Goal: Task Accomplishment & Management: Complete application form

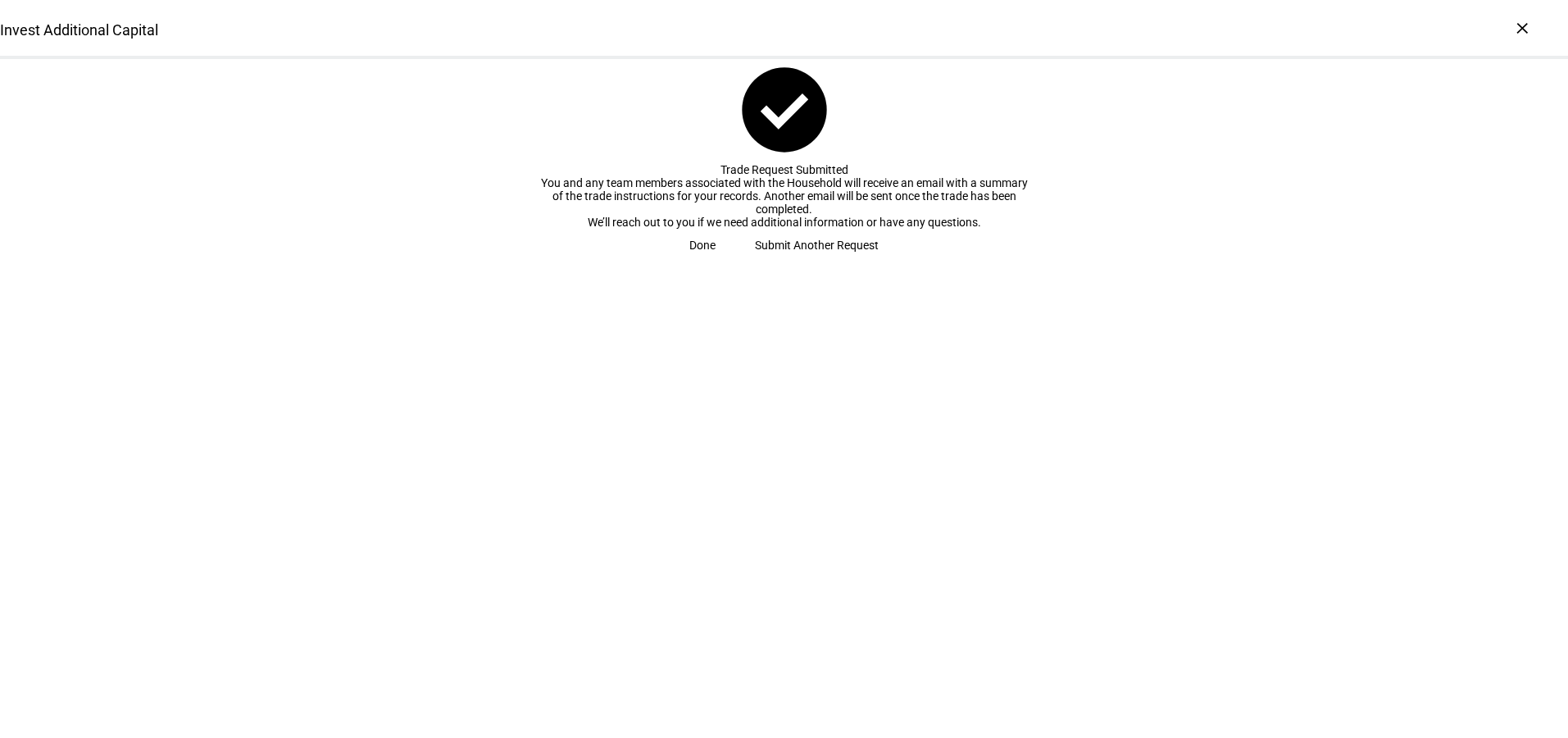
click at [716, 261] on span "Done" at bounding box center [703, 245] width 27 height 32
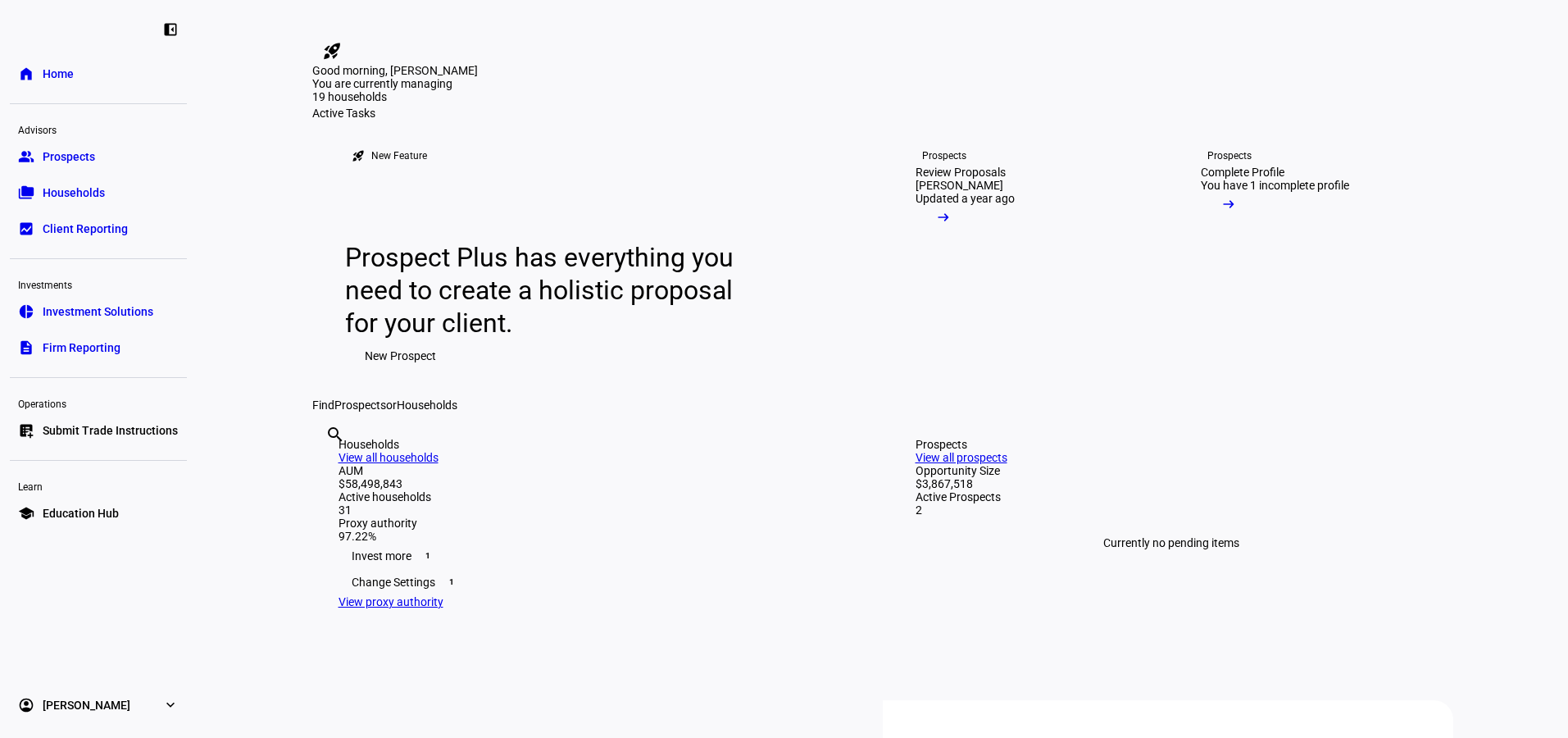
click at [91, 441] on link "list_alt_add Submit Trade Instructions" at bounding box center [98, 430] width 177 height 32
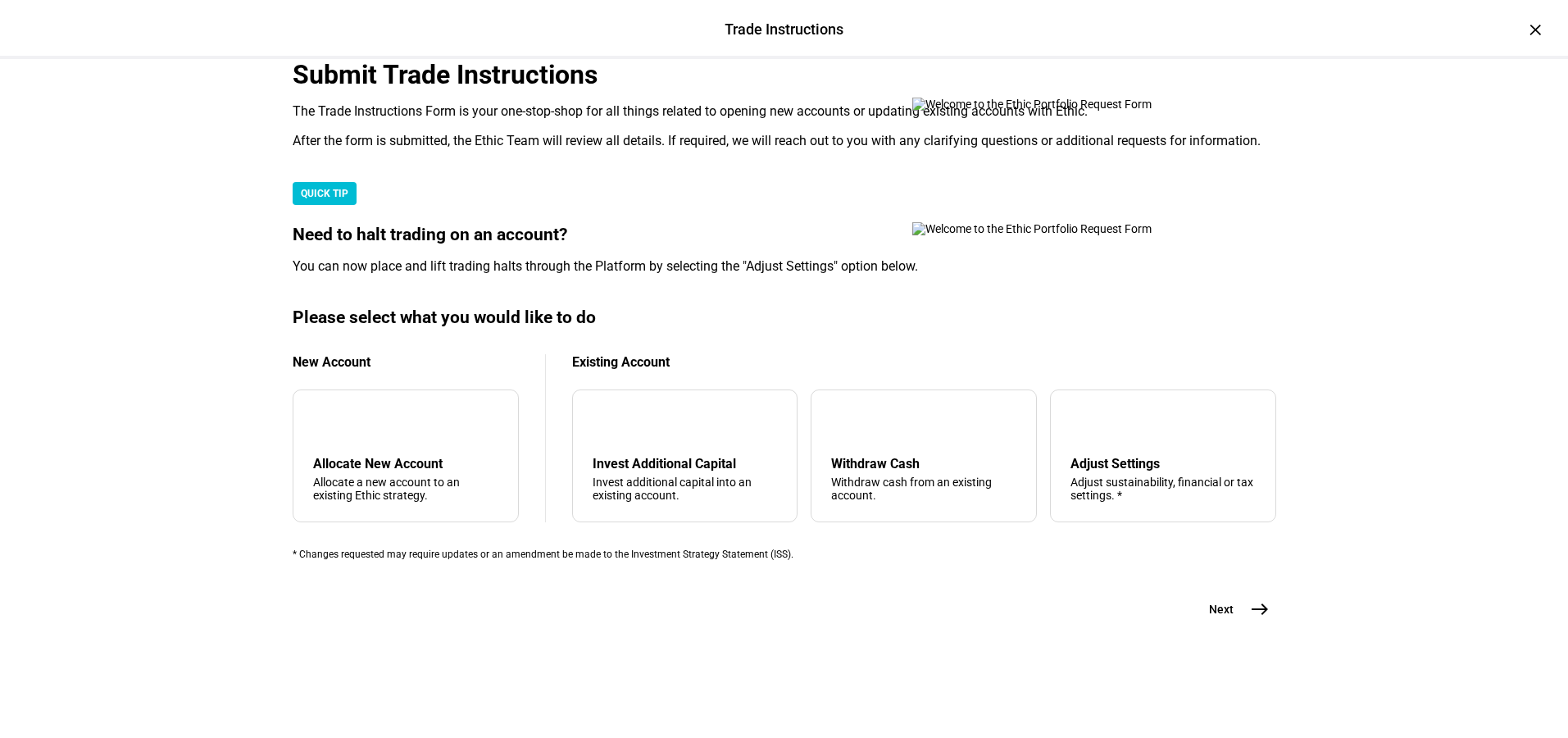
scroll to position [404, 0]
click at [339, 410] on div "add" at bounding box center [326, 423] width 27 height 27
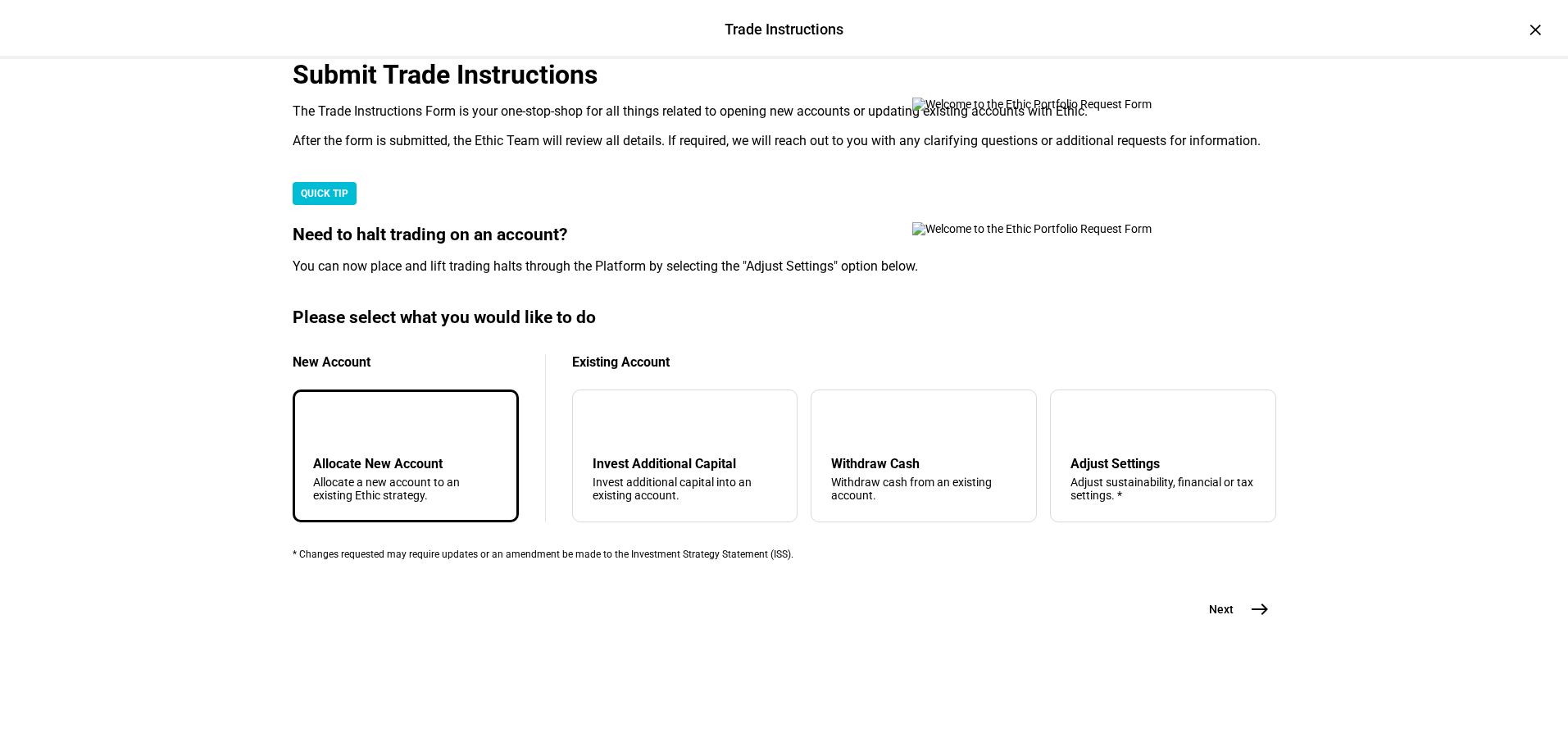
click at [336, 413] on mat-icon "add" at bounding box center [326, 422] width 20 height 20
click at [1253, 619] on mat-icon "east" at bounding box center [1259, 609] width 20 height 20
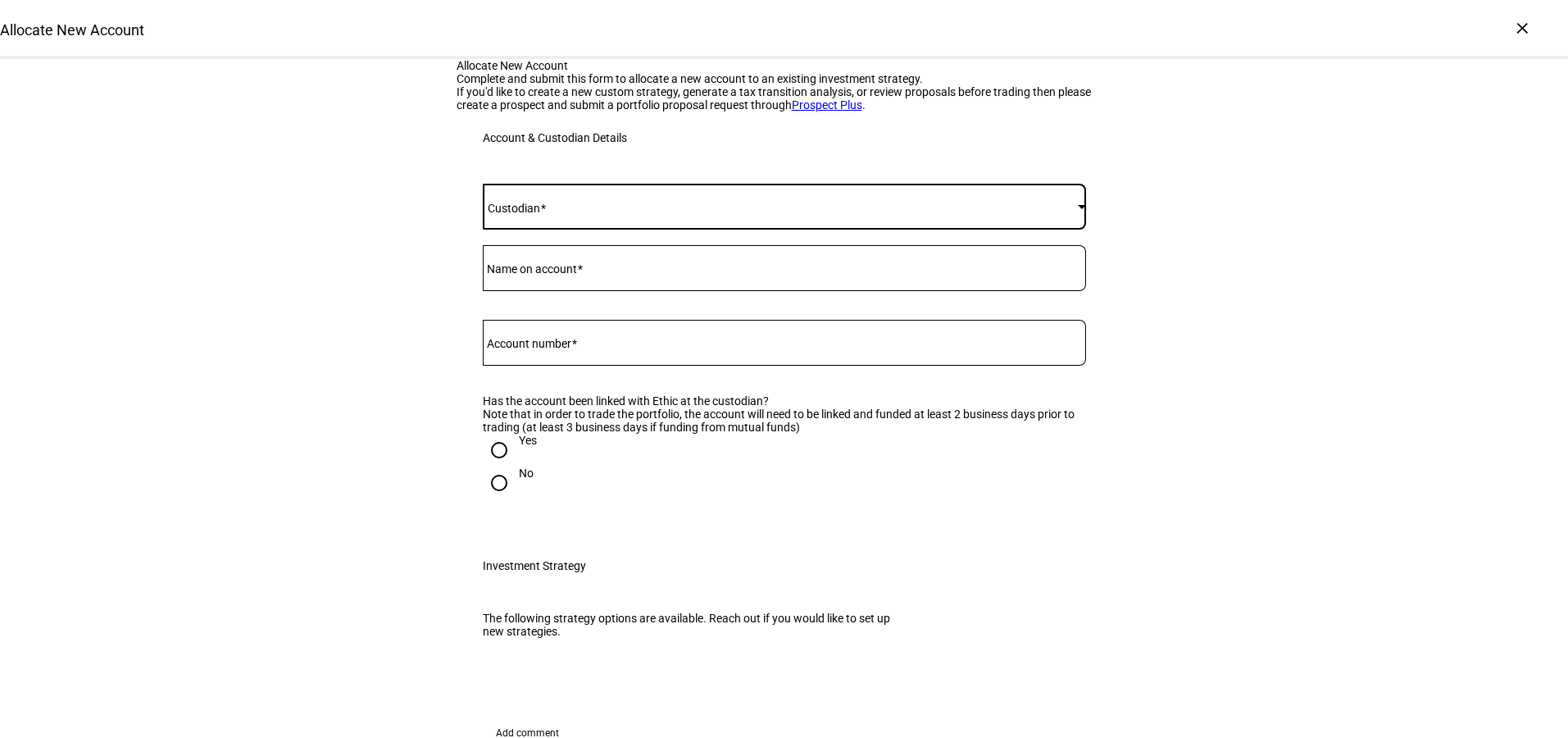
click at [657, 214] on span at bounding box center [780, 207] width 595 height 13
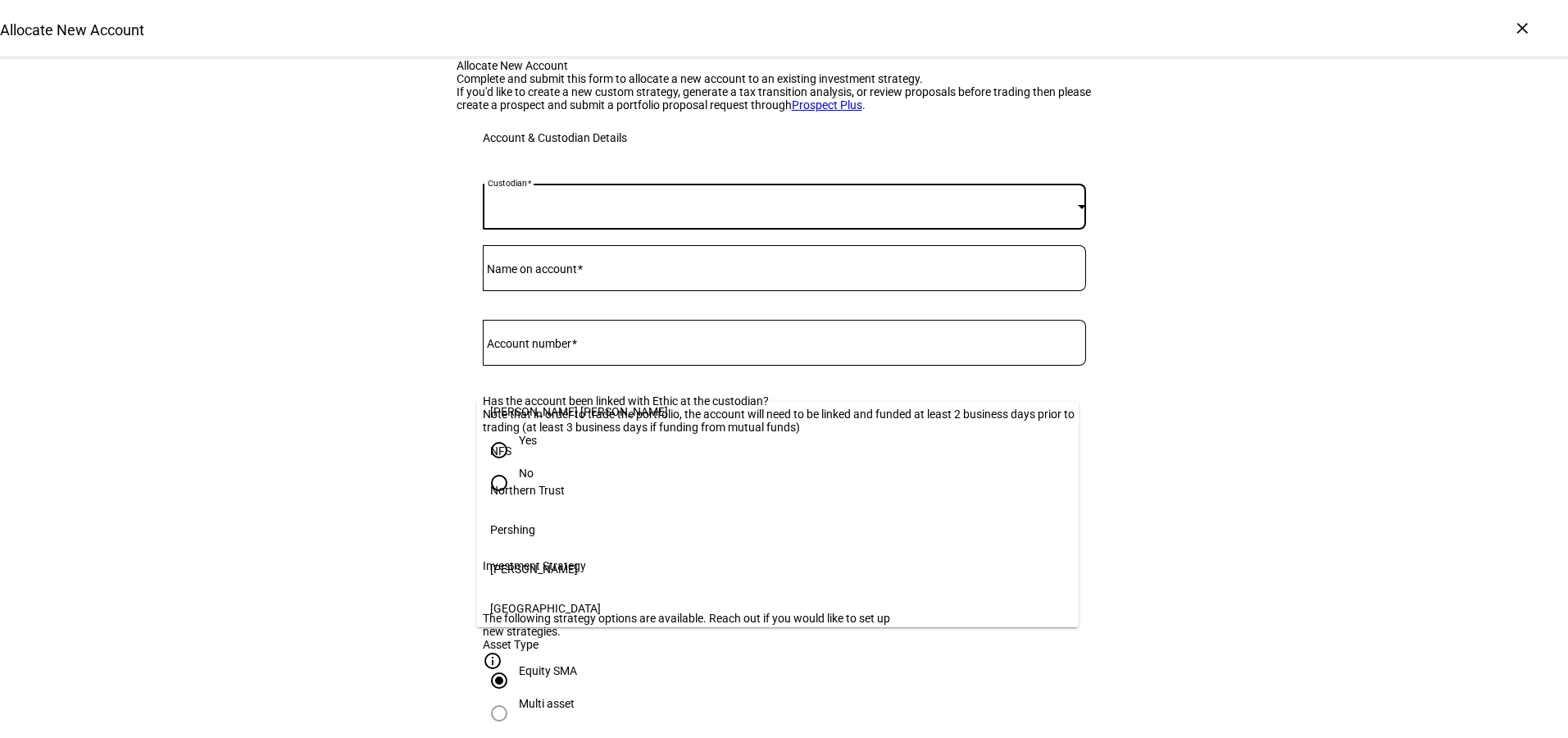
scroll to position [214, 0]
click at [598, 561] on mat-option "[PERSON_NAME]" at bounding box center [777, 567] width 601 height 39
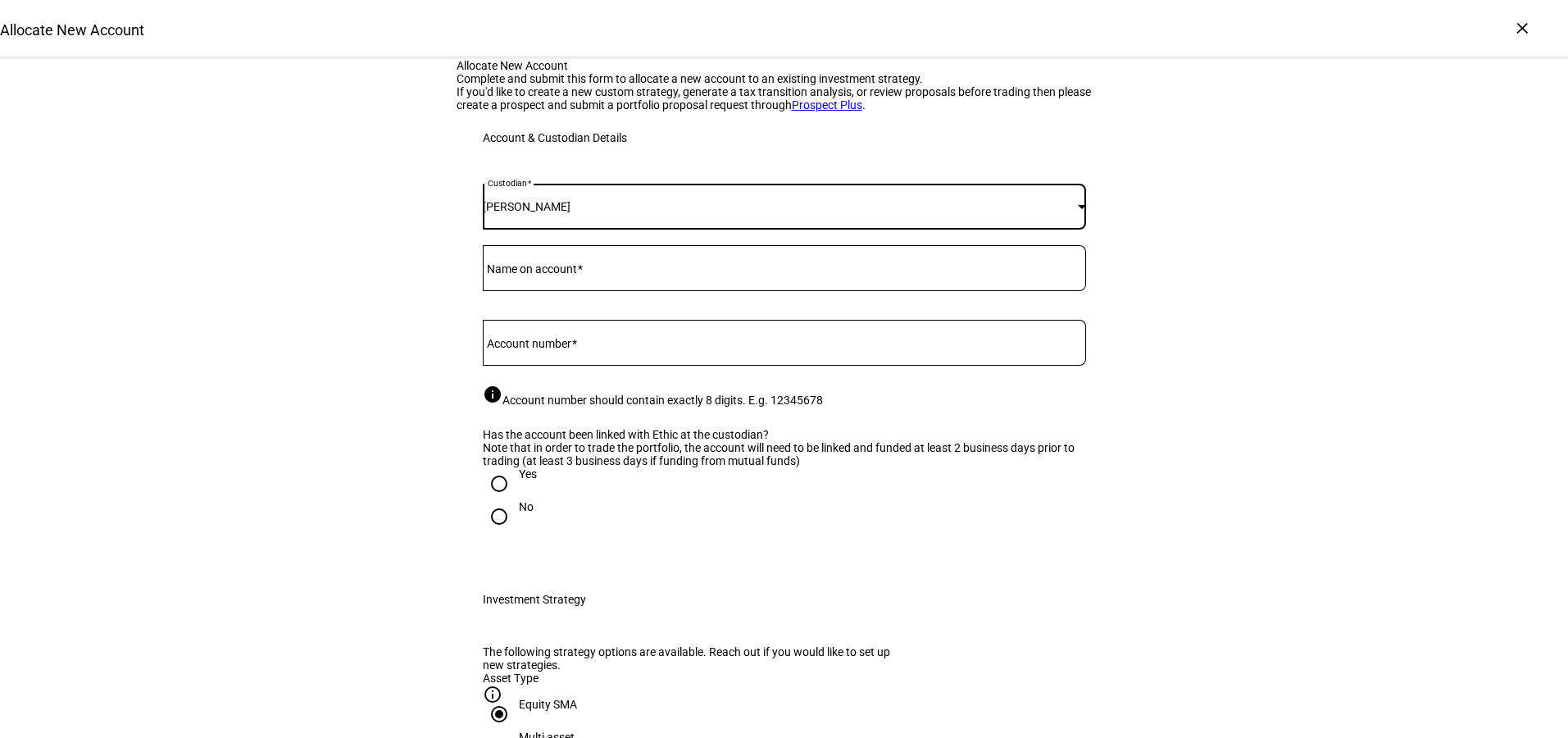
click at [590, 272] on input "Name on account" at bounding box center [784, 265] width 603 height 13
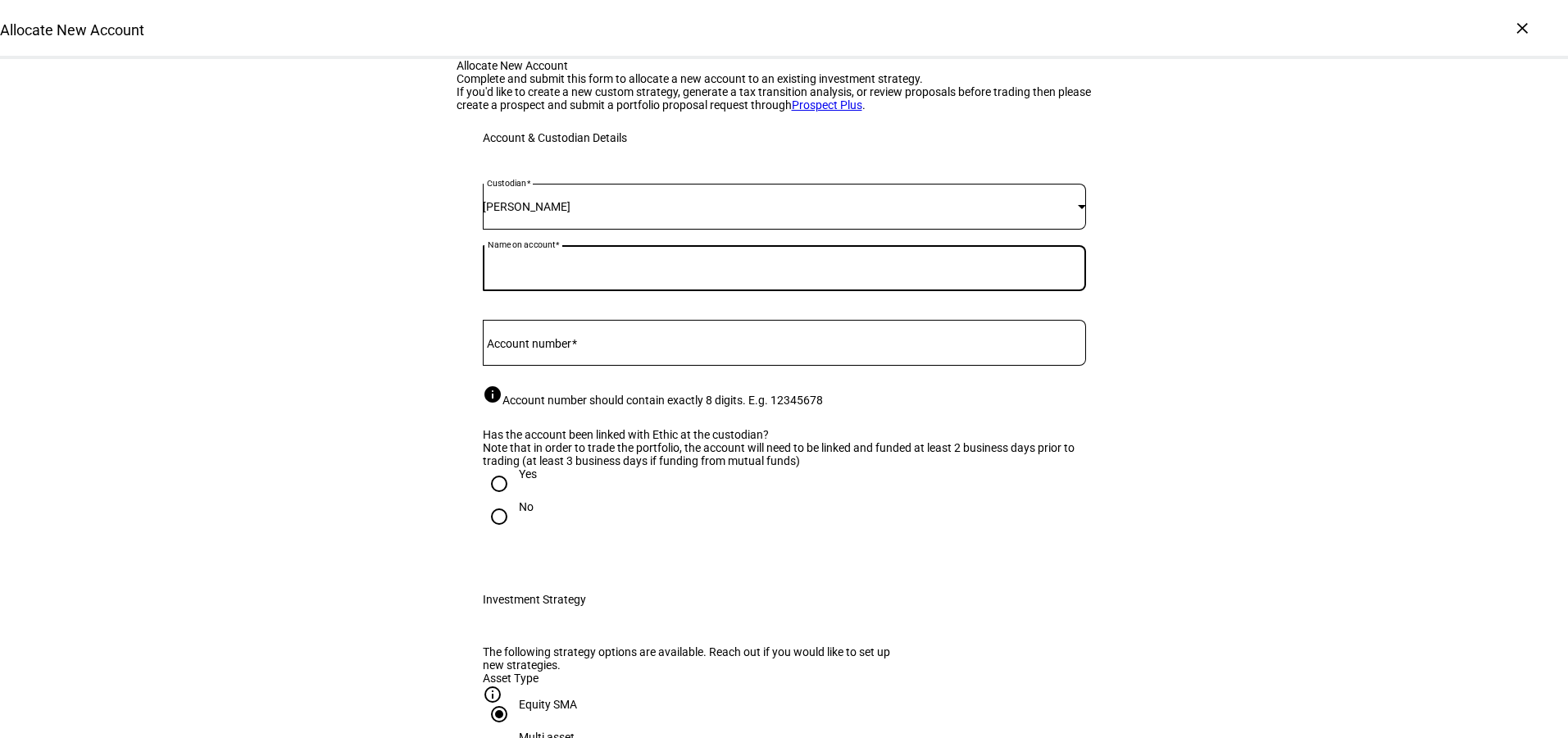
paste input "[PERSON_NAME] Individual"
type input "[PERSON_NAME] Individual"
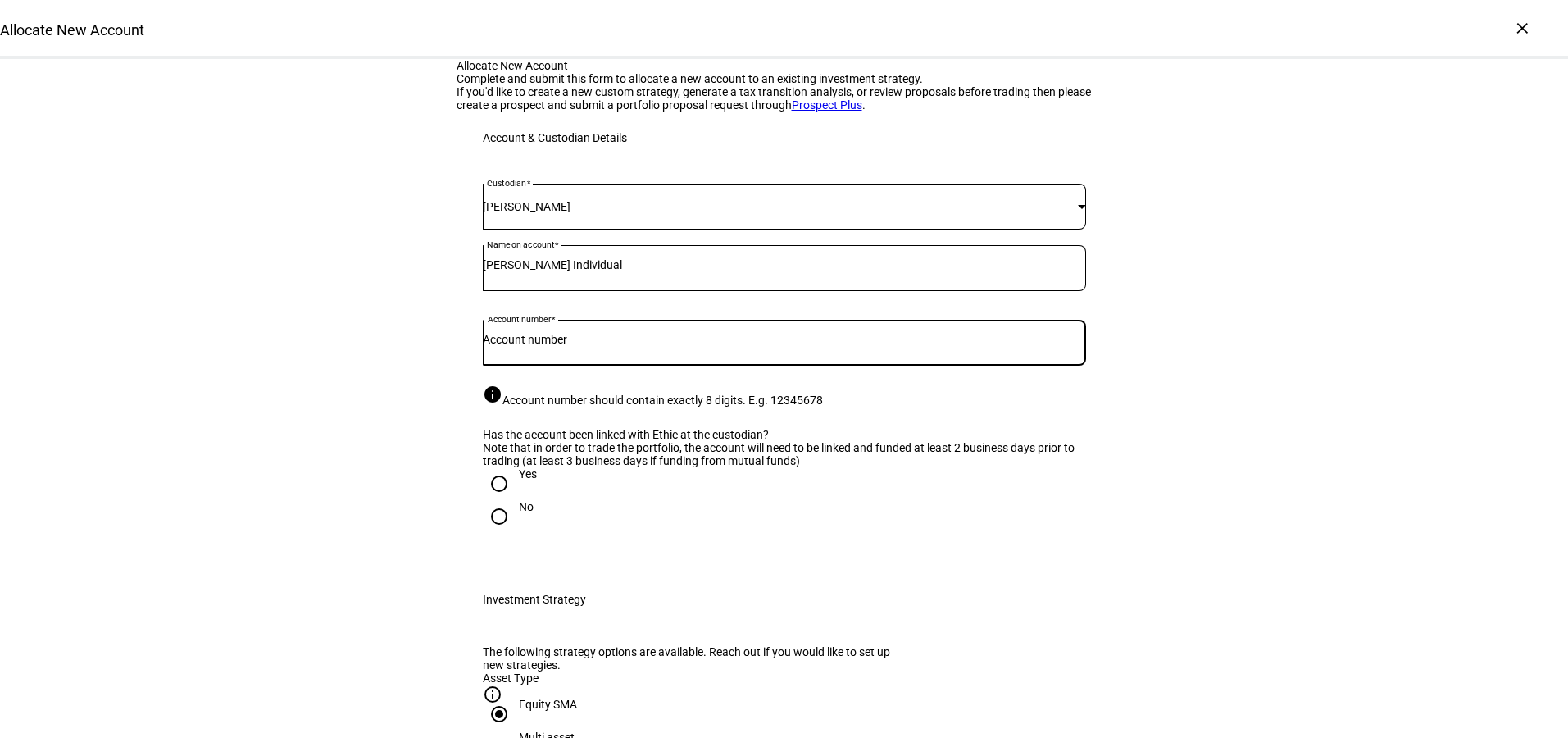
click at [589, 346] on input "Account number" at bounding box center [784, 339] width 603 height 13
paste input "71094063"
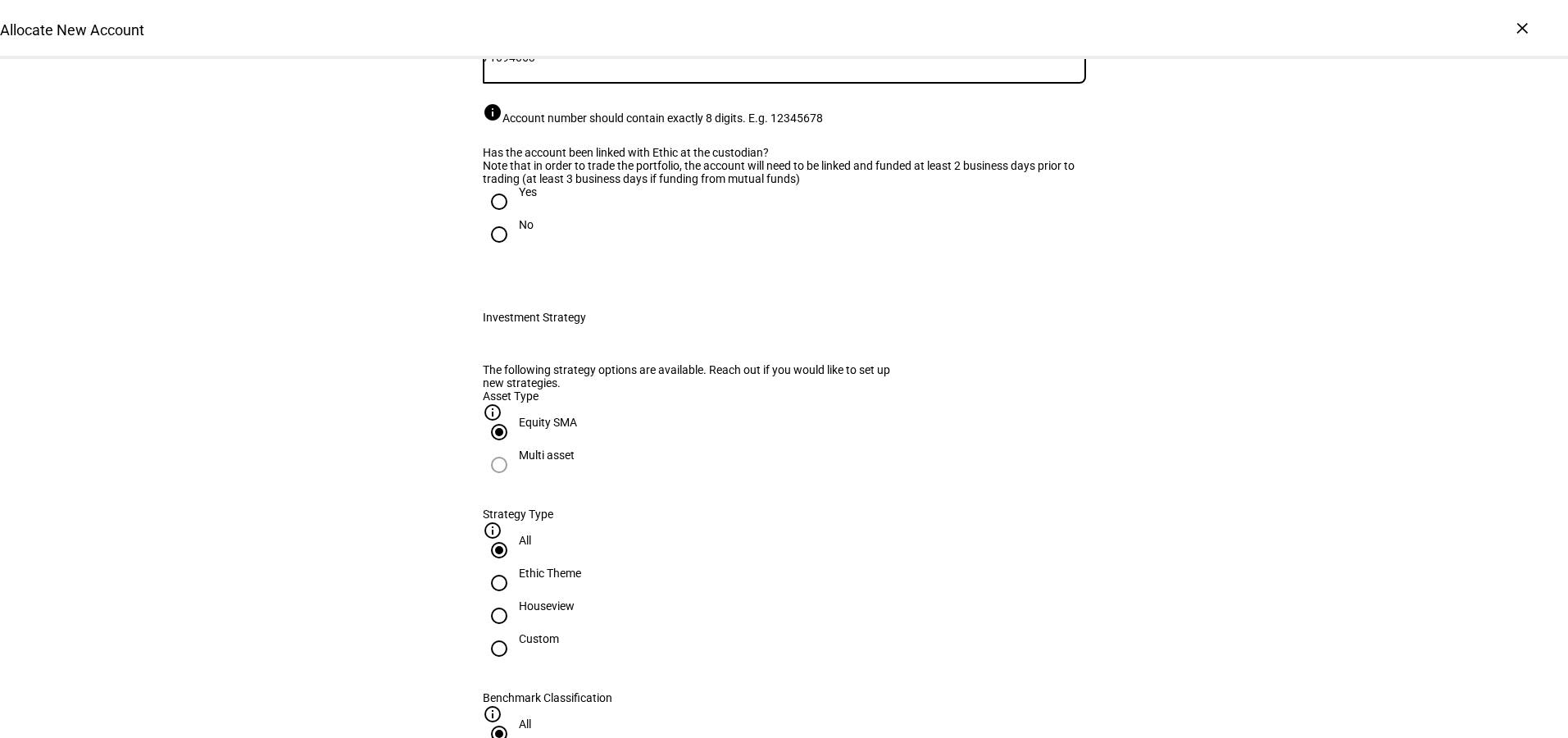
scroll to position [286, 0]
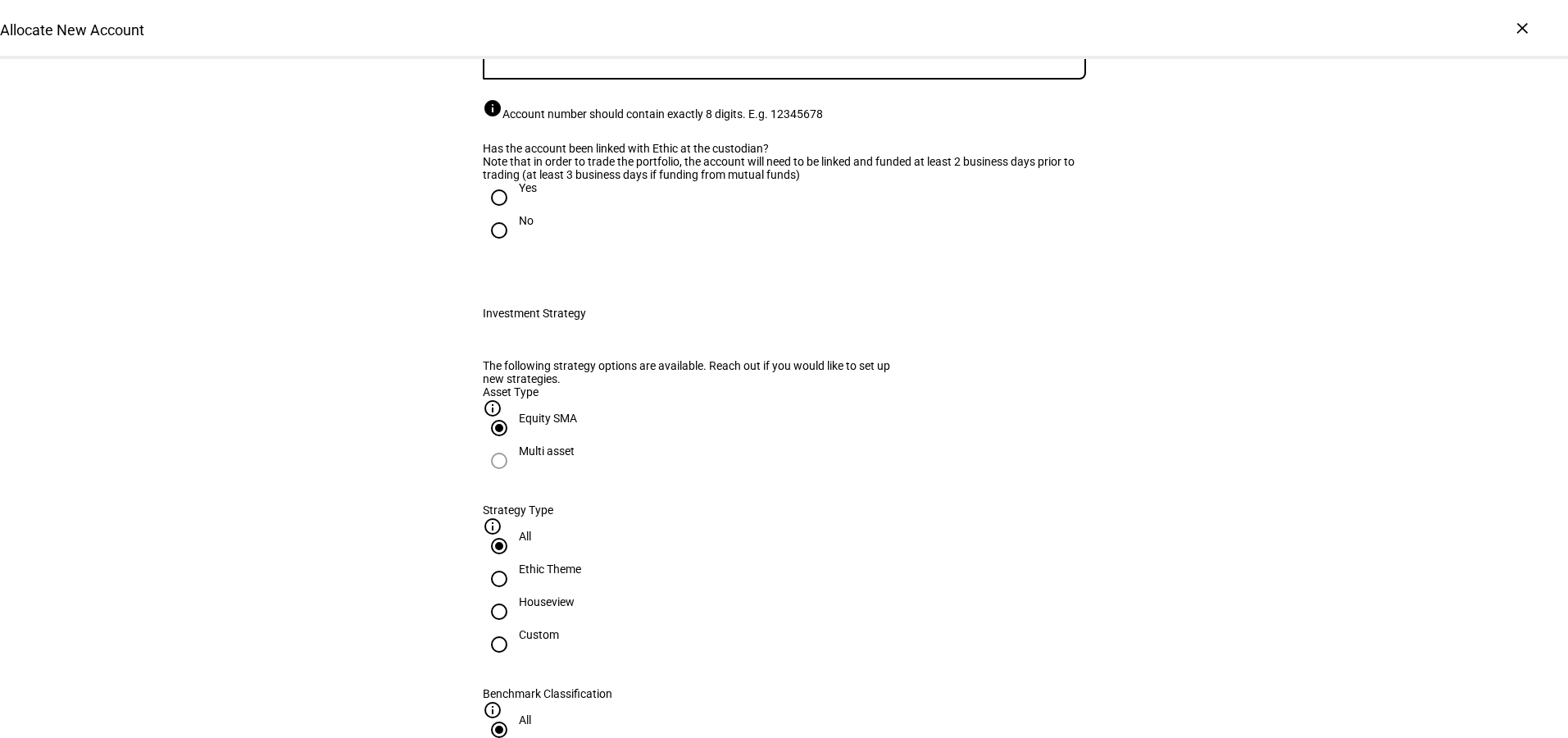
type input "71094063"
click at [495, 214] on input "Yes" at bounding box center [499, 197] width 32 height 32
radio input "true"
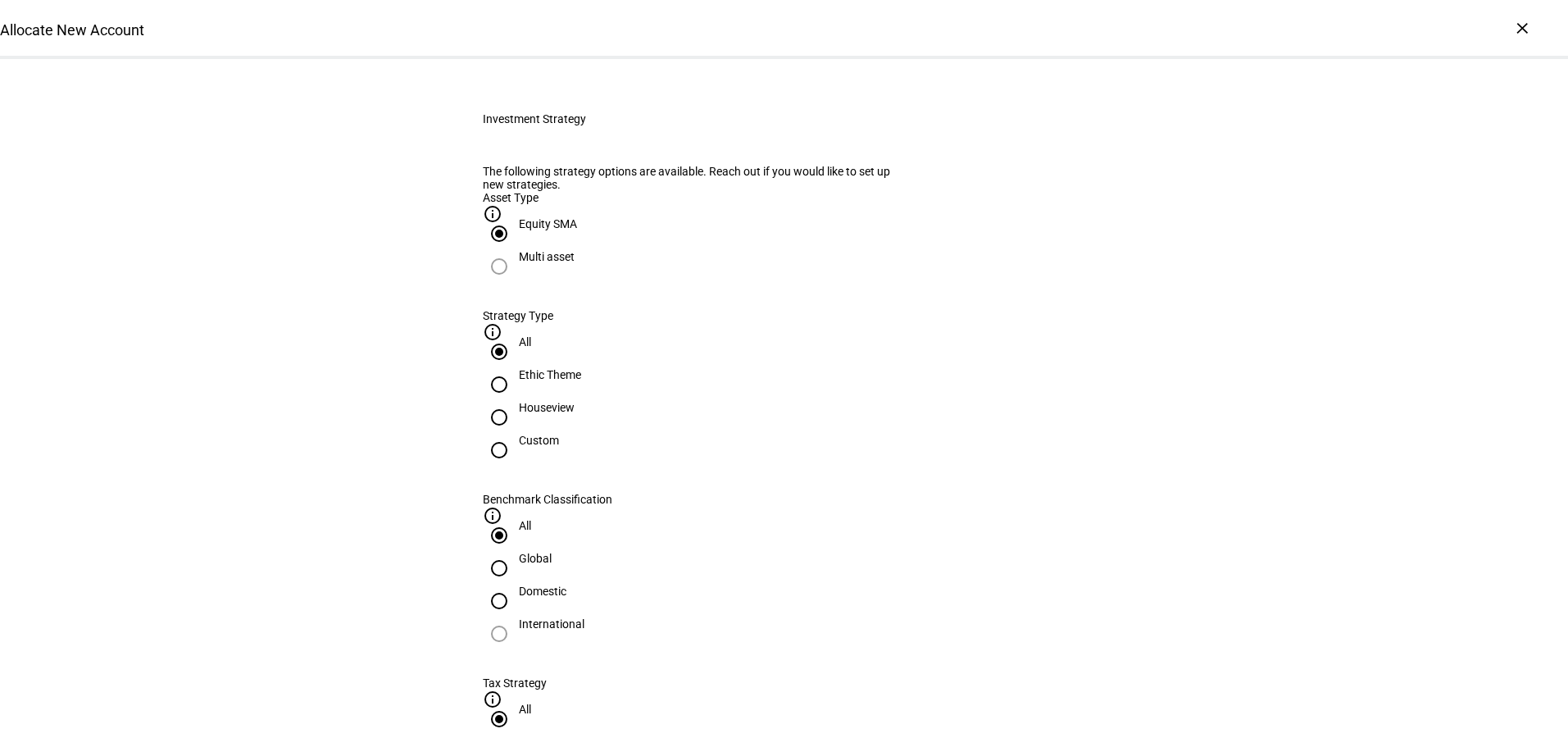
scroll to position [625, 0]
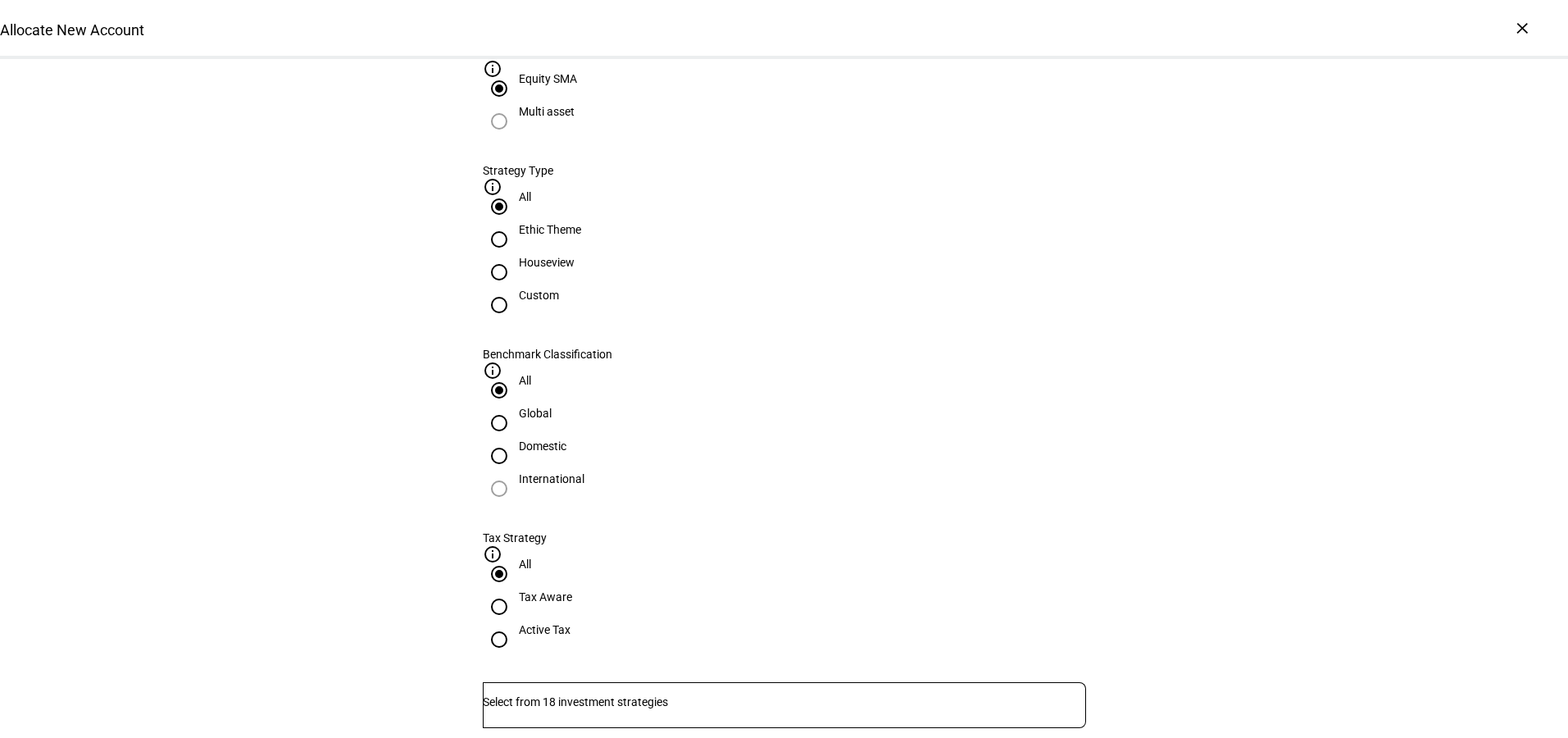
click at [516, 289] on input "Houseview" at bounding box center [499, 272] width 32 height 32
radio input "true"
click at [516, 623] on input "Active Tax" at bounding box center [499, 639] width 32 height 32
radio input "true"
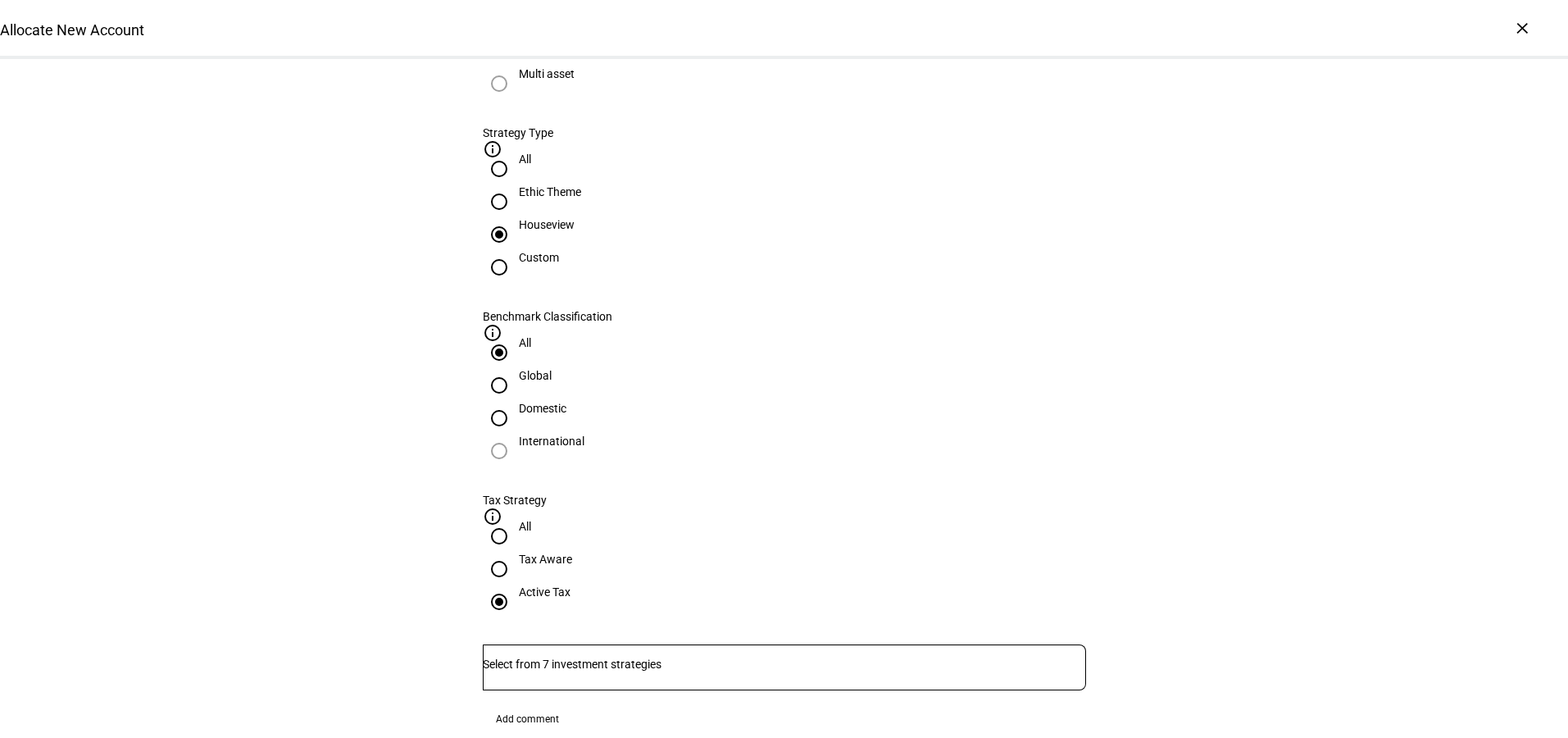
click at [777, 645] on div at bounding box center [784, 667] width 603 height 46
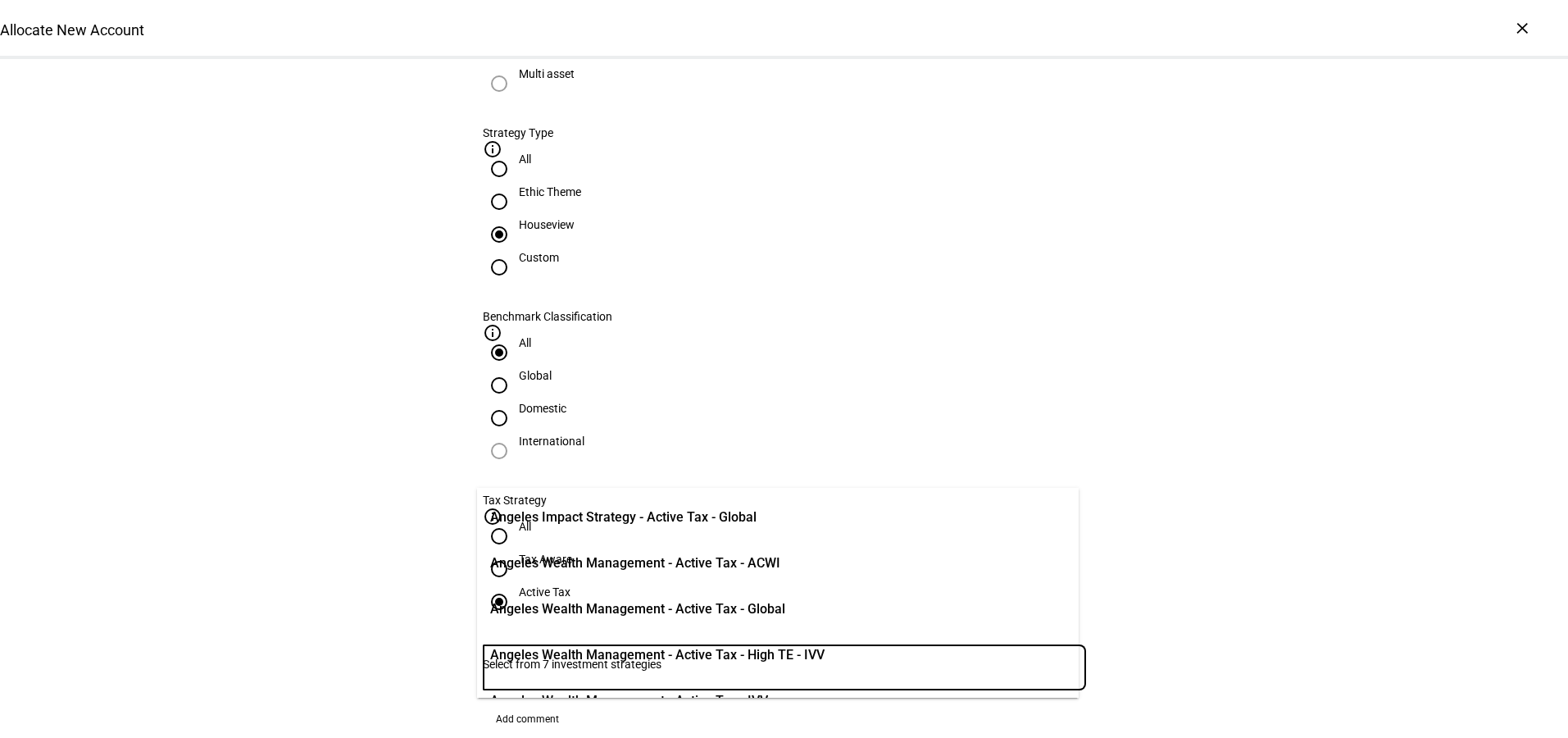
scroll to position [110, 0]
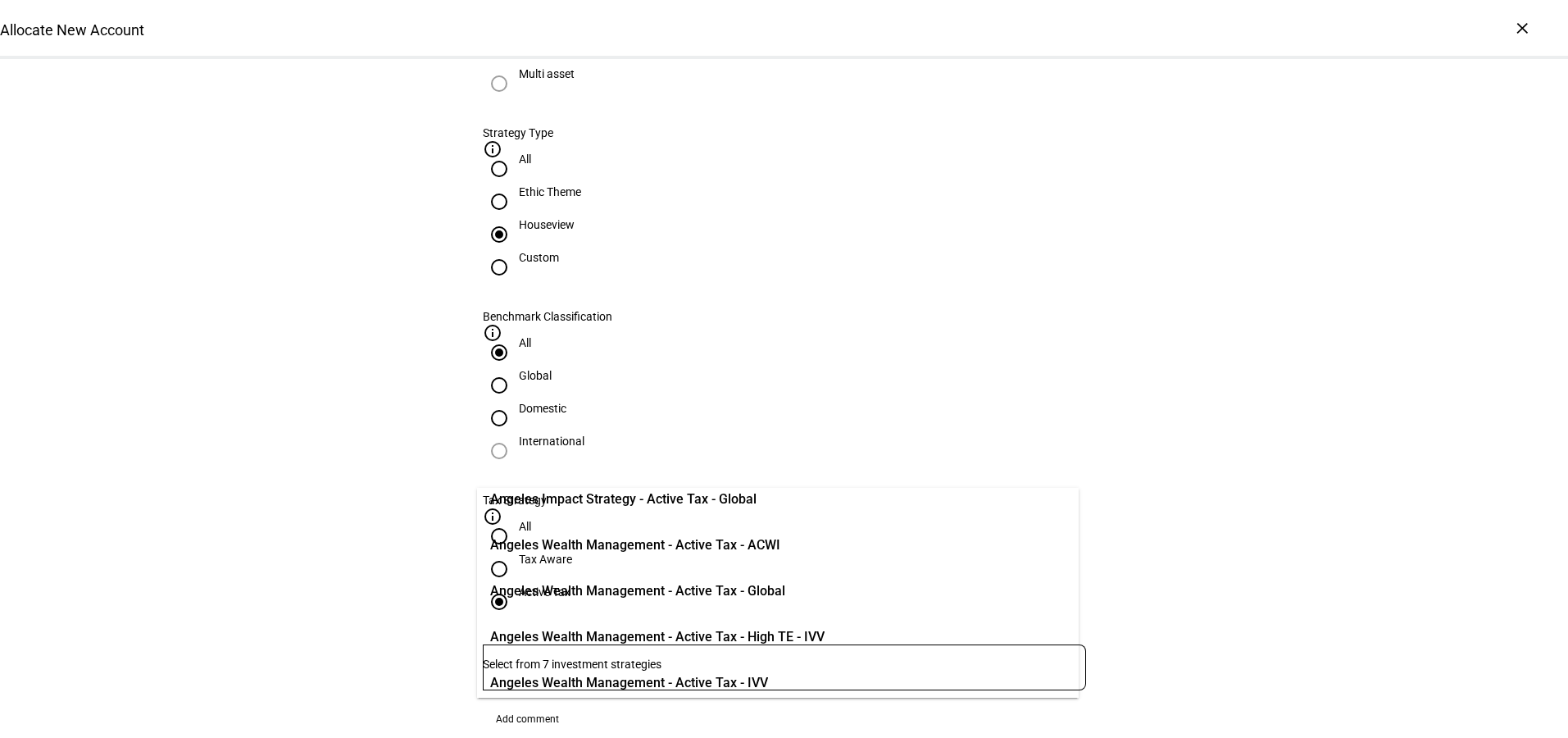
click at [566, 592] on span "Angeles Wealth Management - Active Tax - Global" at bounding box center [638, 591] width 295 height 20
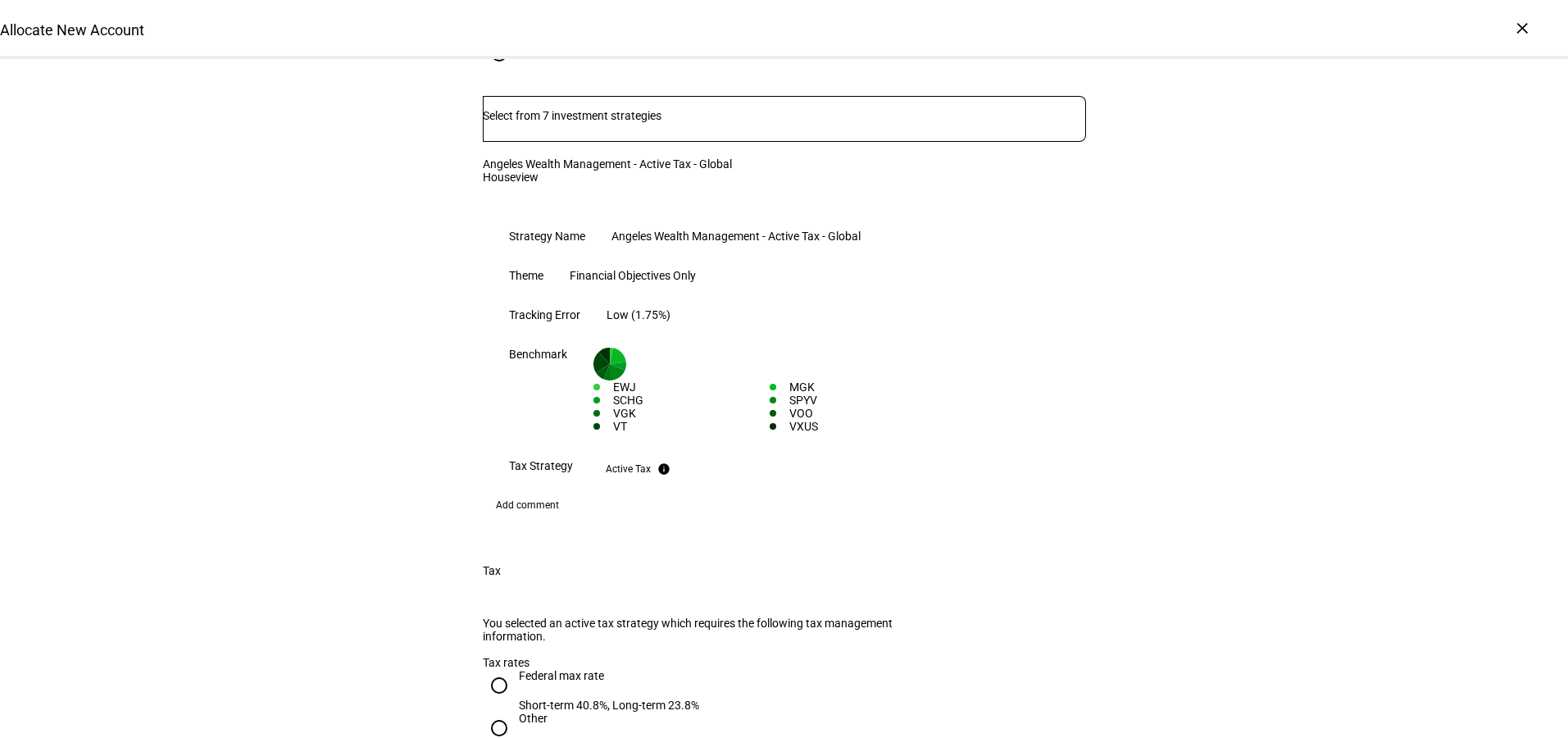
scroll to position [1251, 0]
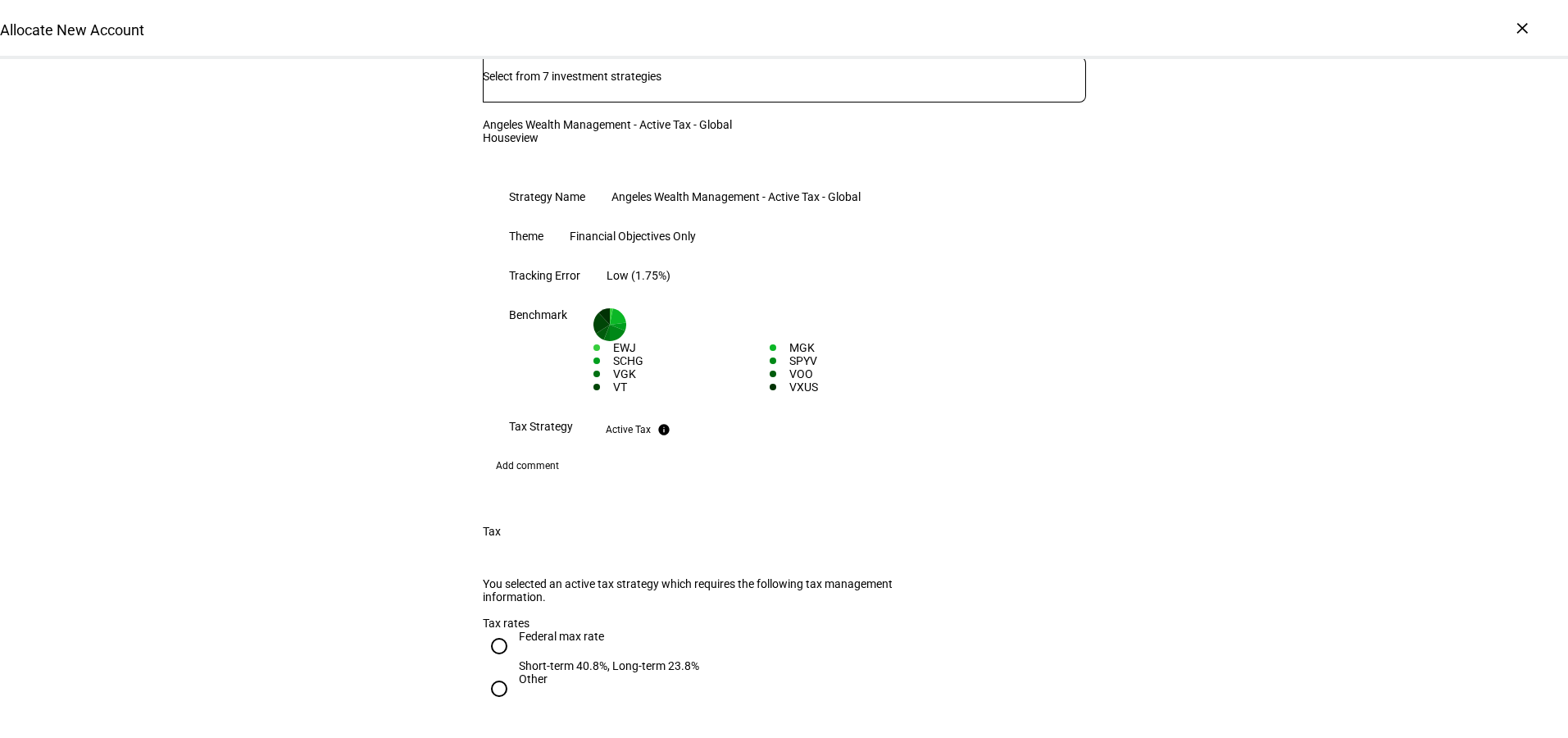
click at [522, 629] on div "Federal max rate" at bounding box center [608, 636] width 180 height 13
click at [516, 629] on input "Federal max rate Short-term 40.8%, Long-term 23.8%" at bounding box center [499, 646] width 32 height 32
radio input "true"
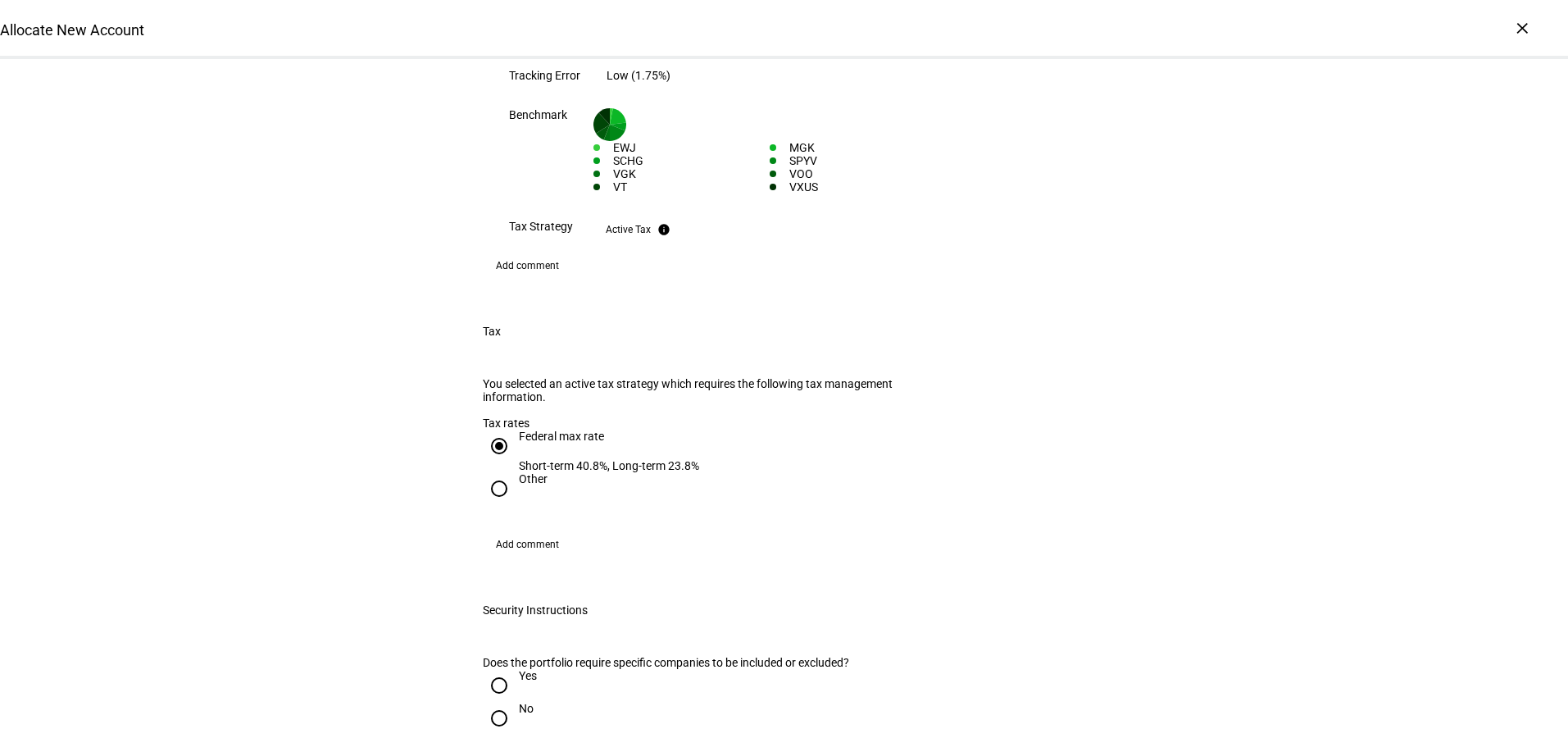
scroll to position [1512, 0]
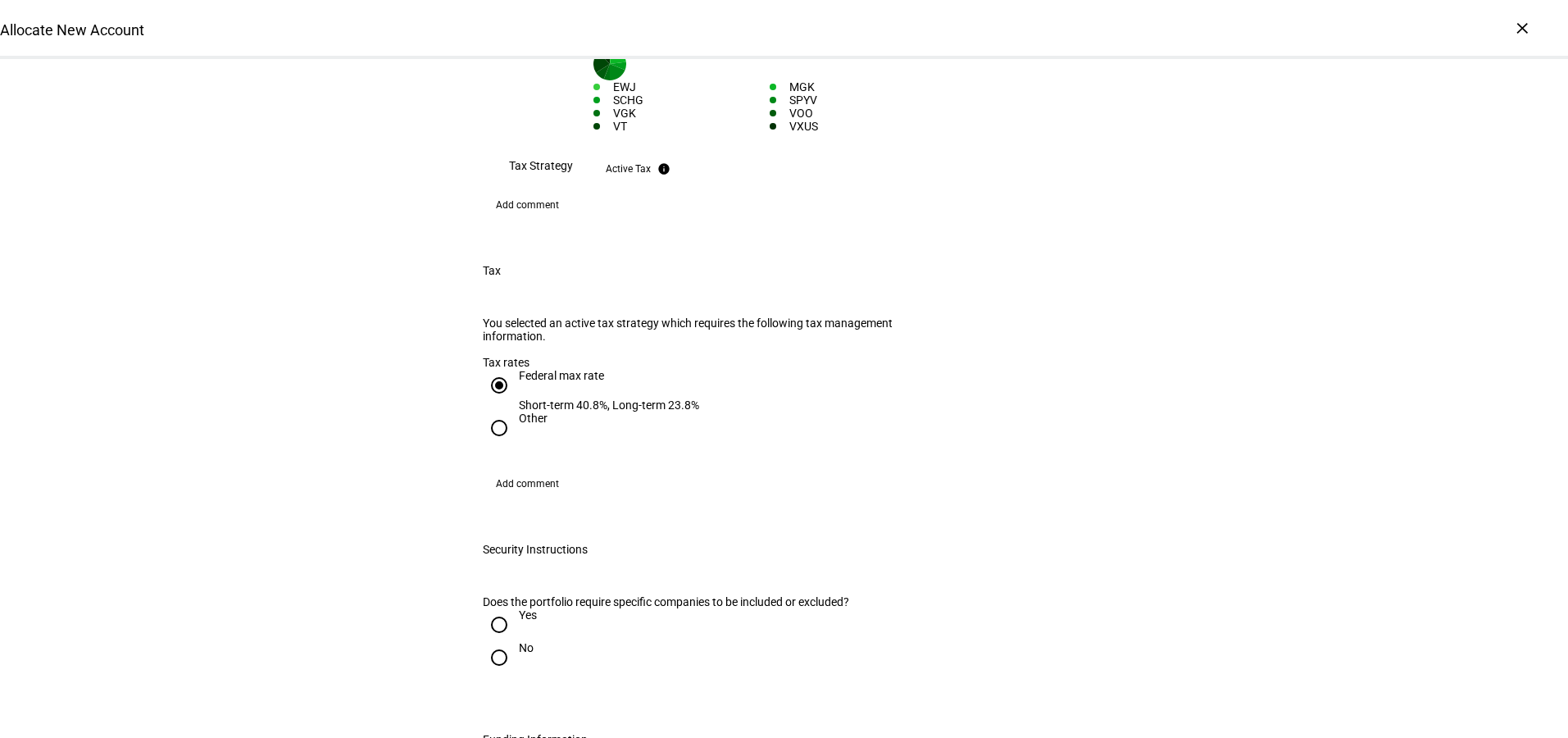
click at [485, 641] on input "No" at bounding box center [499, 657] width 32 height 32
radio input "true"
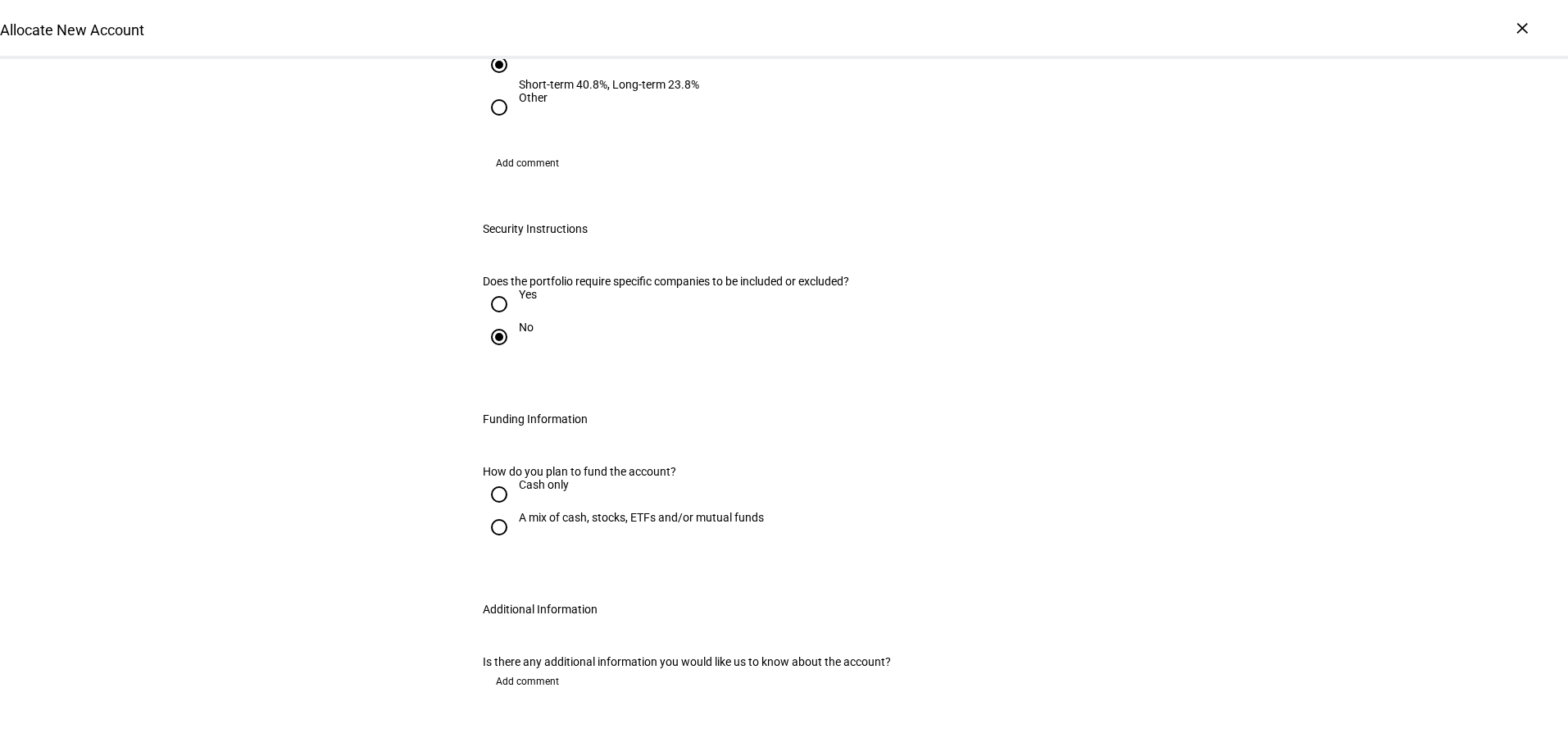
scroll to position [1832, 0]
click at [519, 512] on div "A mix of cash, stocks, ETFs and/or mutual funds" at bounding box center [641, 519] width 245 height 13
click at [513, 512] on input "A mix of cash, stocks, ETFs and/or mutual funds" at bounding box center [499, 528] width 32 height 32
radio input "true"
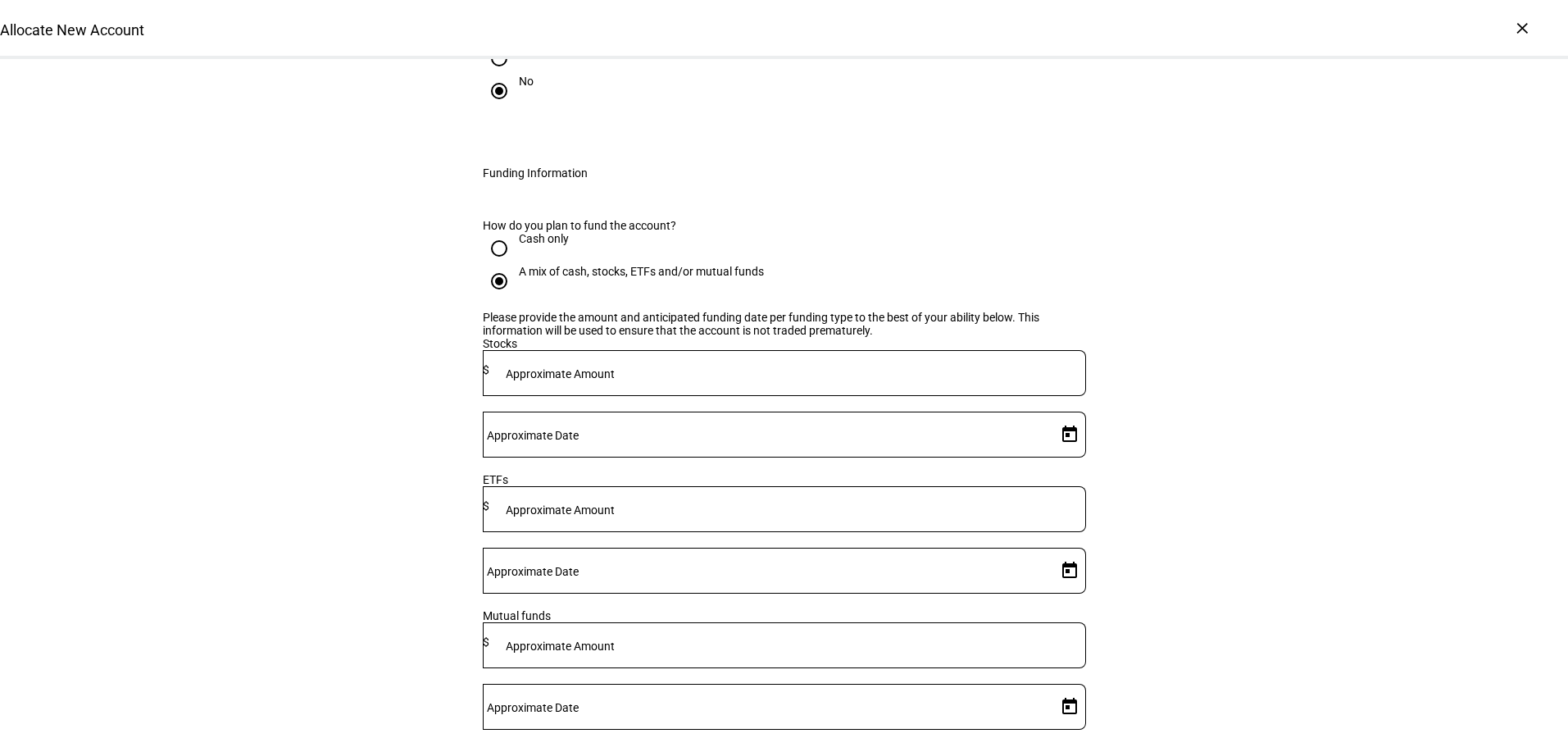
scroll to position [2161, 0]
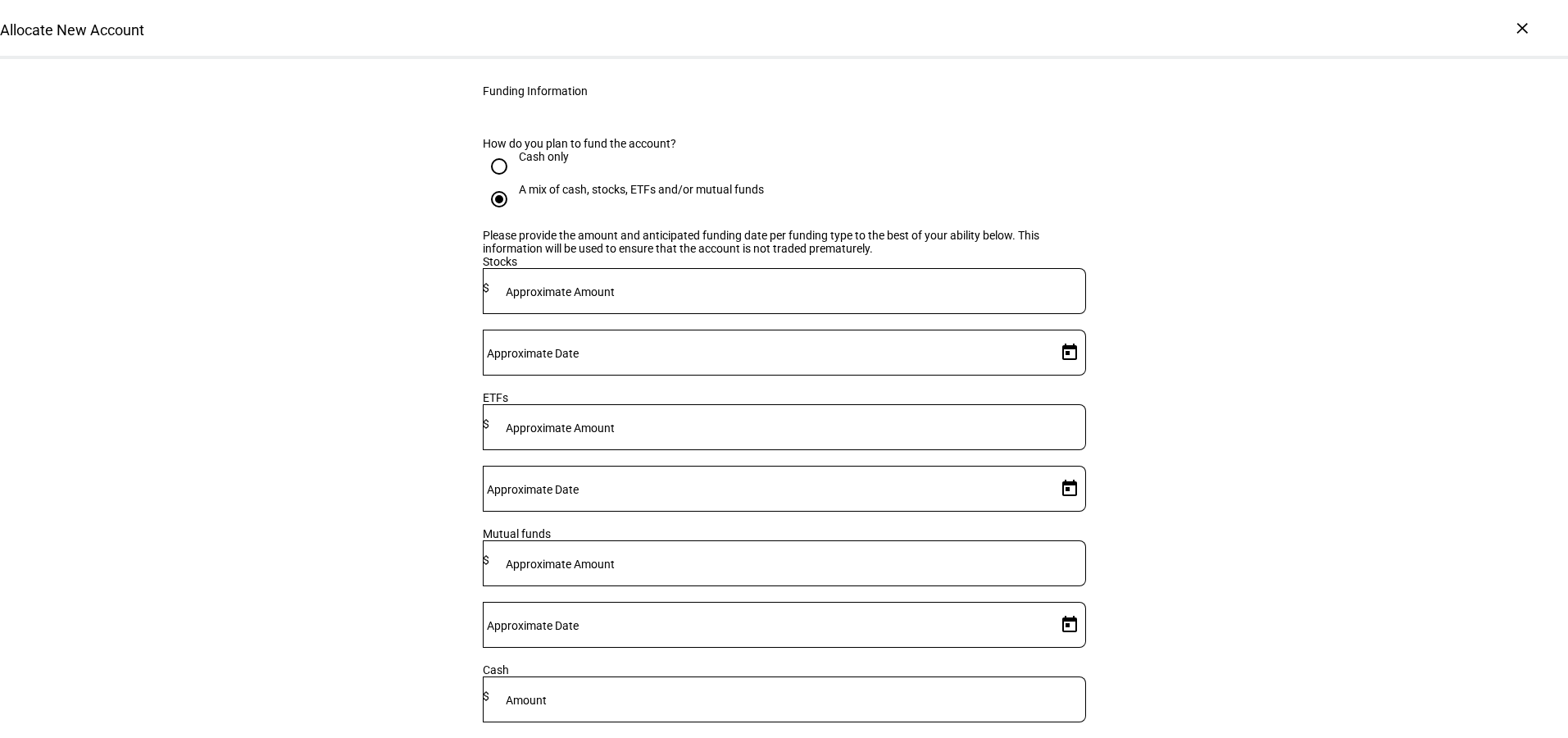
click at [615, 285] on mat-label "Approximate Amount" at bounding box center [560, 292] width 109 height 13
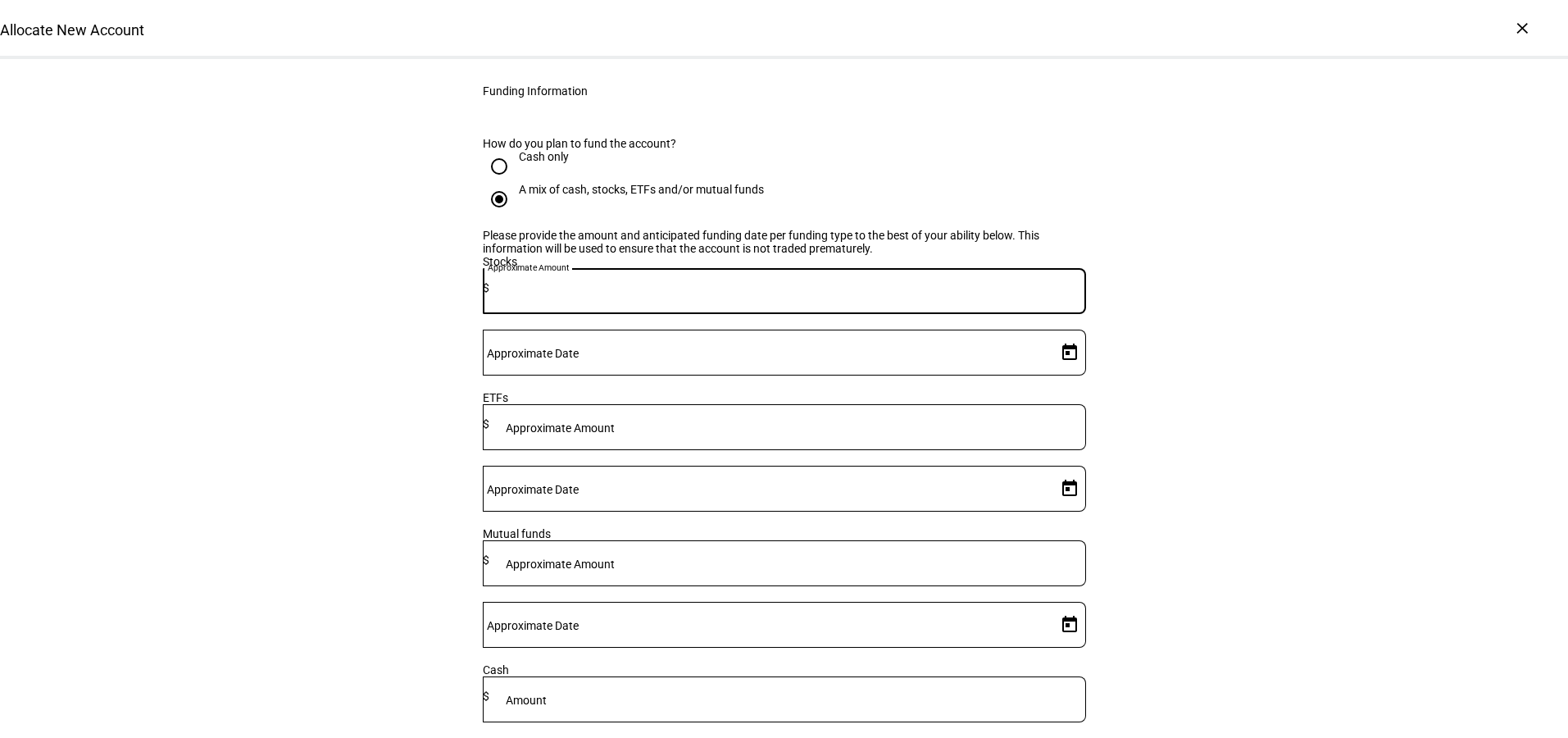
paste input "746,994.87"
type input "746,994.87"
click at [579, 347] on mat-label "Approximate Date" at bounding box center [533, 354] width 92 height 13
click at [969, 342] on input "Approximate Date" at bounding box center [765, 349] width 567 height 13
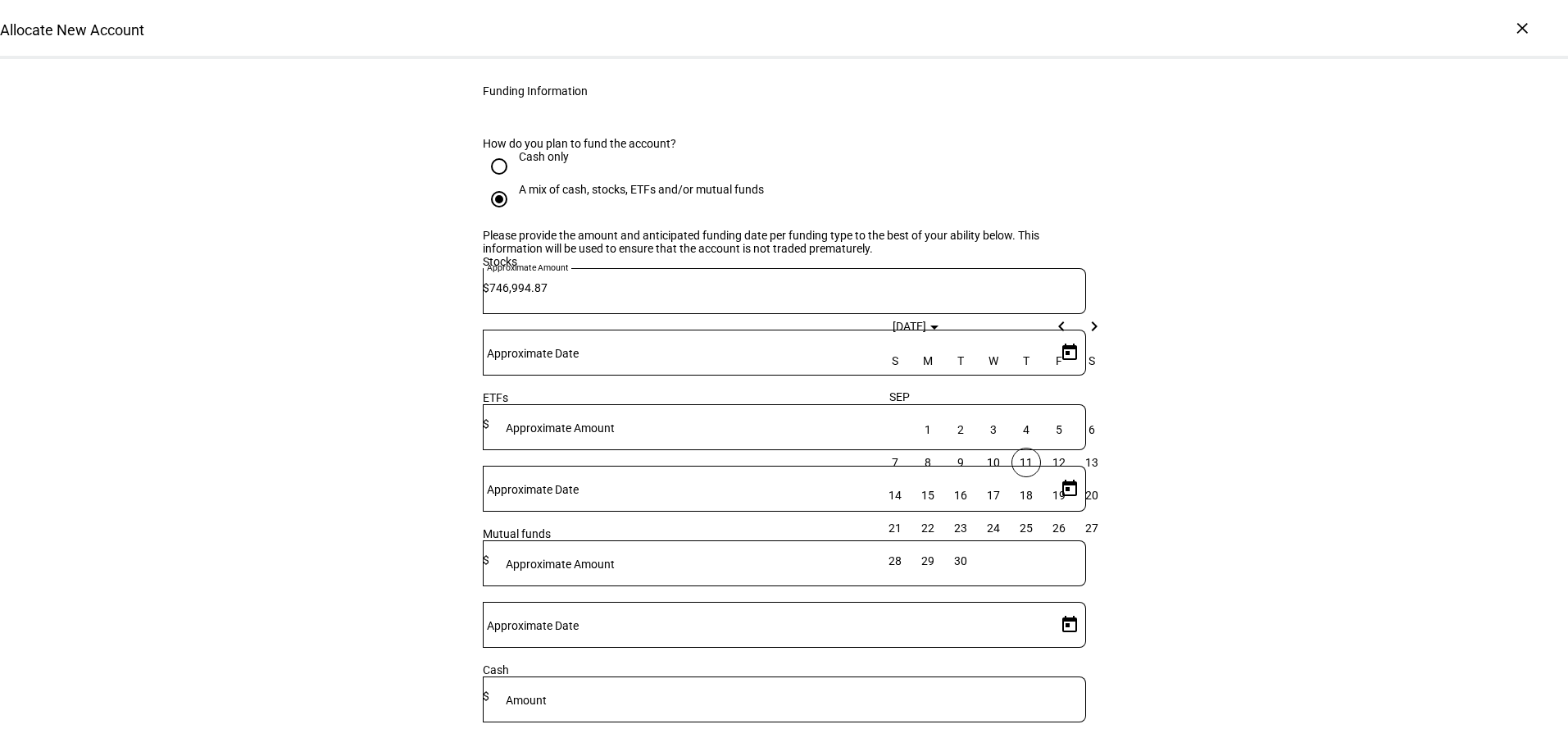
click at [1029, 470] on span "11" at bounding box center [1026, 461] width 30 height 30
type input "[DATE]"
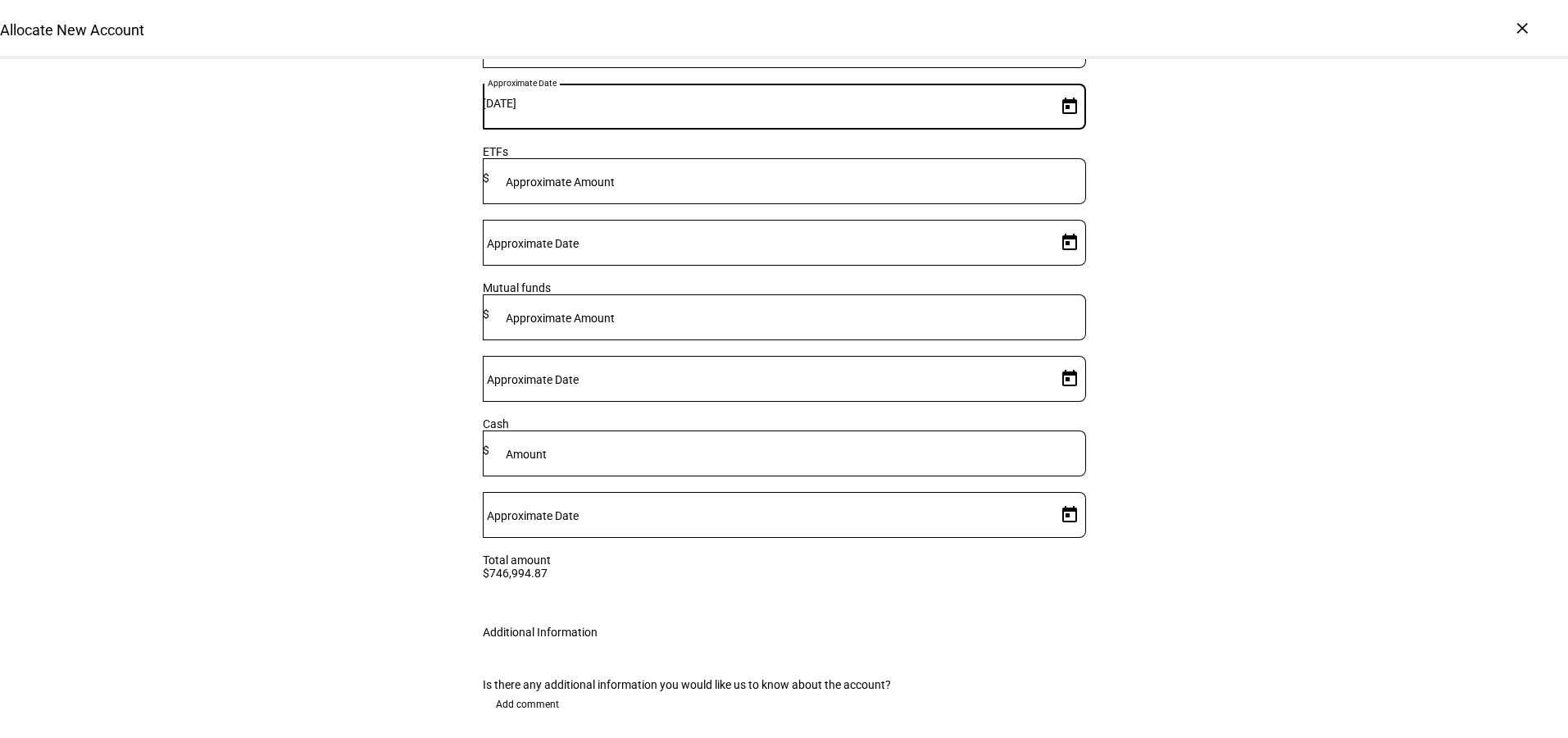
scroll to position [2682, 0]
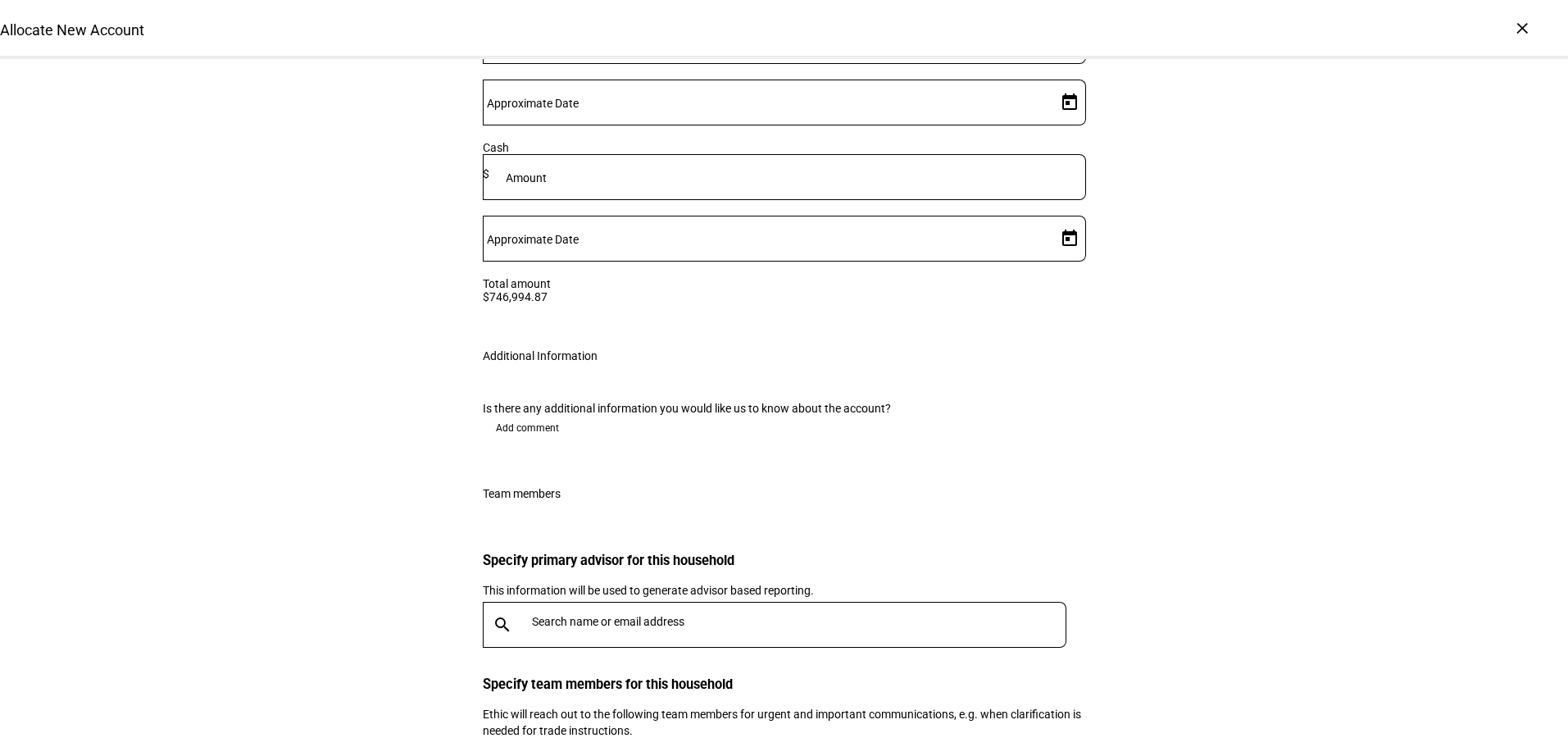
click at [504, 415] on span "Add comment" at bounding box center [527, 428] width 63 height 27
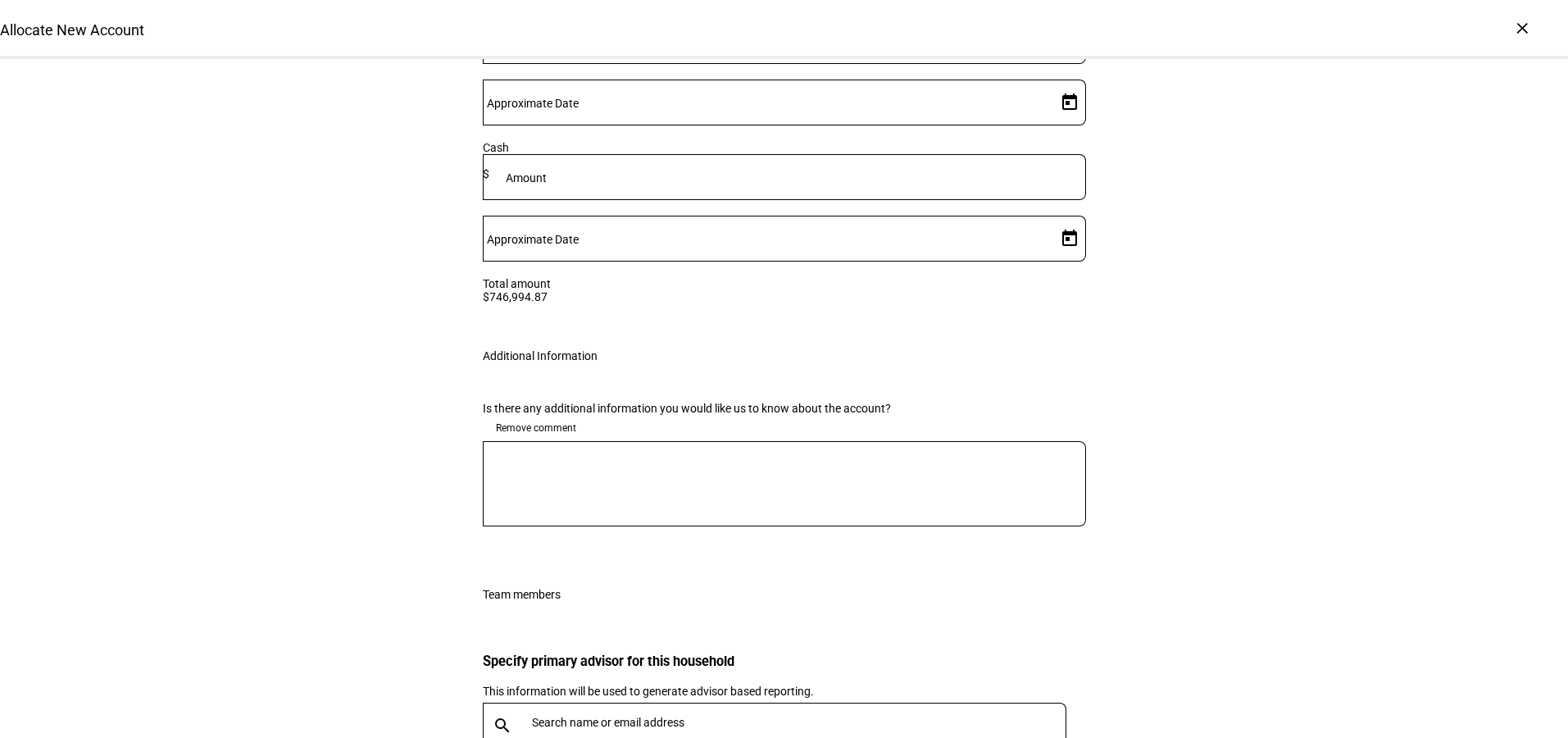
click at [502, 454] on textarea at bounding box center [784, 483] width 603 height 59
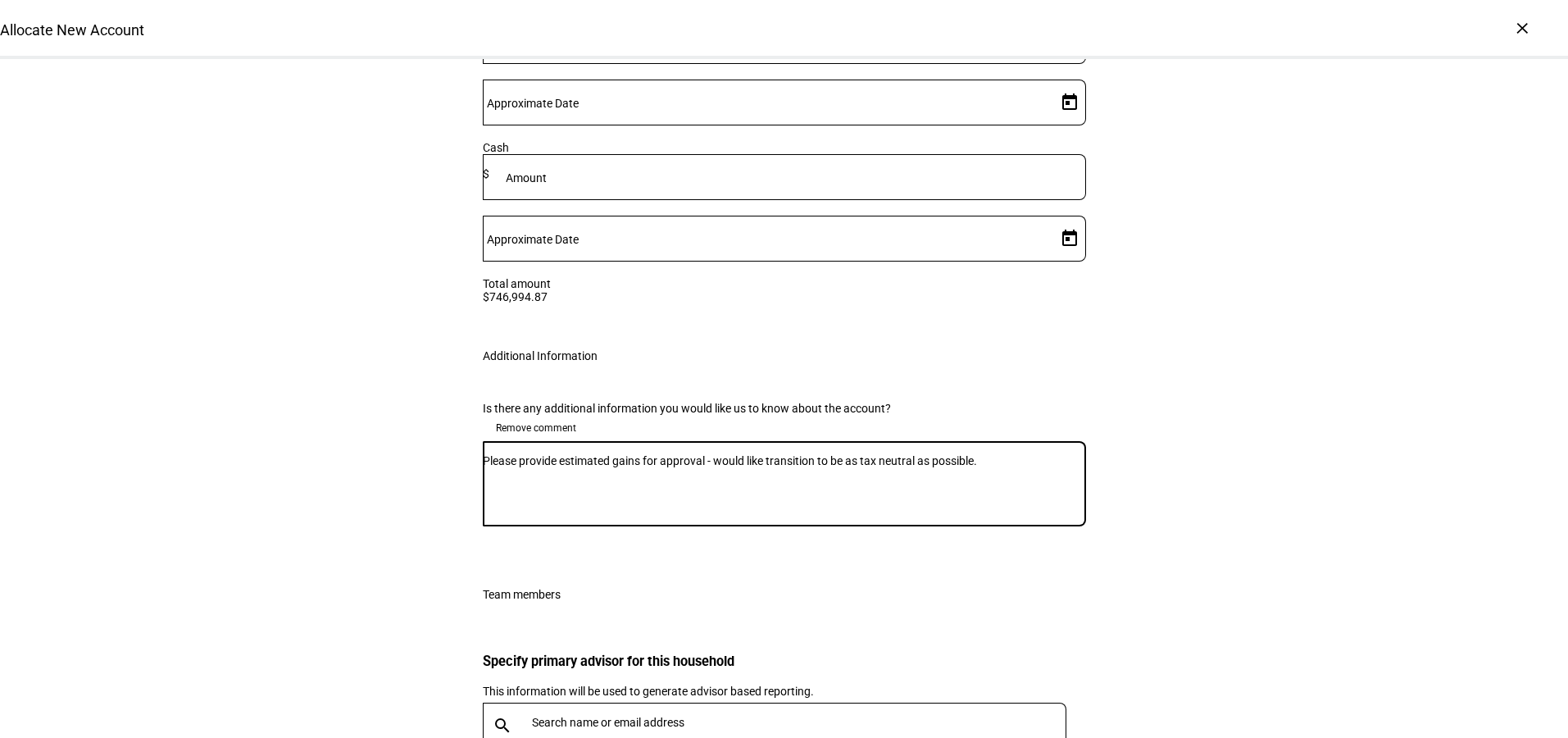
type textarea "Please provide estimated gains for approval - would like transition to be as ta…"
click at [641, 716] on input "text" at bounding box center [802, 723] width 540 height 13
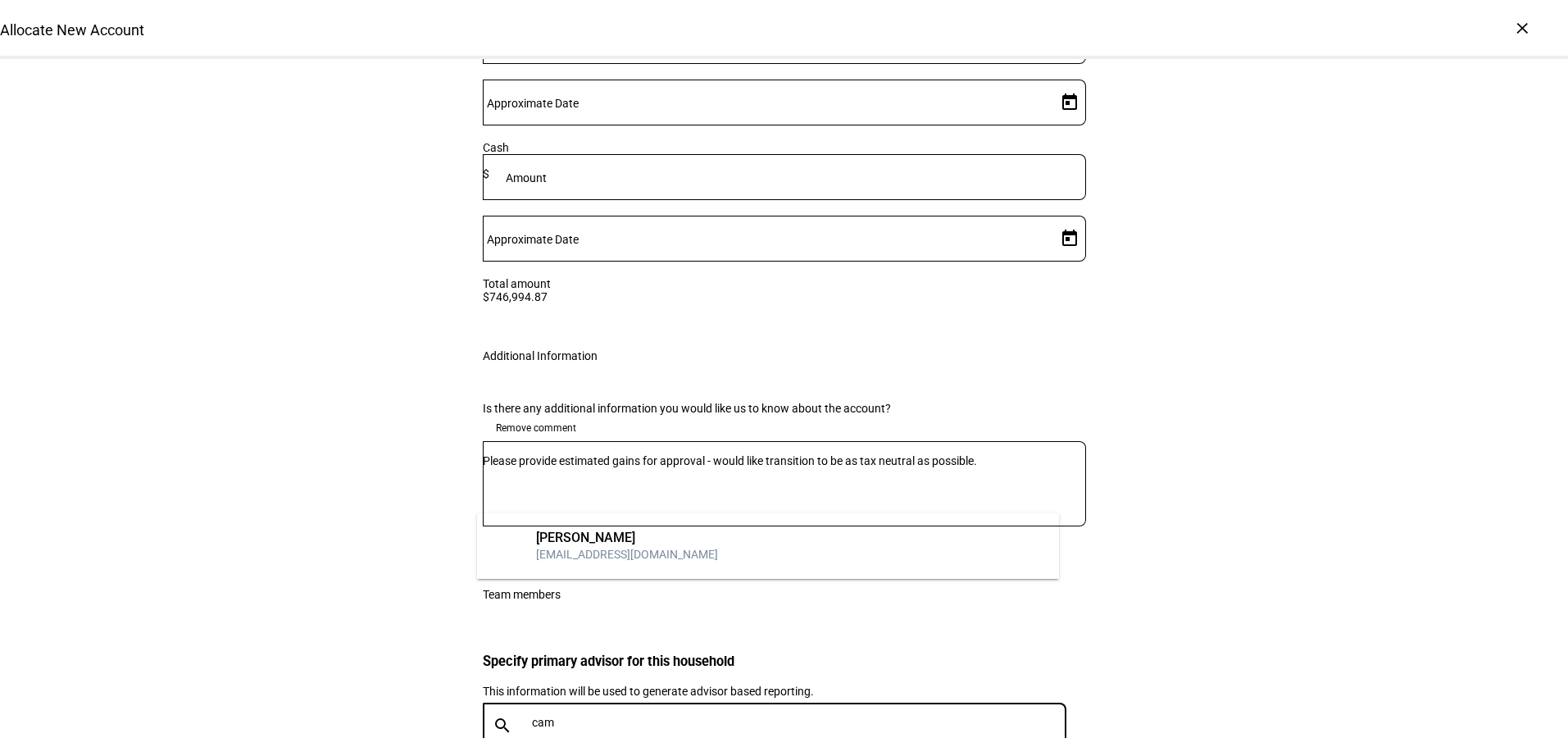
type input "cam"
click at [675, 548] on div "[EMAIL_ADDRESS][DOMAIN_NAME]" at bounding box center [626, 554] width 182 height 16
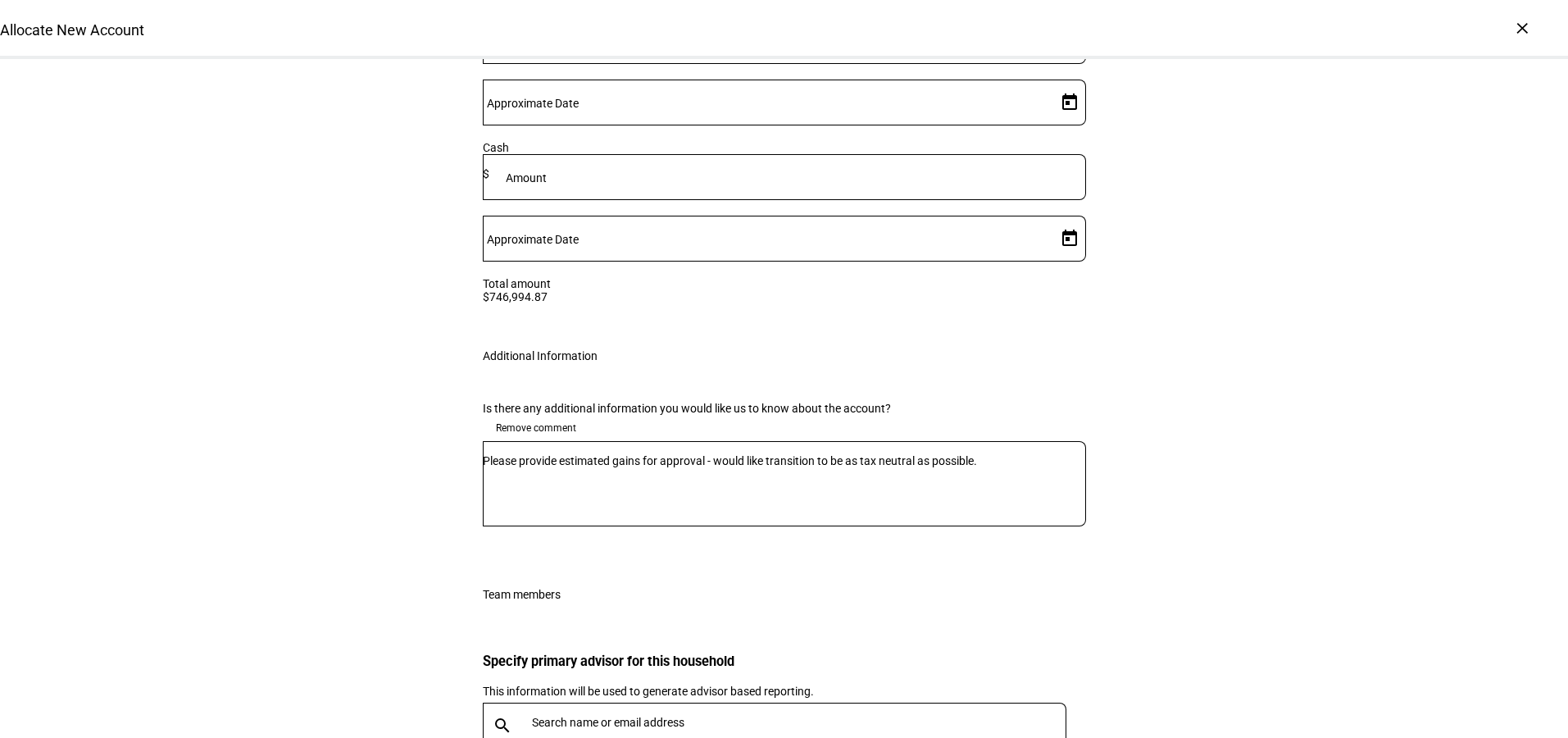
scroll to position [2834, 0]
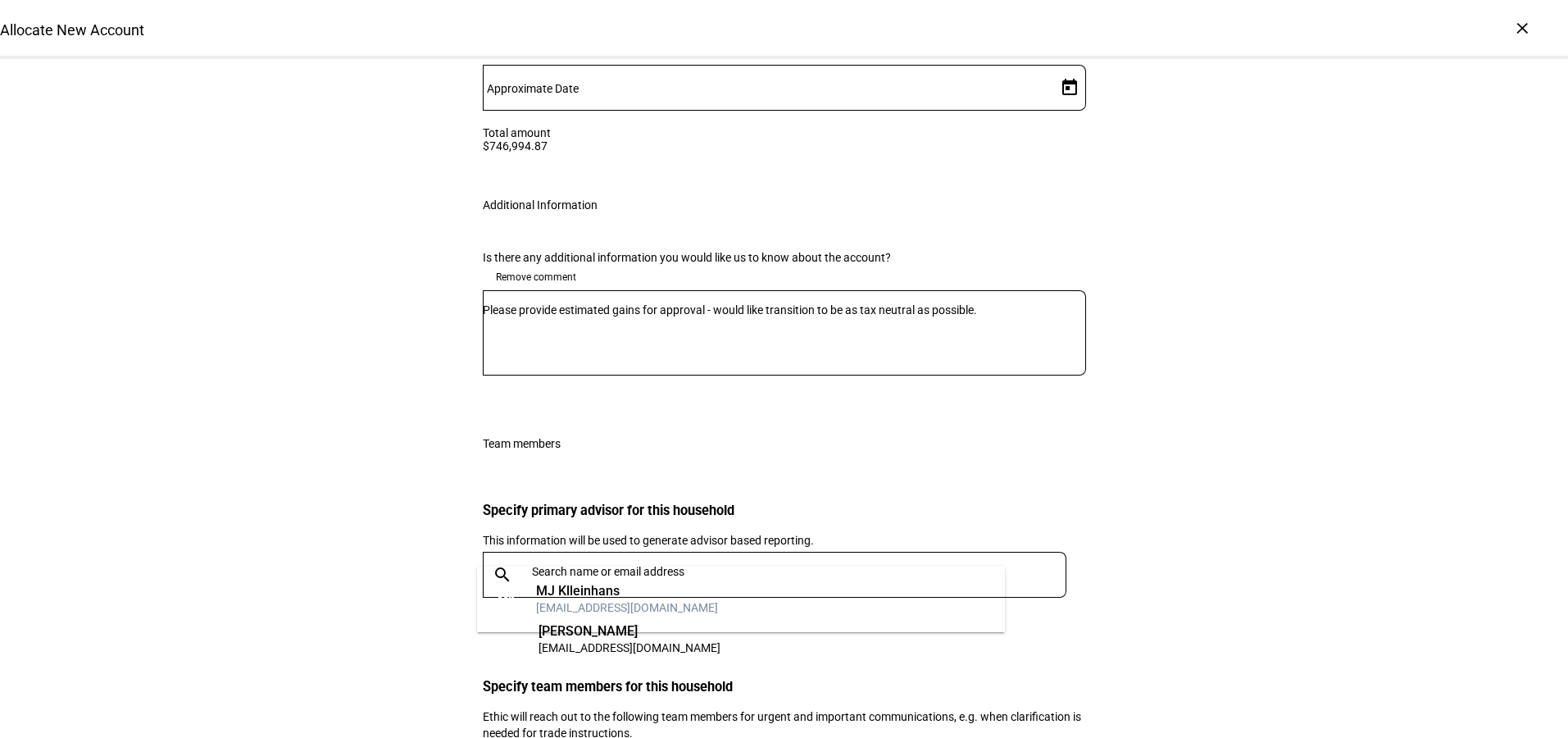
type input "mj"
click at [665, 606] on div "[EMAIL_ADDRESS][DOMAIN_NAME]" at bounding box center [626, 607] width 182 height 16
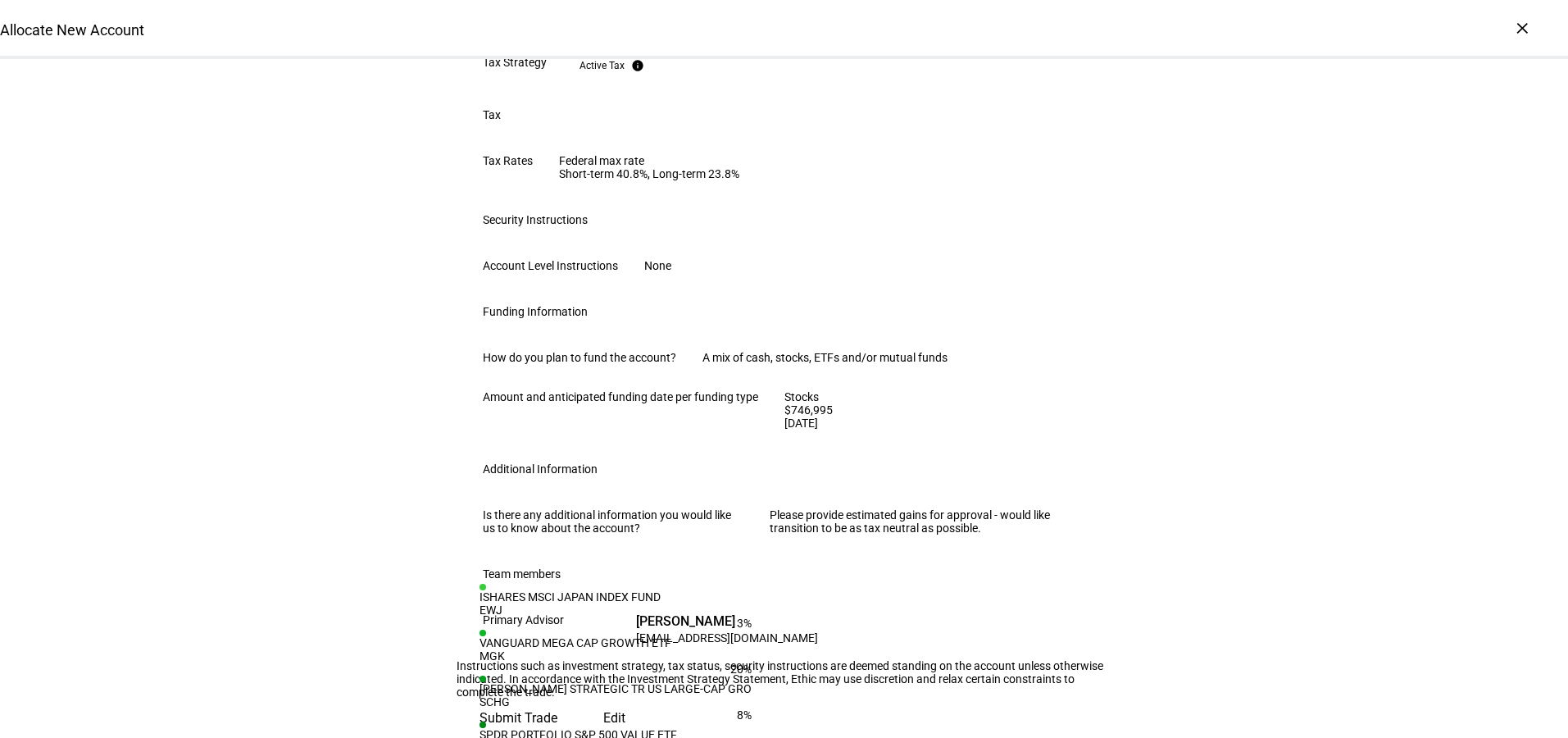
scroll to position [989, 0]
click at [558, 699] on span "Submit Trade" at bounding box center [519, 718] width 78 height 39
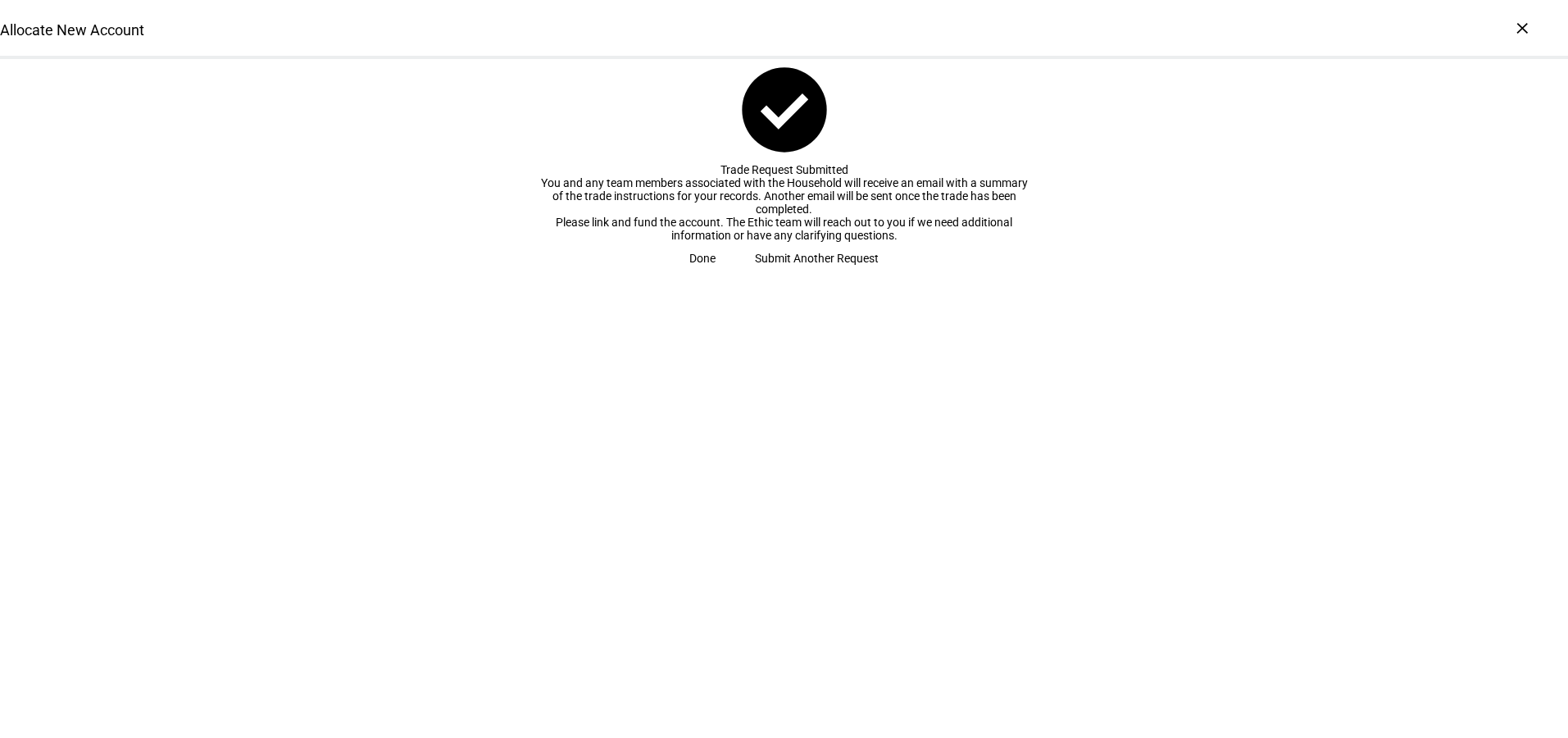
click at [804, 275] on span "Submit Another Request" at bounding box center [817, 258] width 124 height 32
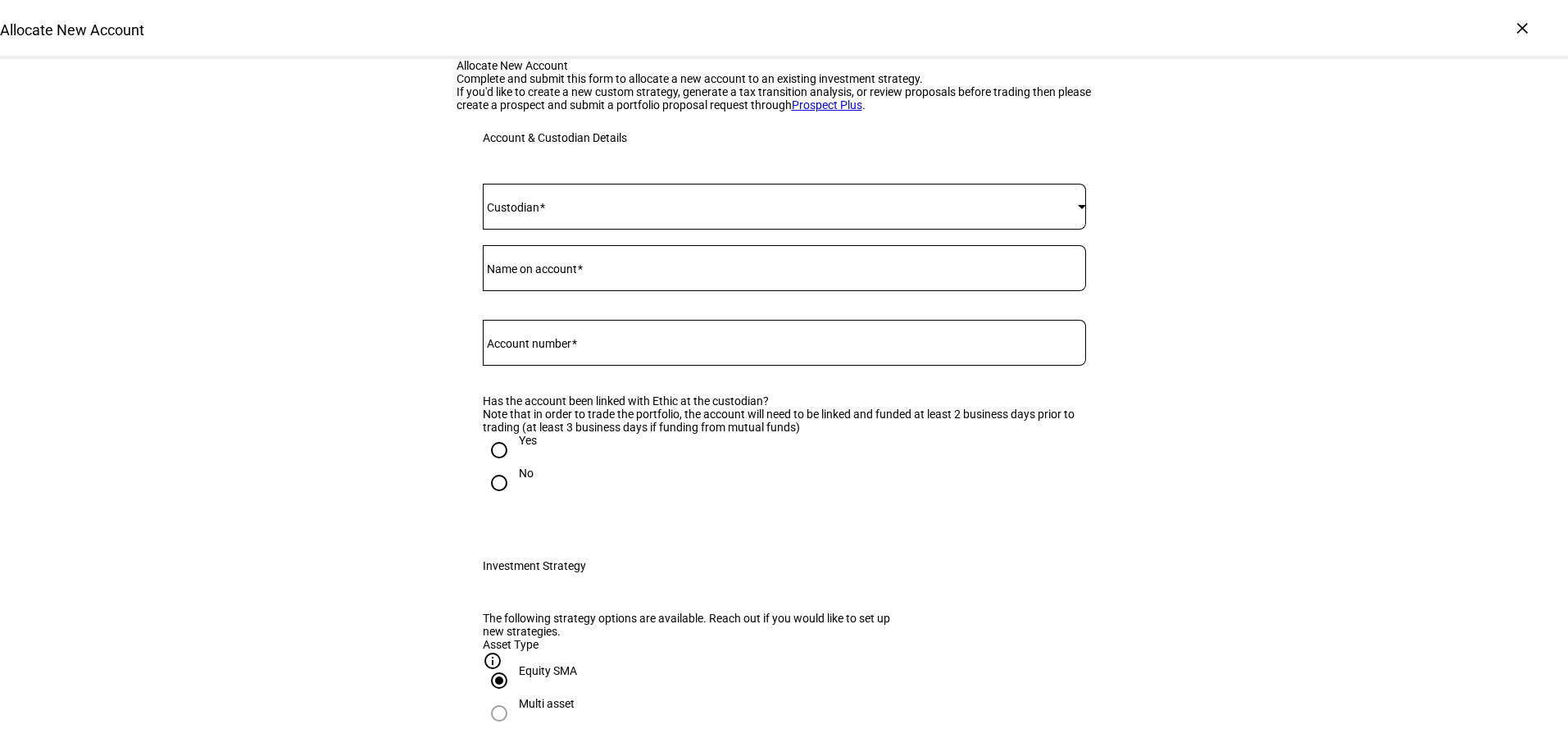
click at [591, 214] on span at bounding box center [780, 207] width 595 height 13
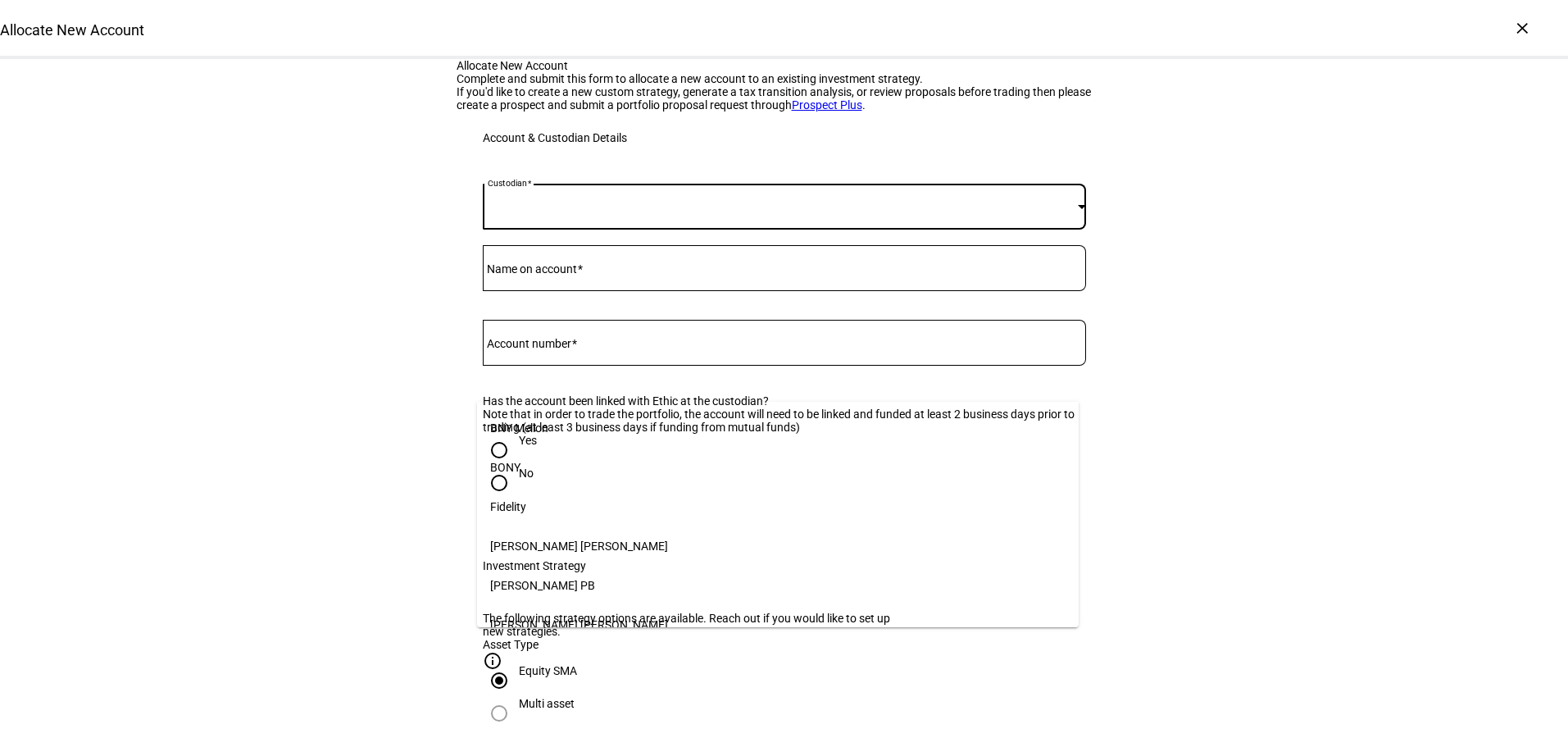
scroll to position [168, 0]
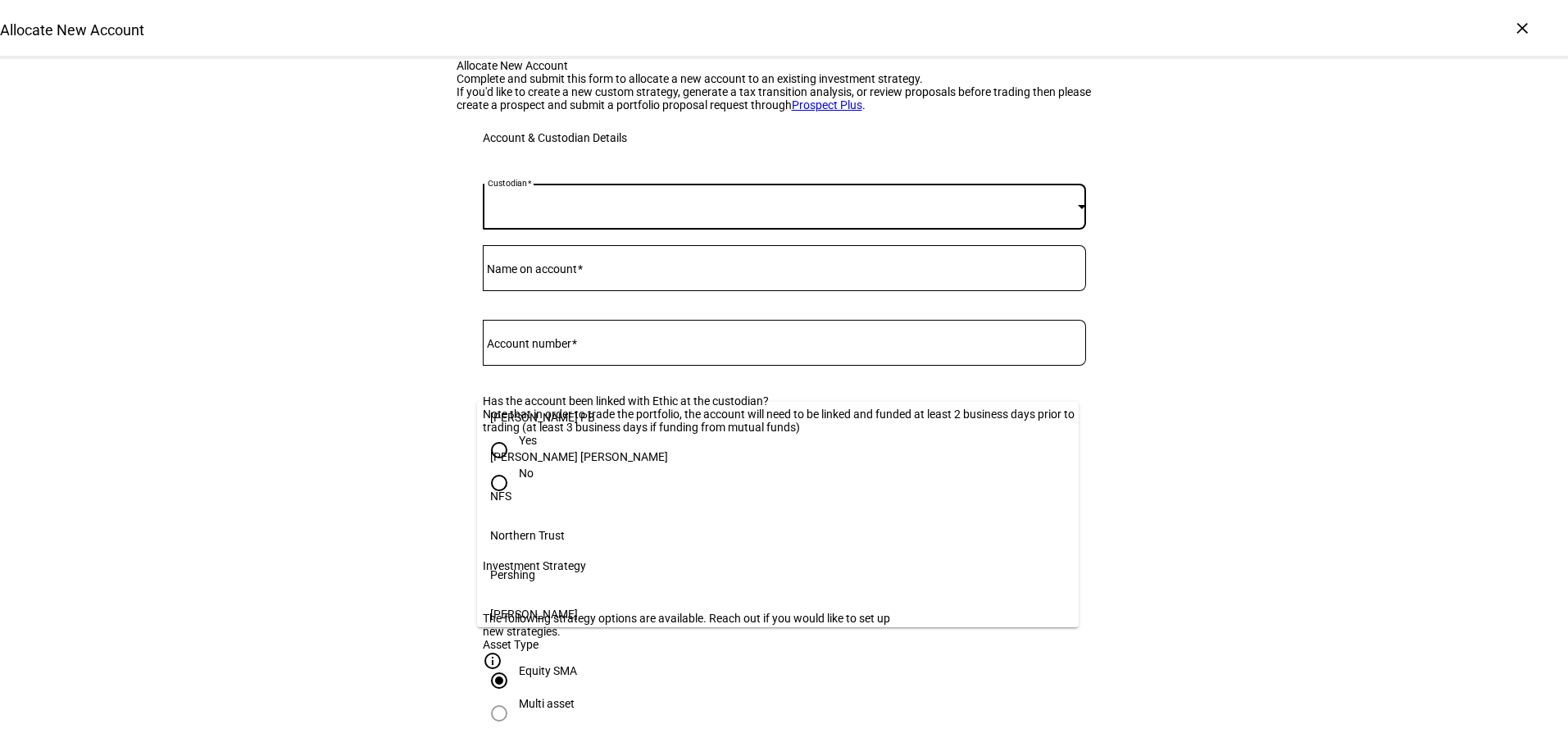
click at [579, 601] on mat-option "[PERSON_NAME]" at bounding box center [777, 613] width 601 height 39
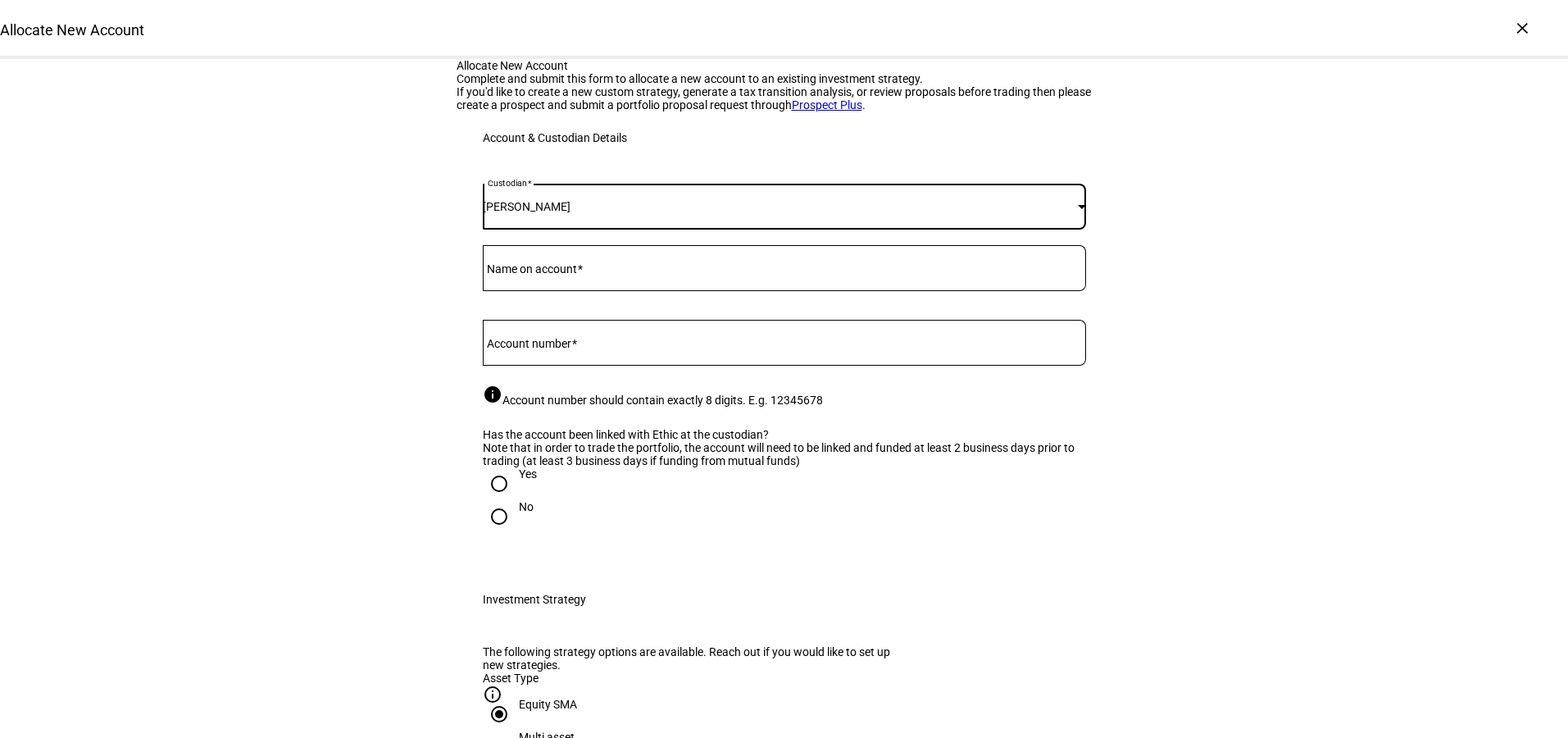
click at [553, 291] on div at bounding box center [784, 268] width 603 height 46
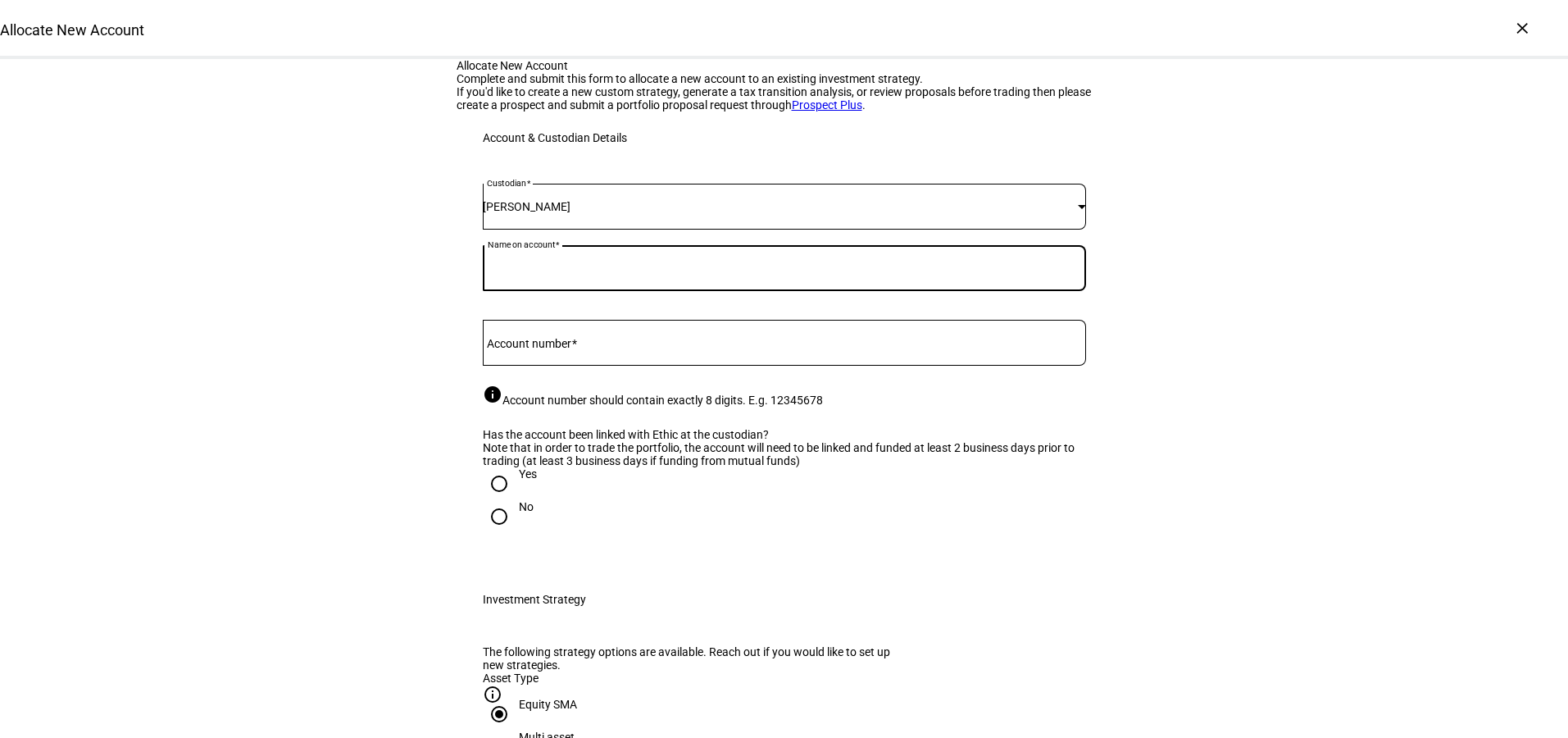
paste input "[PERSON_NAME] 2021 Irrevocable Trust"
type input "[PERSON_NAME] 2021 Irrevocable Trust"
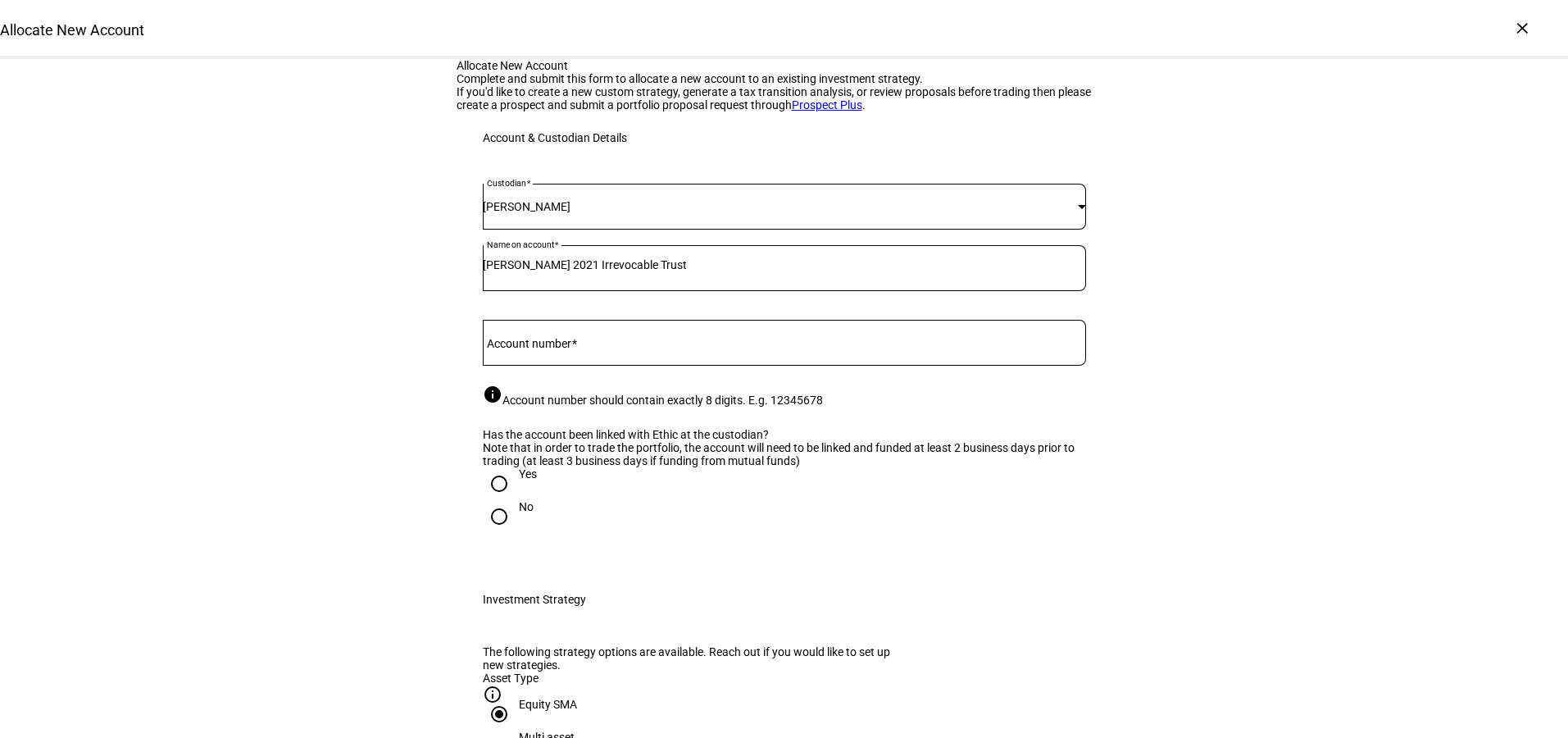
click at [577, 350] on span at bounding box center [574, 343] width 6 height 13
click at [579, 346] on input "Account number" at bounding box center [784, 339] width 603 height 13
paste input "56180637"
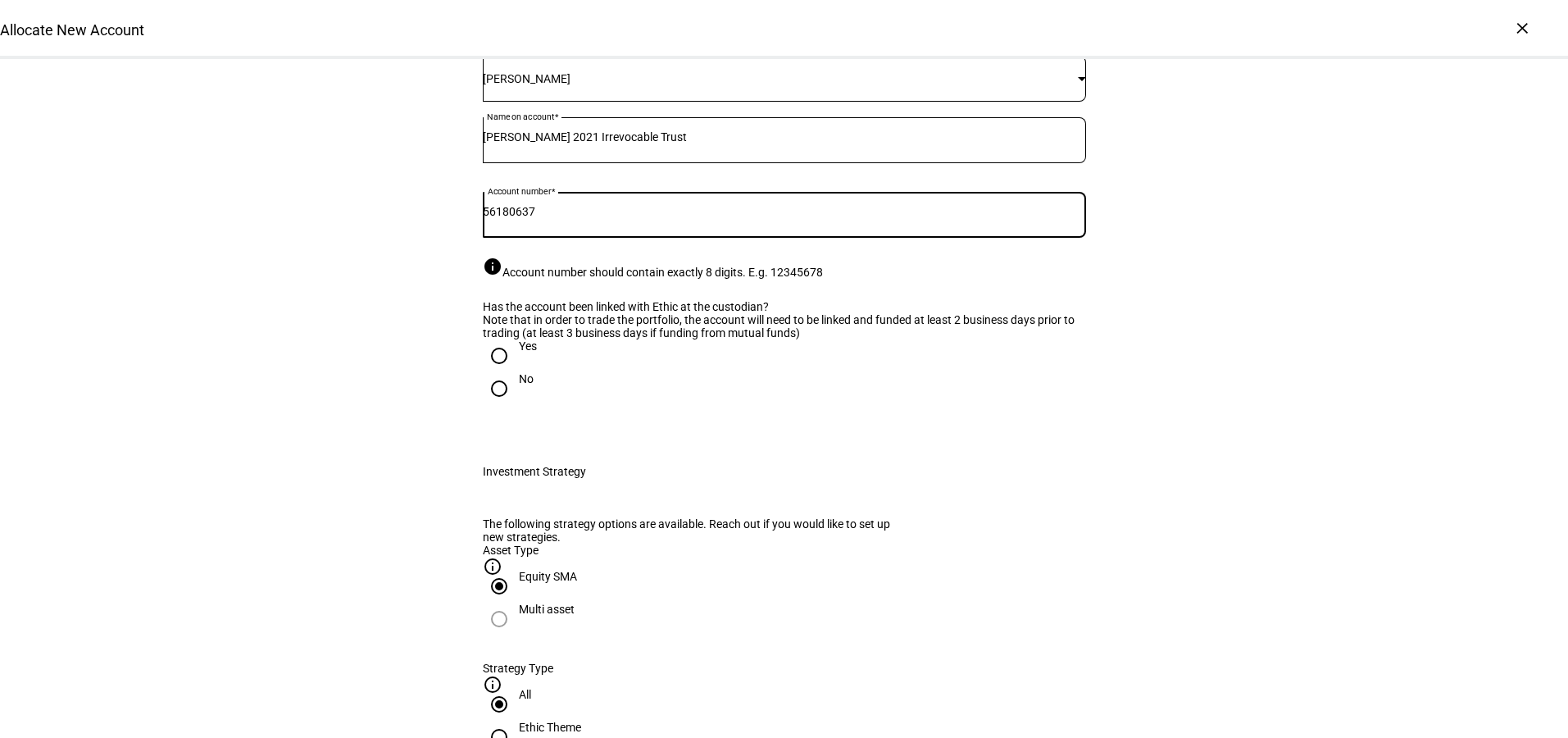
scroll to position [222, 0]
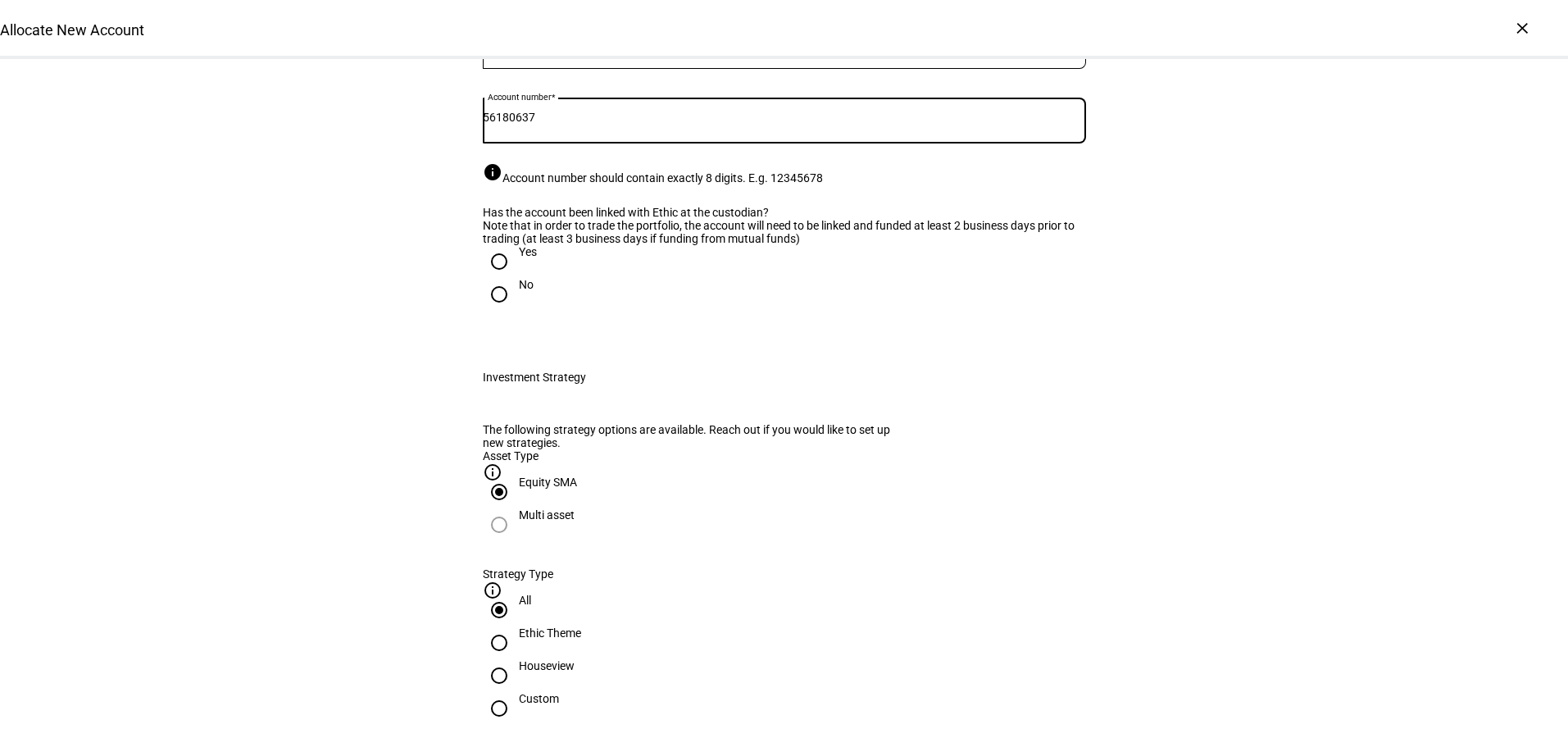
type input "56180637"
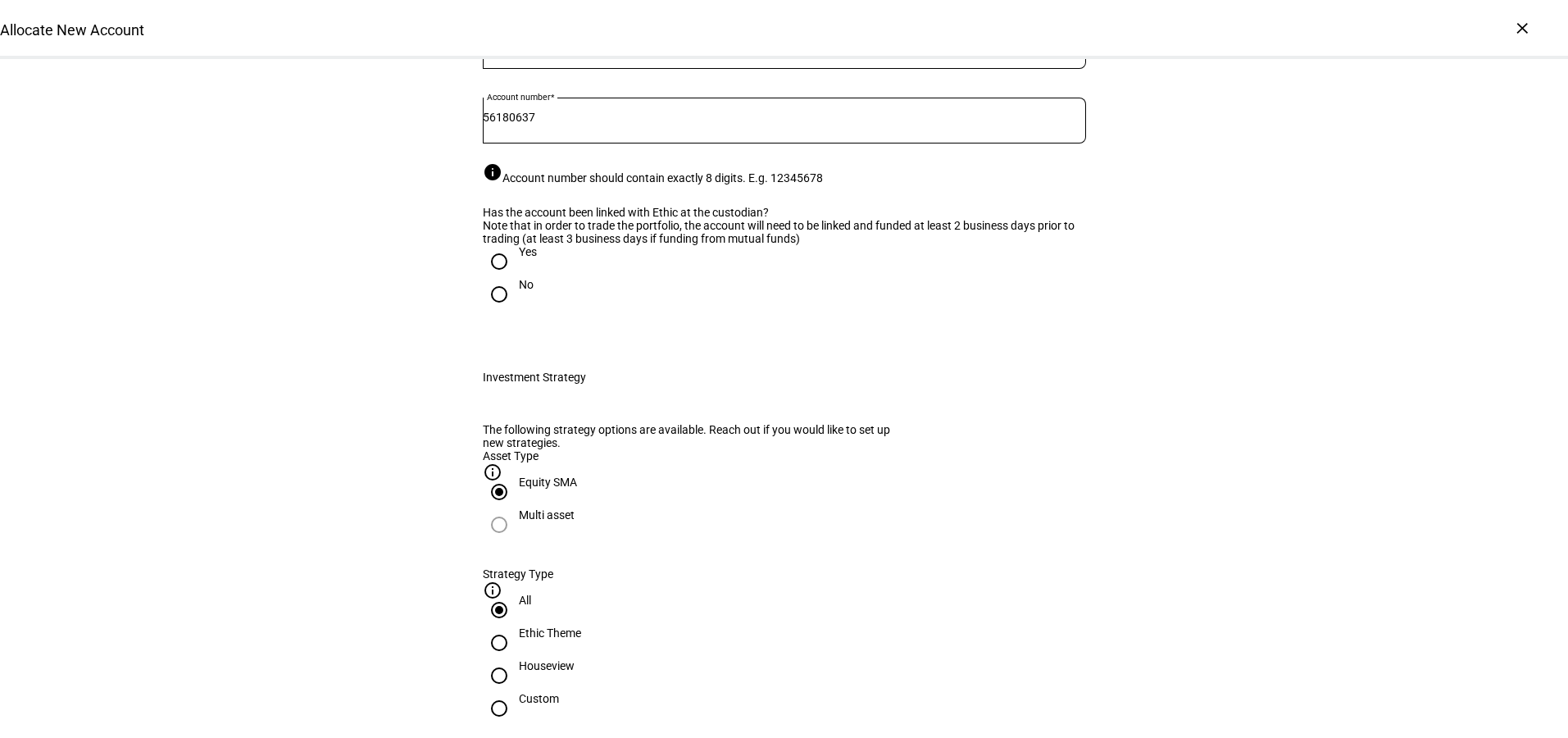
click at [492, 277] on input "Yes" at bounding box center [499, 261] width 32 height 32
radio input "true"
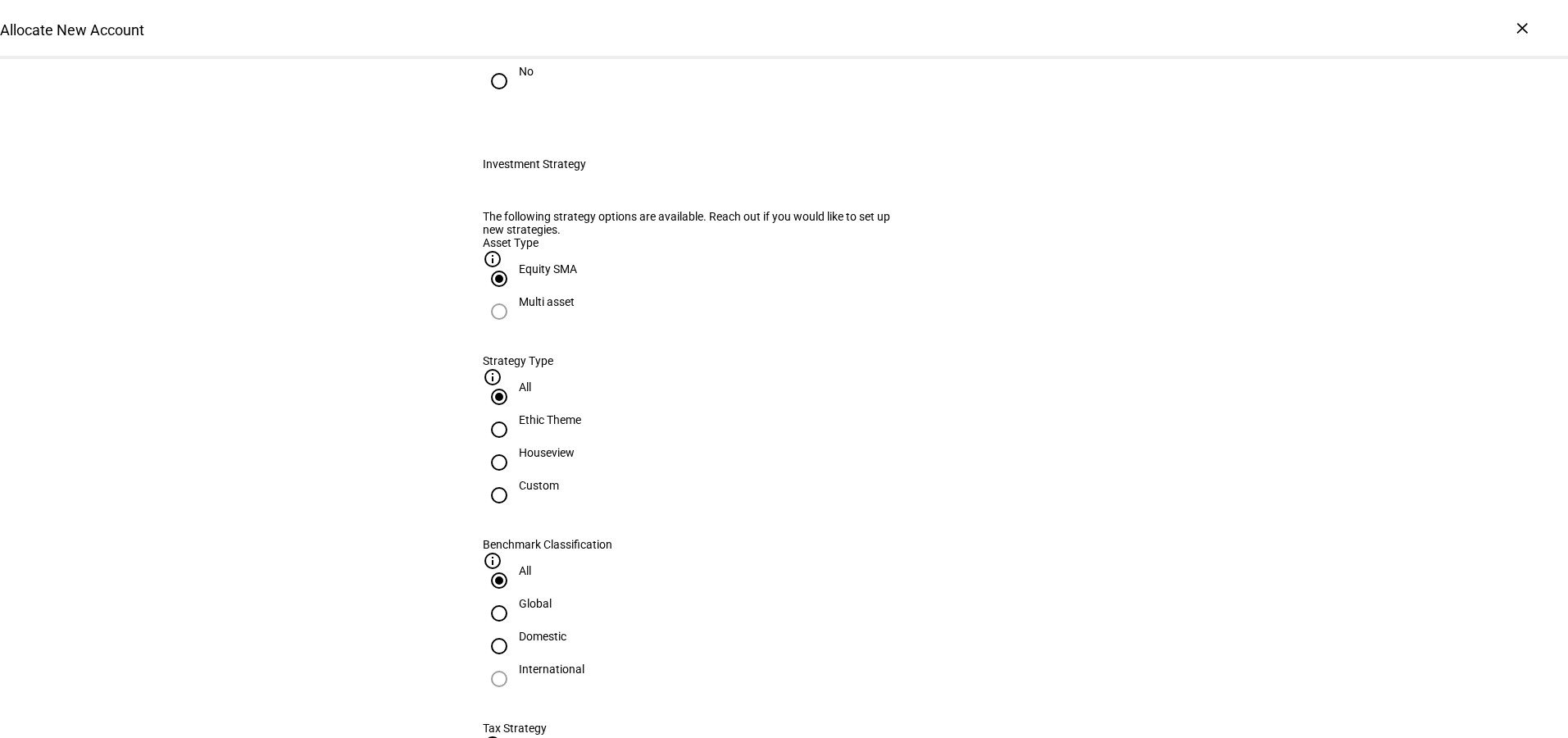
scroll to position [625, 0]
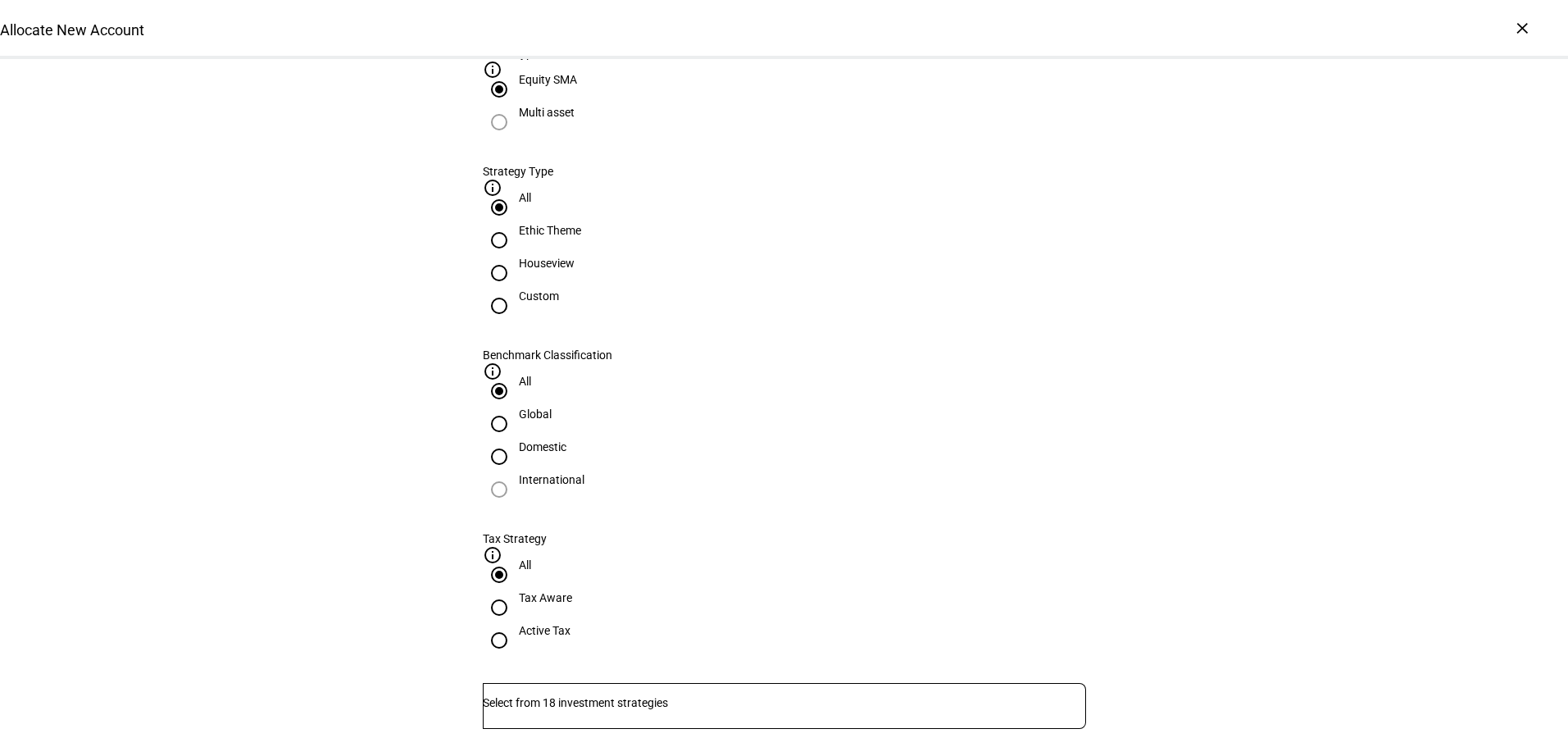
click at [516, 290] on input "Houseview" at bounding box center [499, 273] width 32 height 32
radio input "true"
click at [516, 407] on input "Global" at bounding box center [499, 423] width 32 height 32
radio input "true"
click at [516, 624] on input "Active Tax" at bounding box center [499, 640] width 32 height 32
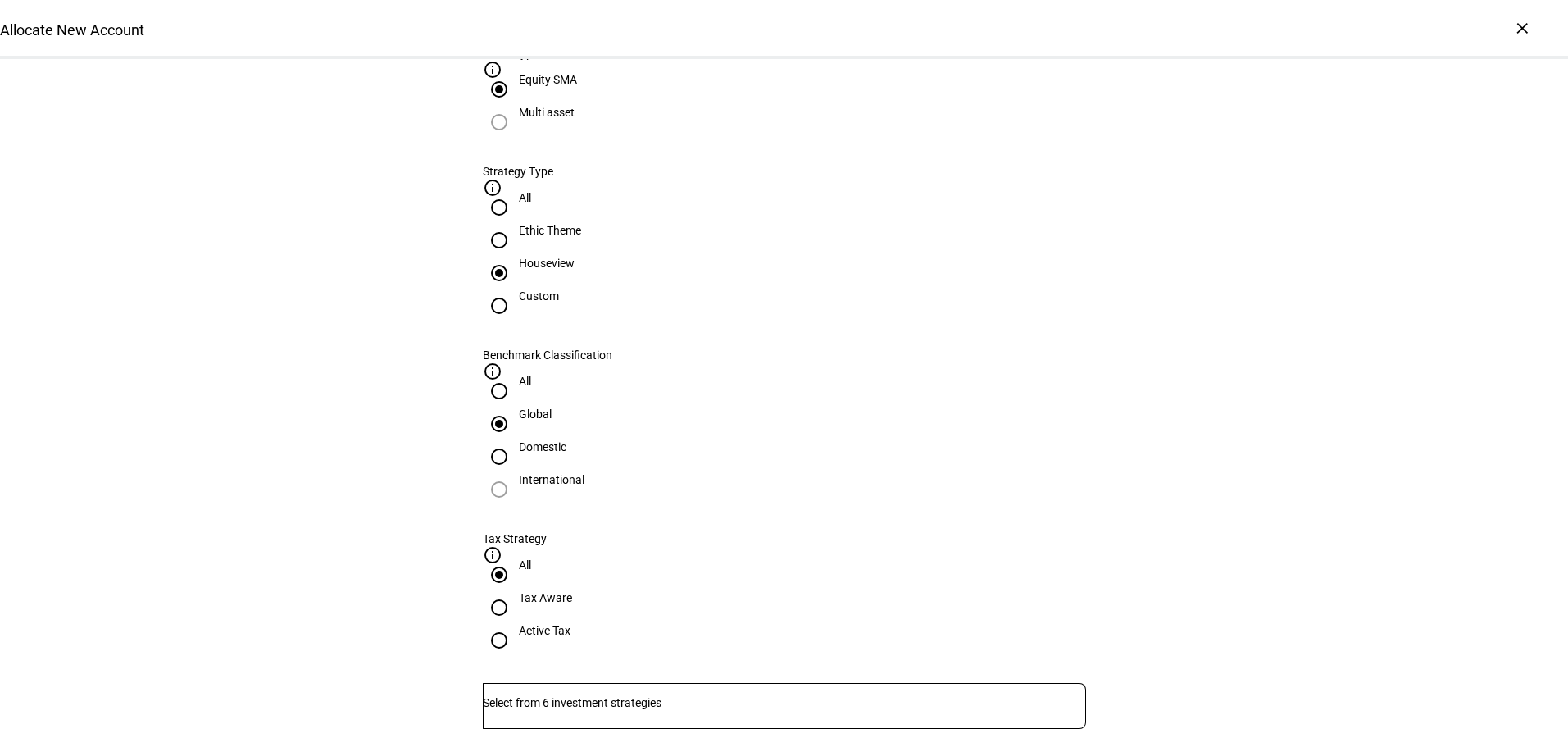
radio input "true"
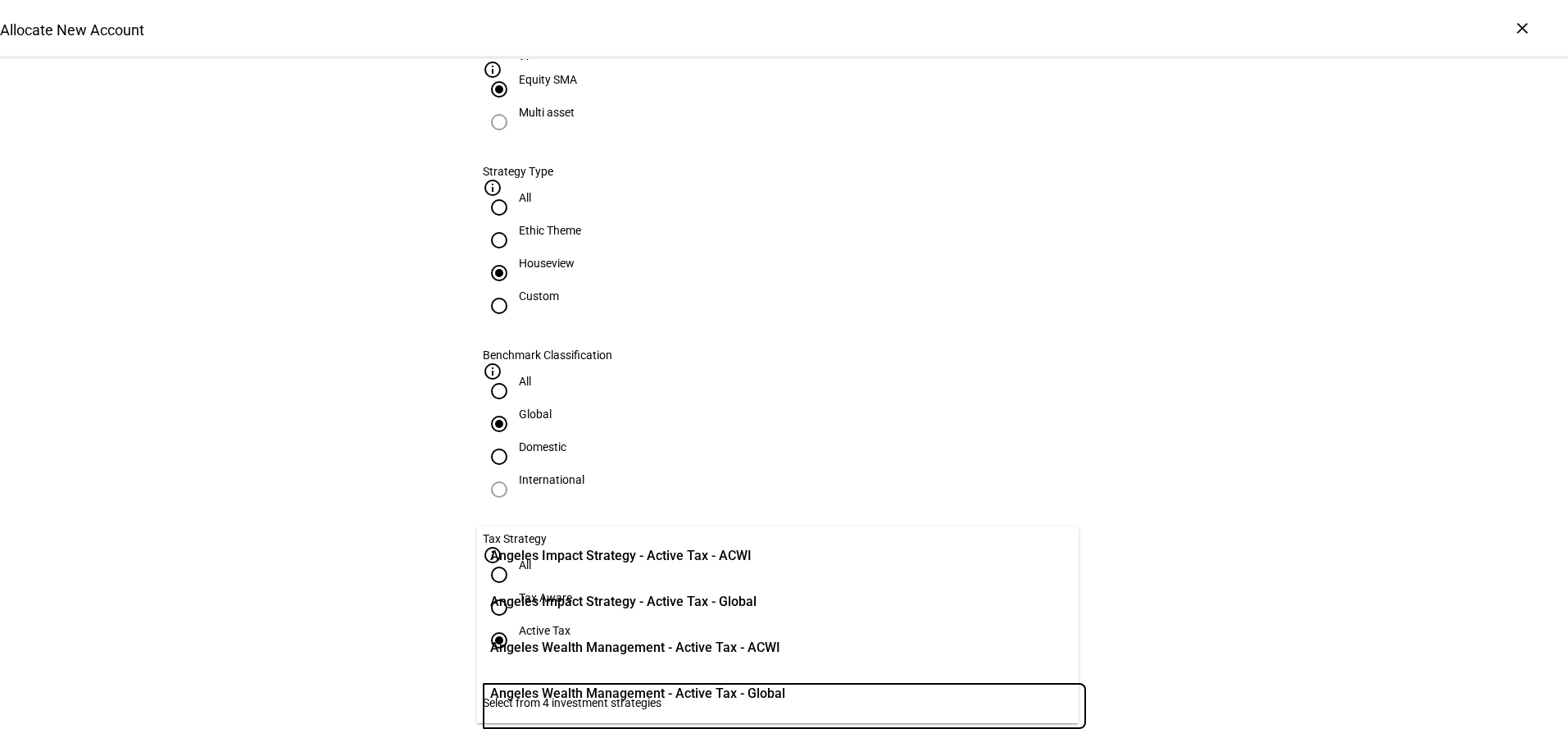
click at [751, 696] on input "Number" at bounding box center [784, 703] width 603 height 13
click at [785, 692] on span "Angeles Wealth Management - Active Tax - Global" at bounding box center [638, 693] width 295 height 20
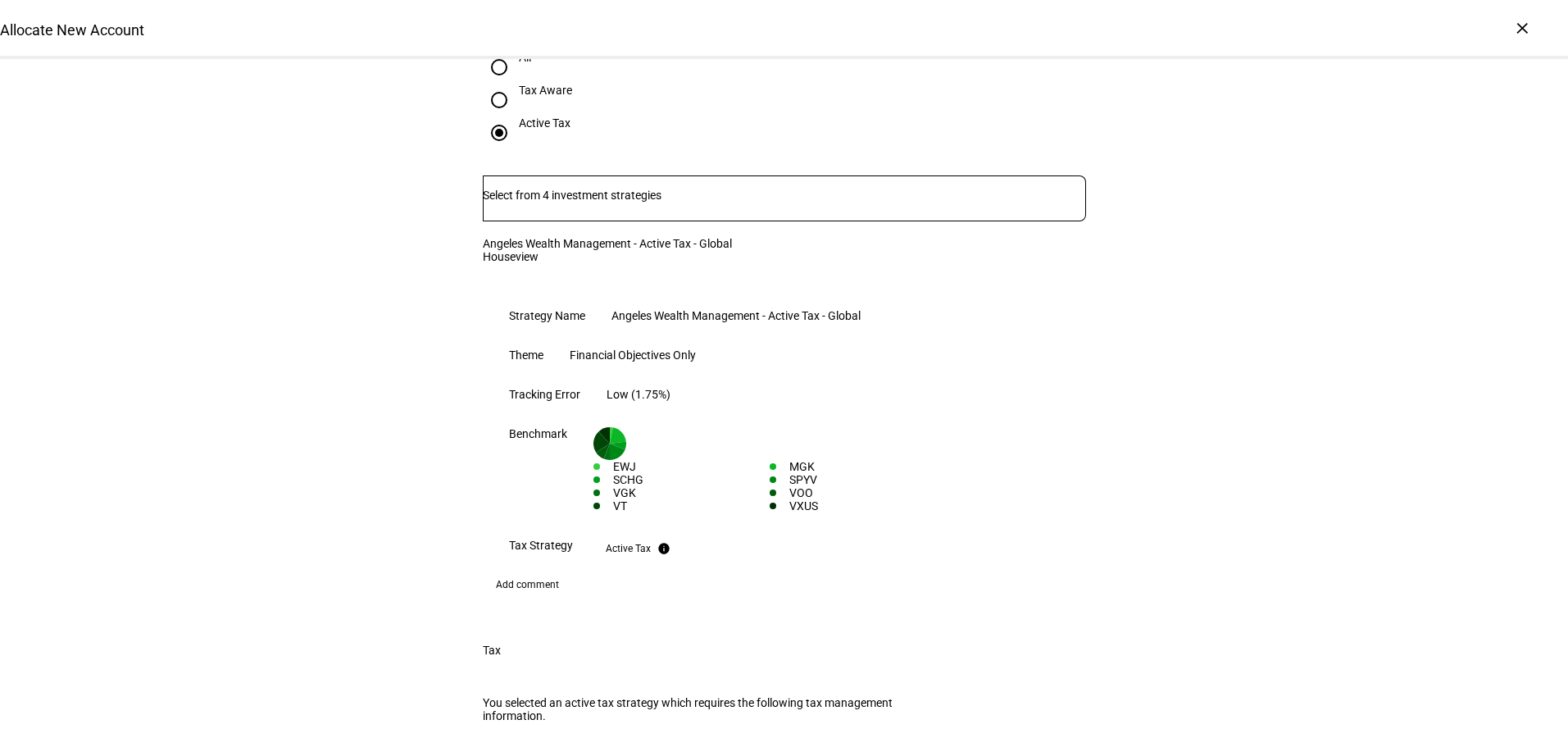
scroll to position [1205, 0]
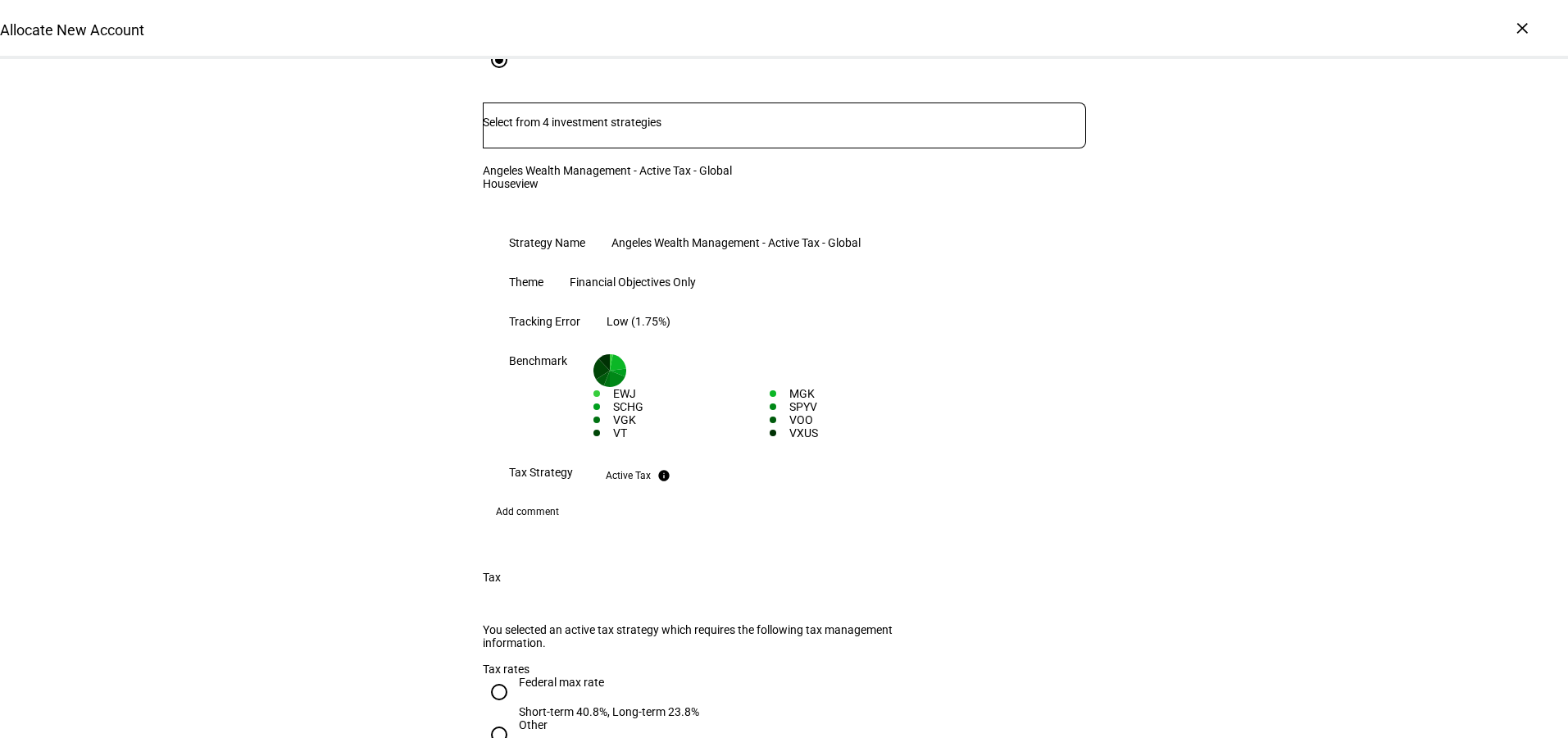
click at [484, 675] on input "Federal max rate Short-term 40.8%, Long-term 23.8%" at bounding box center [499, 691] width 32 height 32
radio input "true"
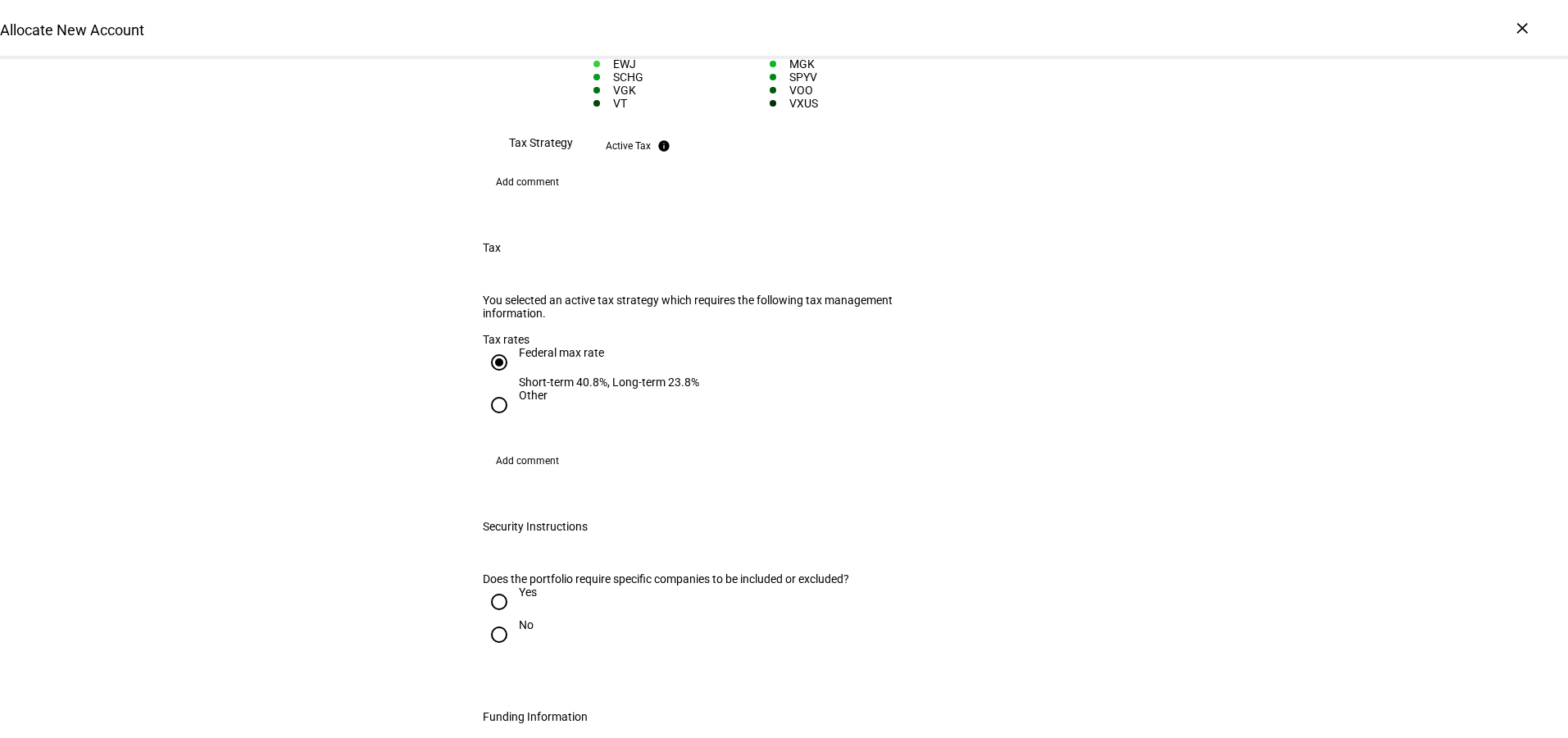
scroll to position [1538, 0]
click at [489, 615] on input "No" at bounding box center [499, 631] width 32 height 32
radio input "true"
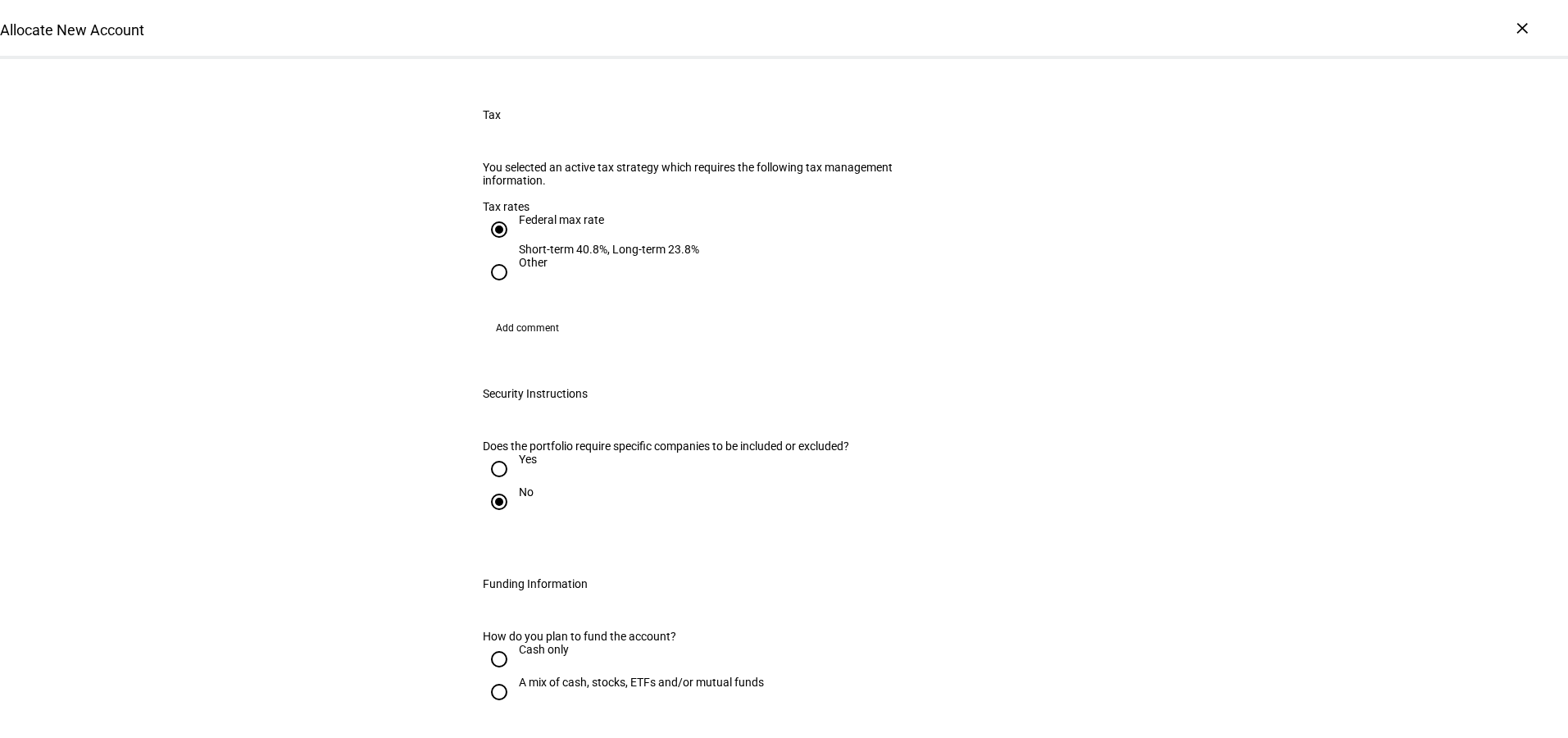
scroll to position [1782, 0]
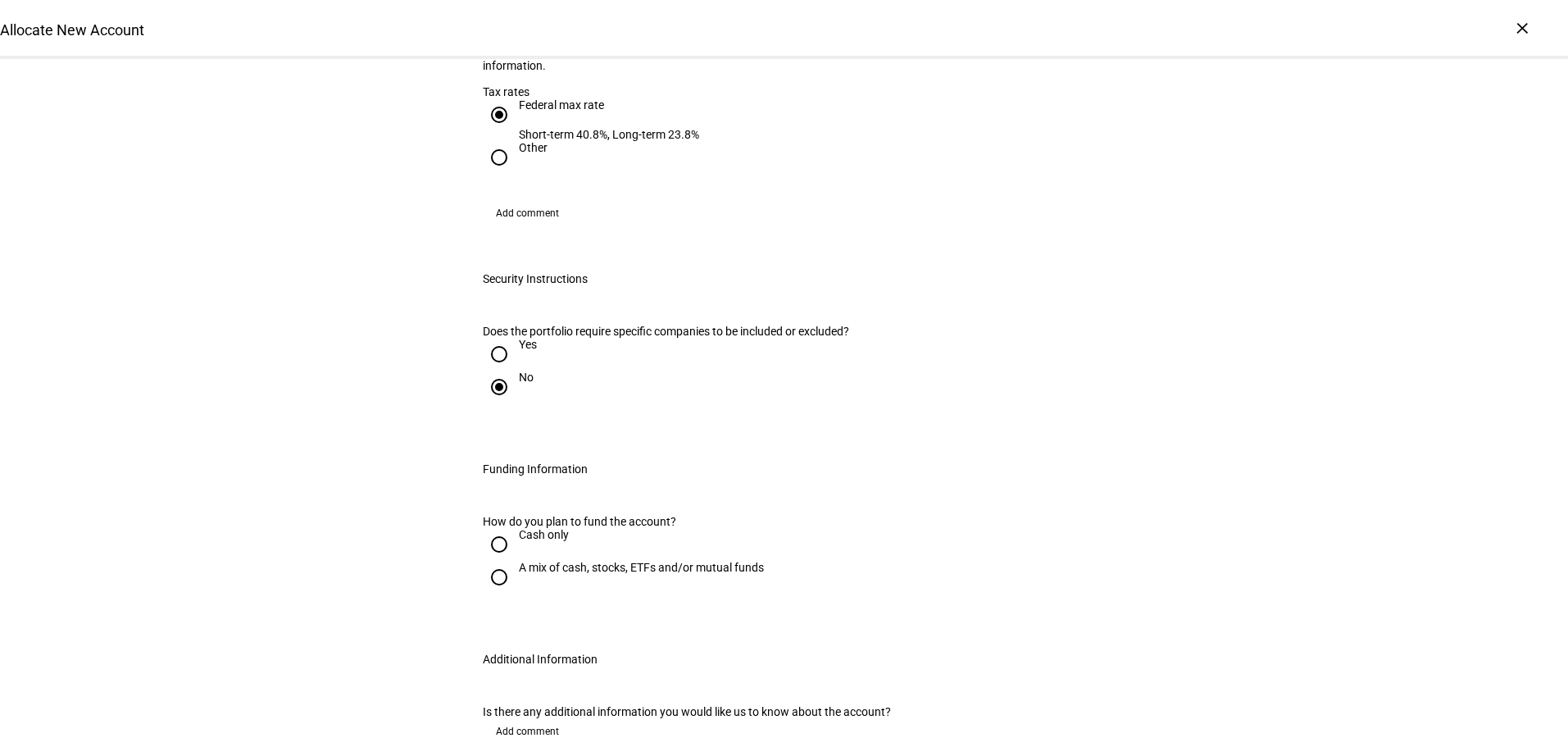
click at [494, 561] on input "A mix of cash, stocks, ETFs and/or mutual funds" at bounding box center [499, 577] width 32 height 32
radio input "true"
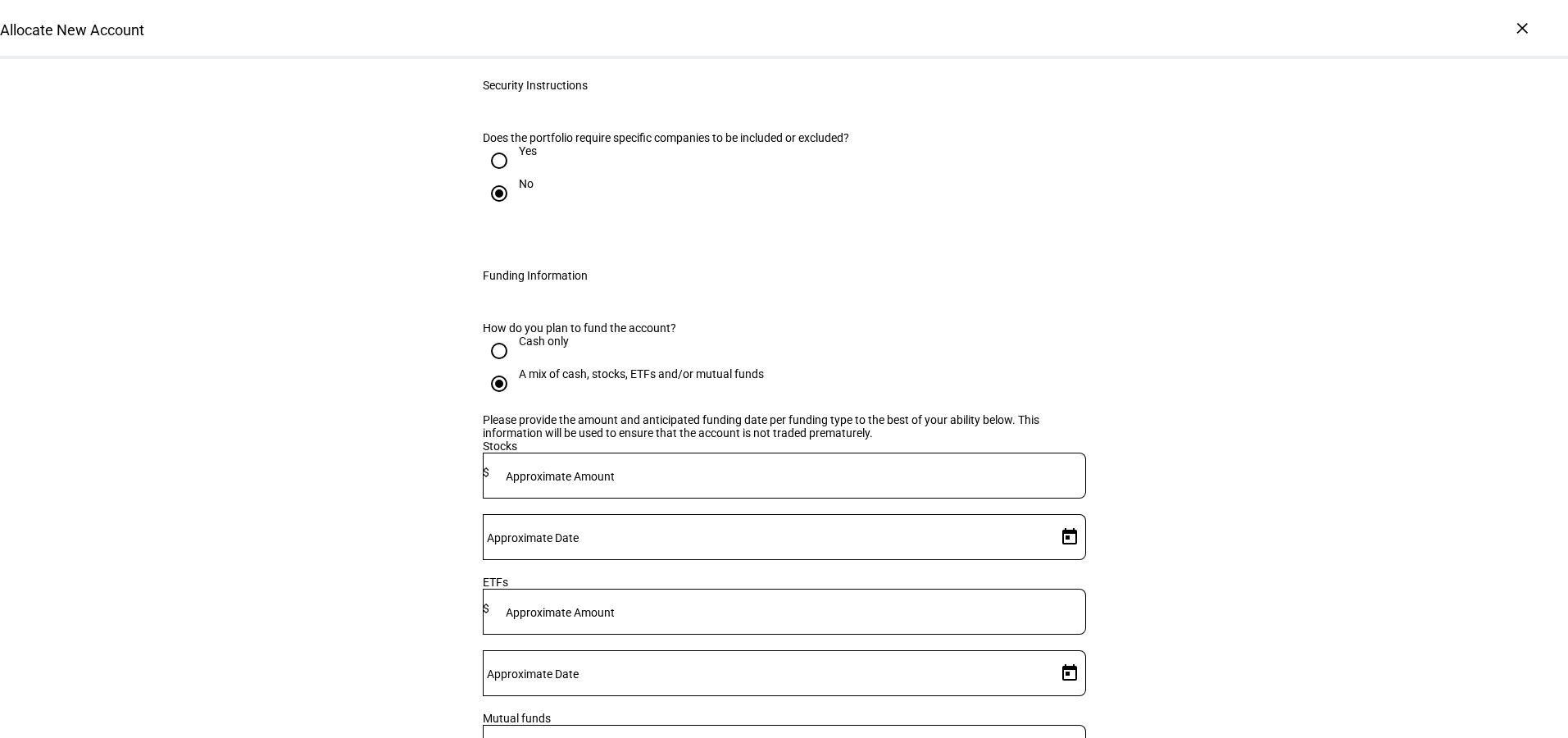
scroll to position [2000, 0]
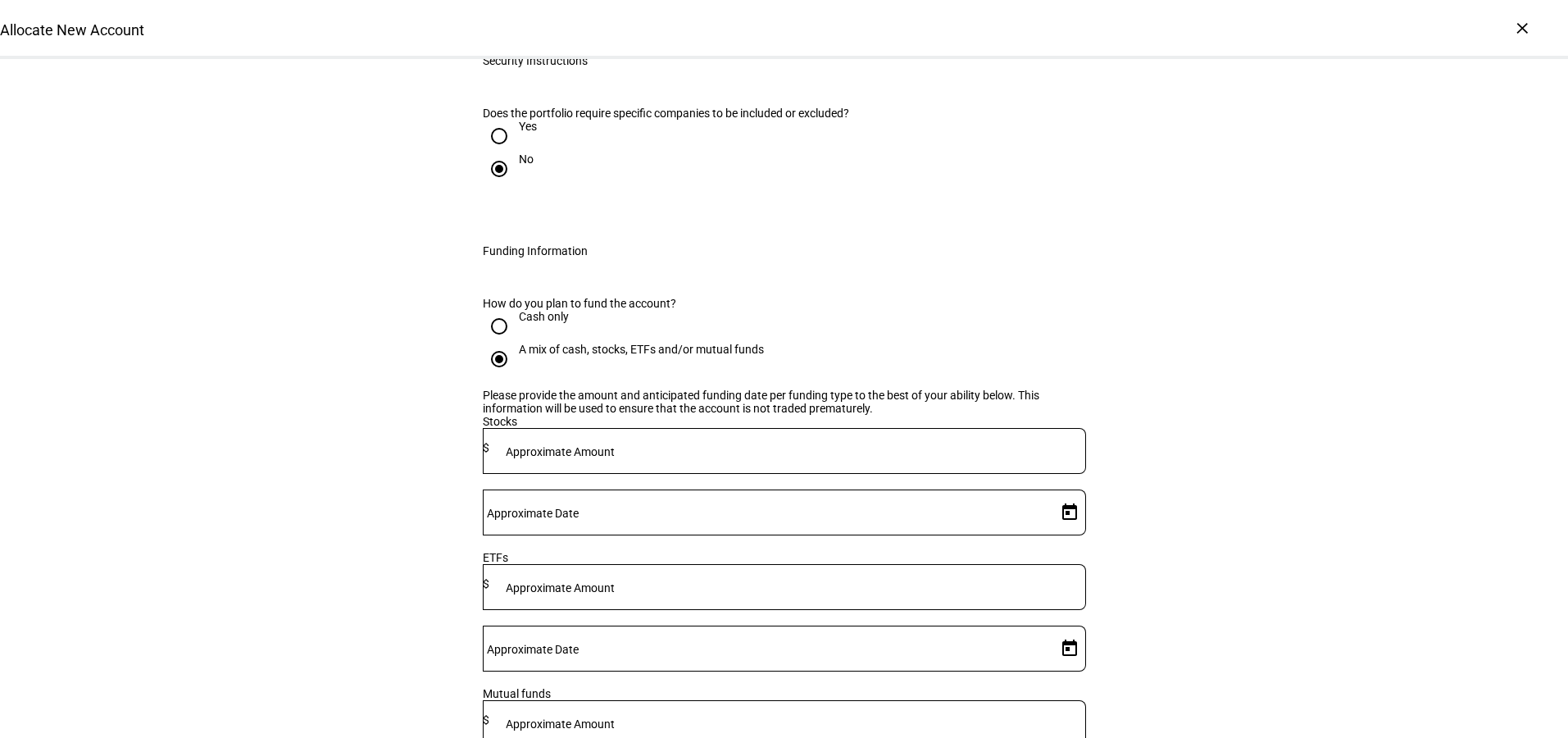
click at [743, 441] on input at bounding box center [787, 448] width 597 height 13
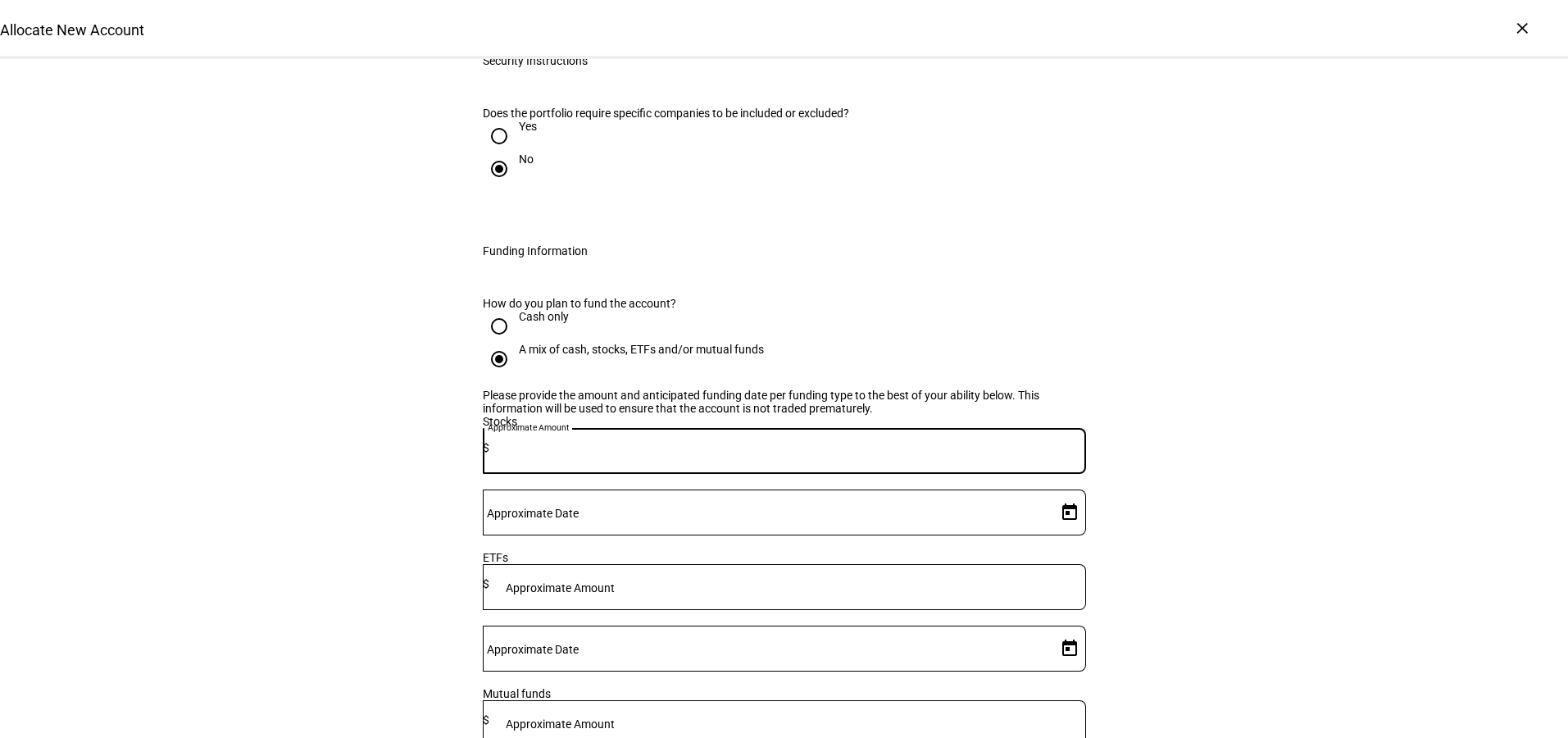
paste input "293,469.28"
type input "293,469.28"
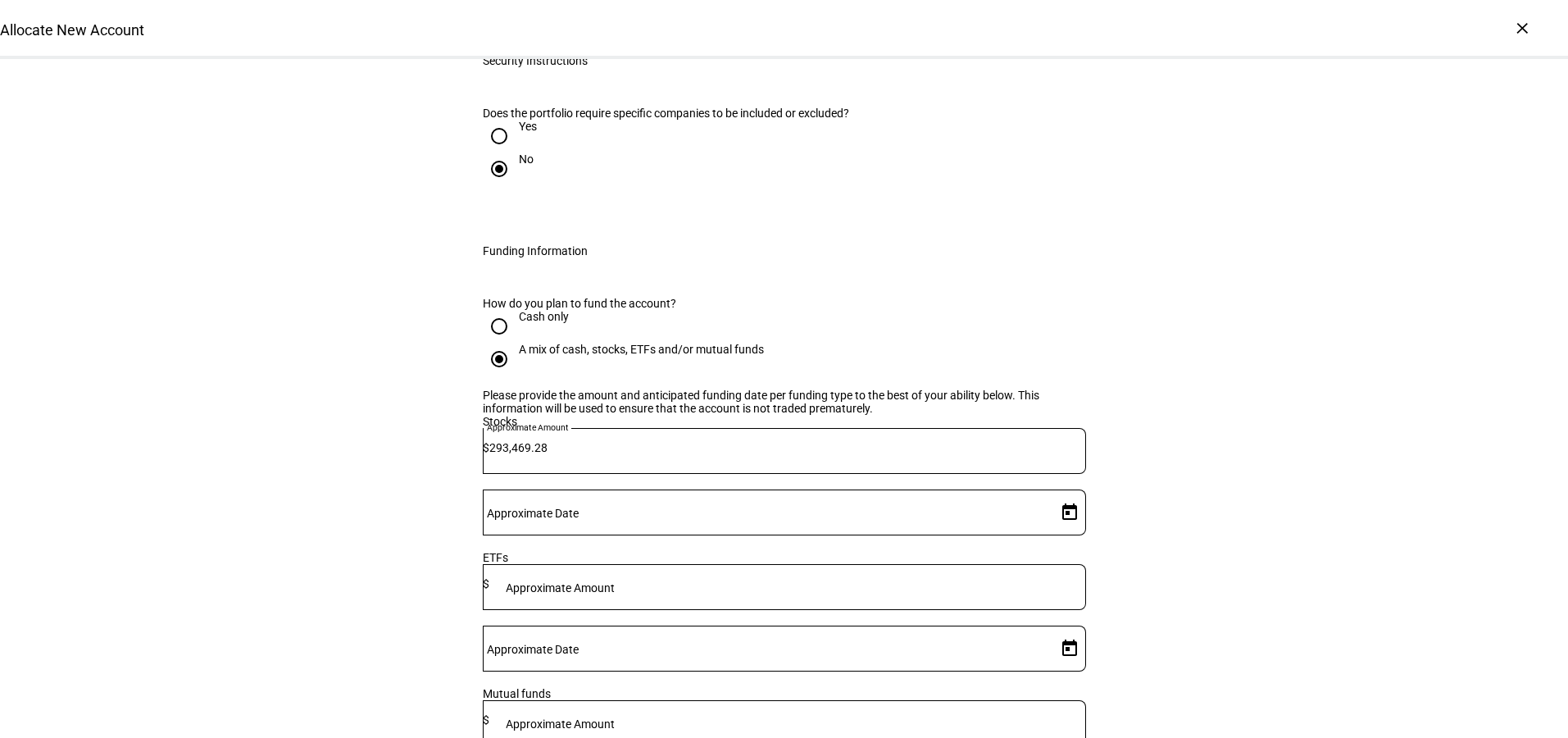
click at [579, 506] on mat-label "Approximate Date" at bounding box center [533, 513] width 92 height 13
click at [909, 502] on input "Approximate Date" at bounding box center [765, 509] width 567 height 13
click at [1031, 276] on span "11" at bounding box center [1026, 289] width 30 height 30
type input "[DATE]"
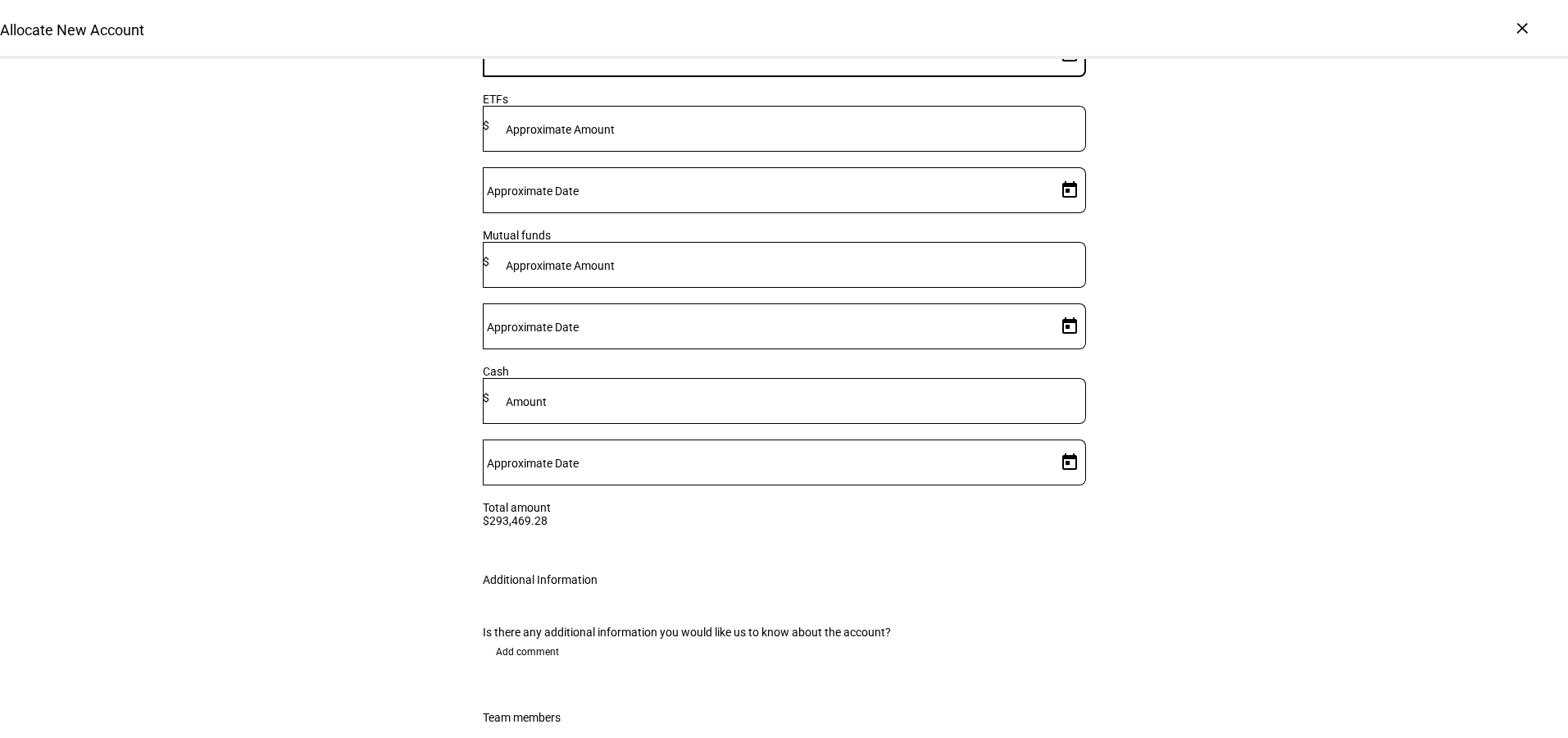
scroll to position [2650, 0]
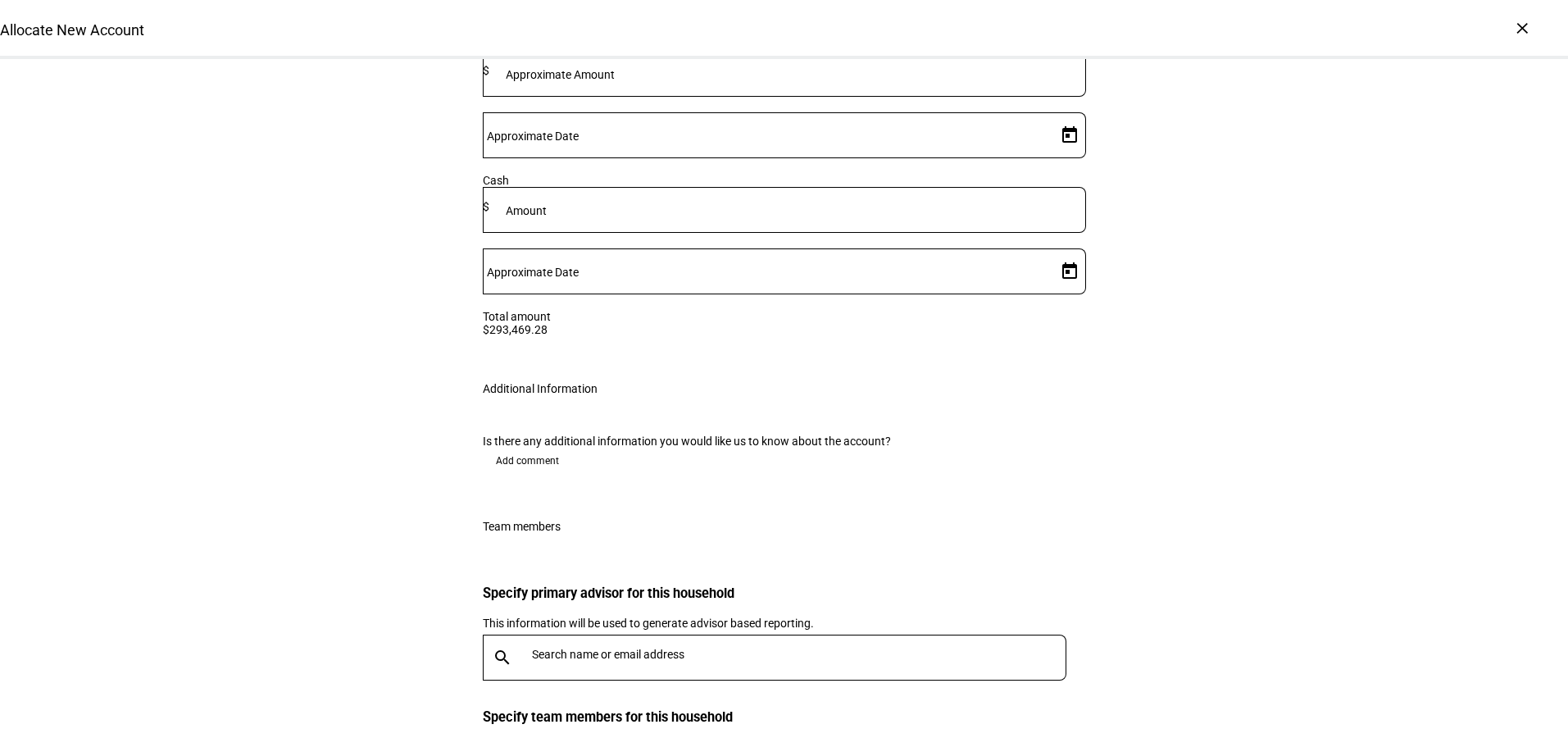
click at [514, 447] on span "Add comment" at bounding box center [527, 461] width 63 height 27
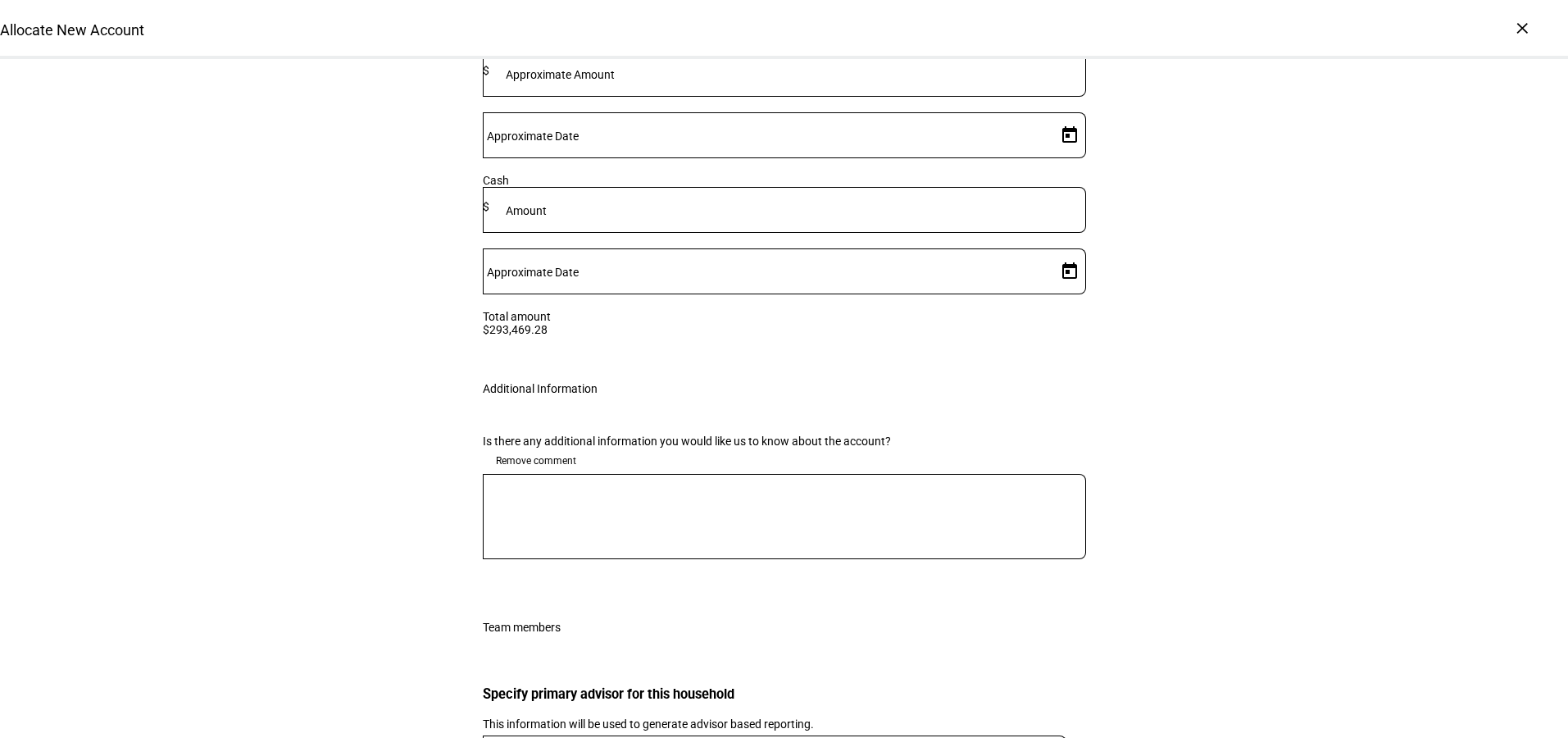
click at [524, 487] on textarea at bounding box center [784, 517] width 603 height 59
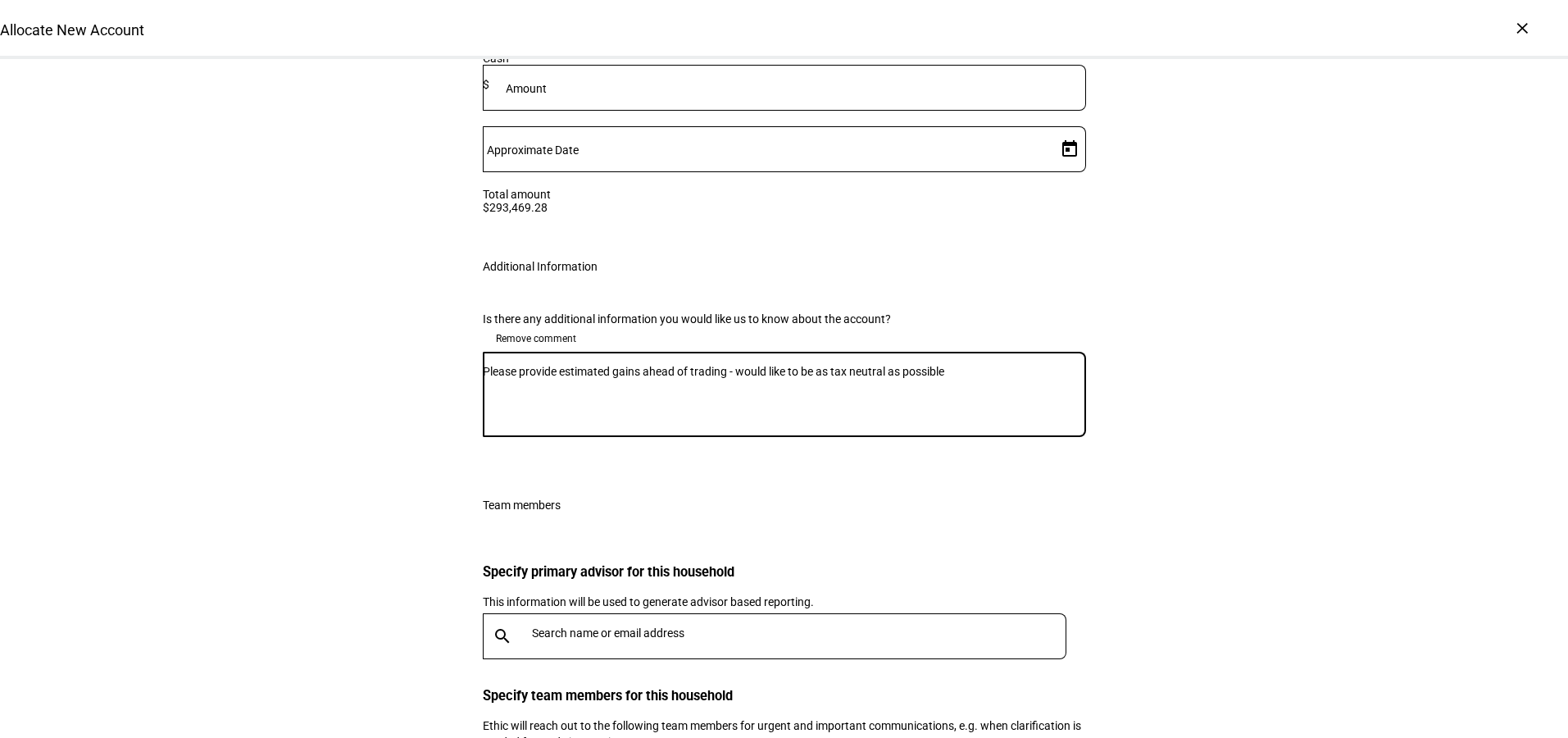
scroll to position [2781, 0]
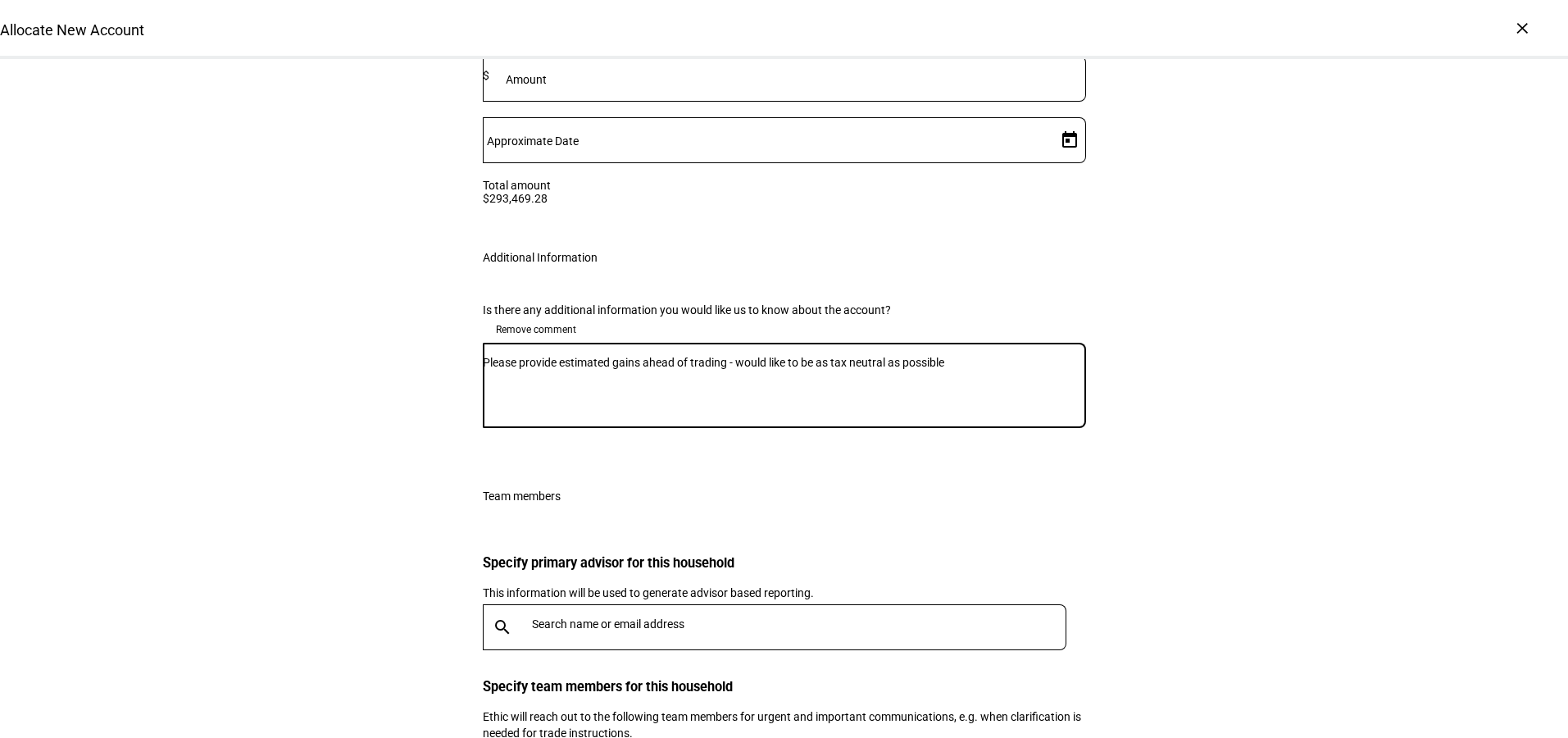
type textarea "Please provide estimated gains ahead of trading - would like to be as tax neutr…"
click at [630, 605] on div at bounding box center [795, 627] width 540 height 46
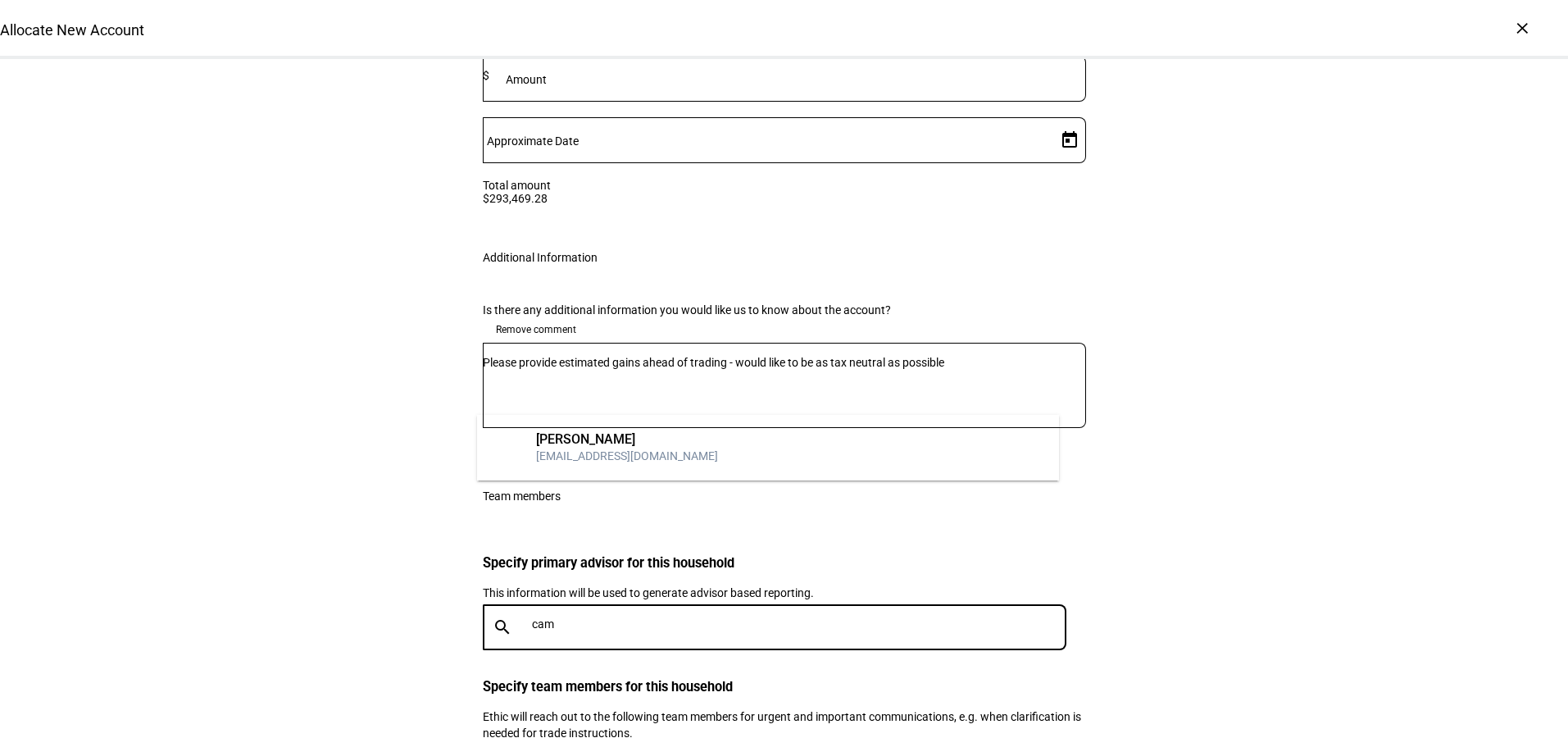
type input "cam"
click at [716, 448] on mat-option "CR [PERSON_NAME] [EMAIL_ADDRESS][DOMAIN_NAME]" at bounding box center [767, 447] width 581 height 52
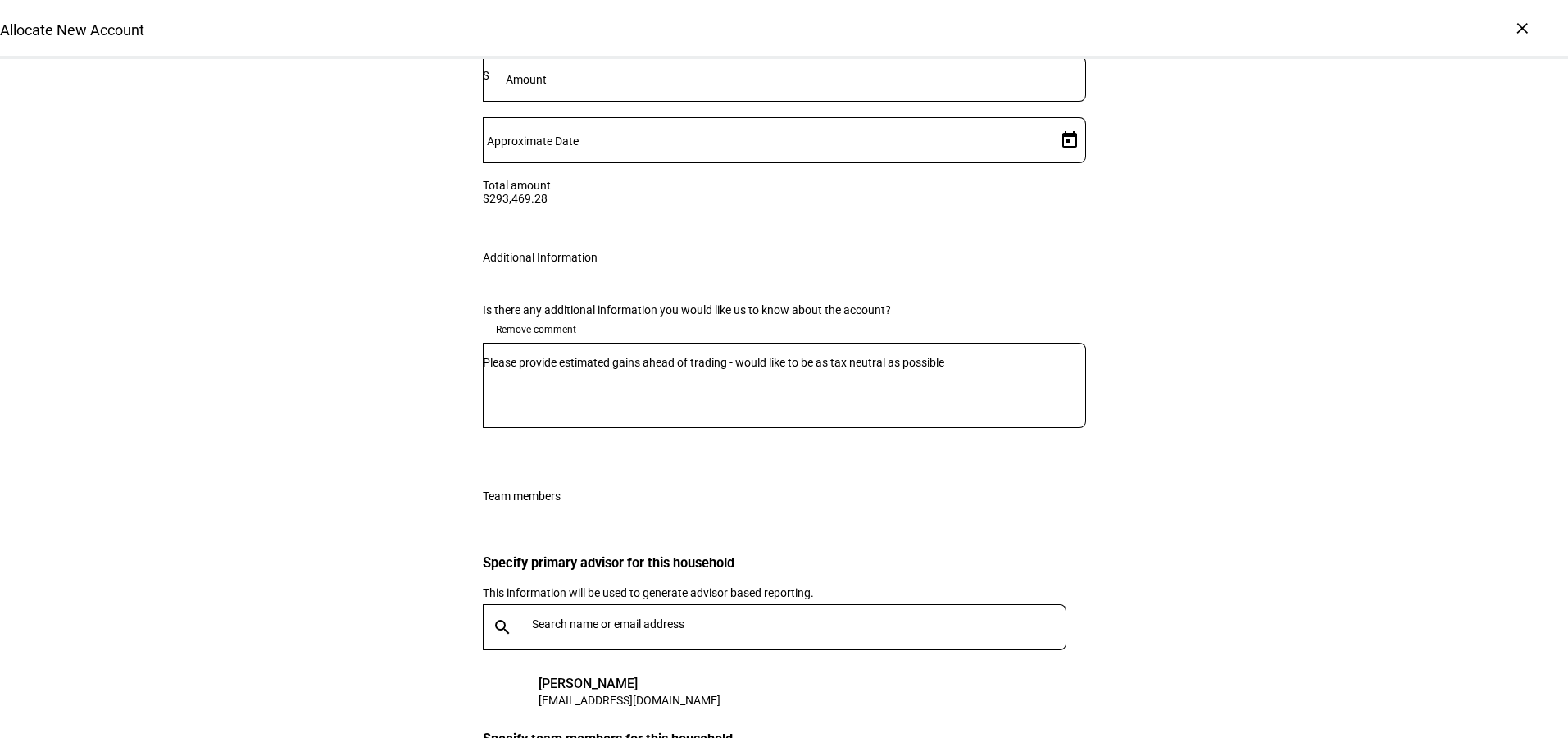
type input "mj"
click at [601, 682] on div "MK MJ Klleinhans [EMAIL_ADDRESS][DOMAIN_NAME]" at bounding box center [741, 651] width 528 height 66
click at [602, 646] on div "MJ Klleinhans" at bounding box center [626, 643] width 182 height 16
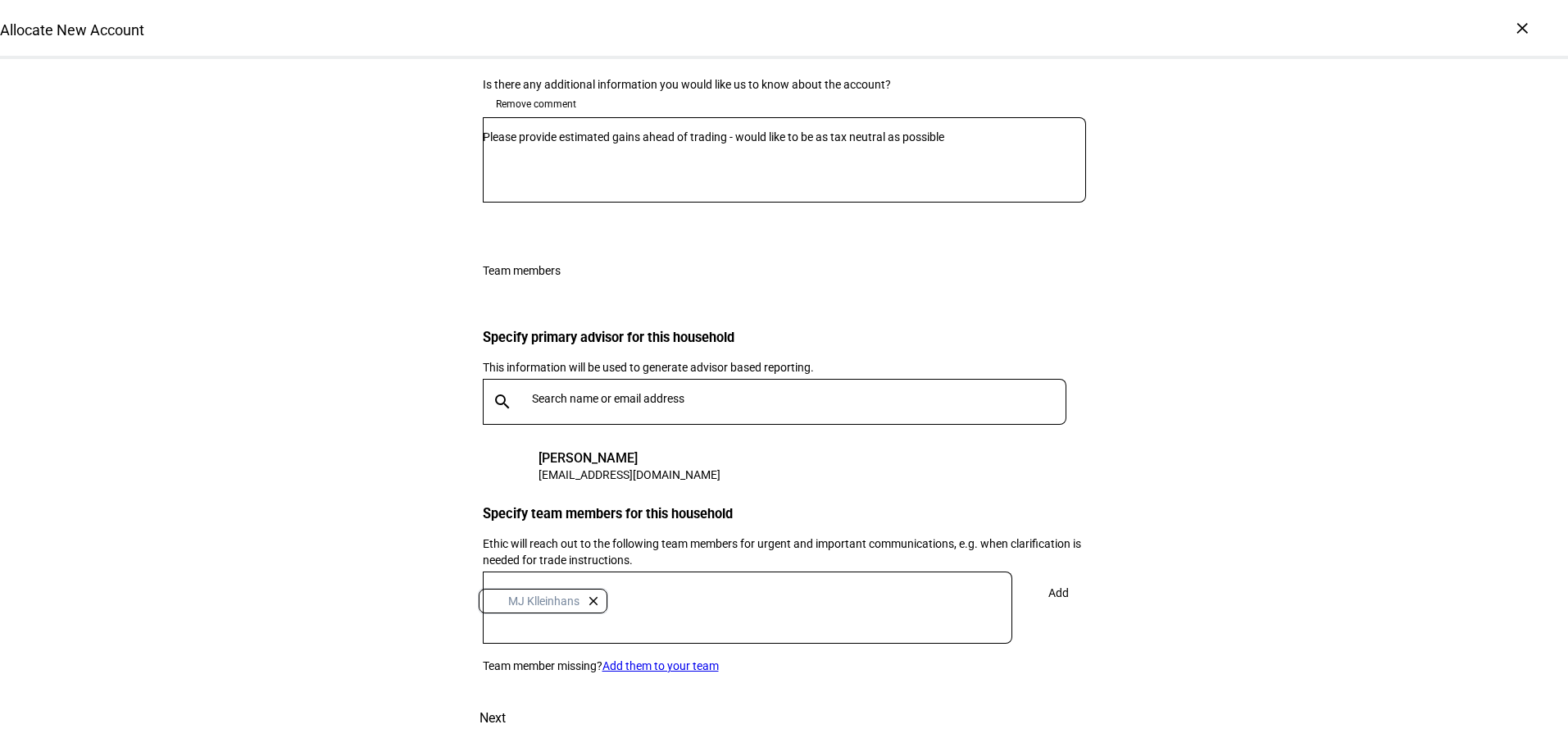
scroll to position [0, 0]
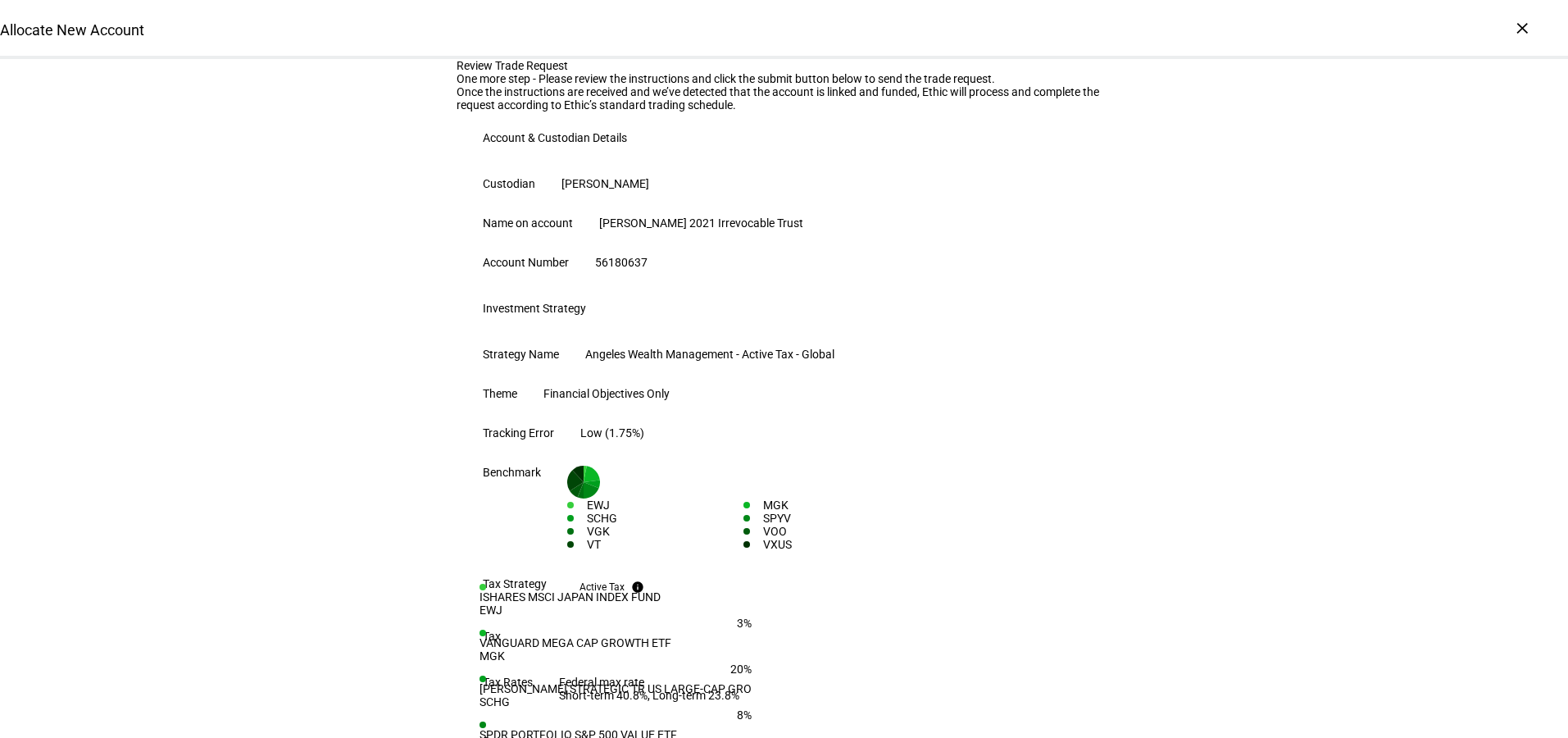
click at [1110, 568] on div "Review Trade Request One more step - Please review the instructions and click t…" at bounding box center [784, 659] width 1568 height 1200
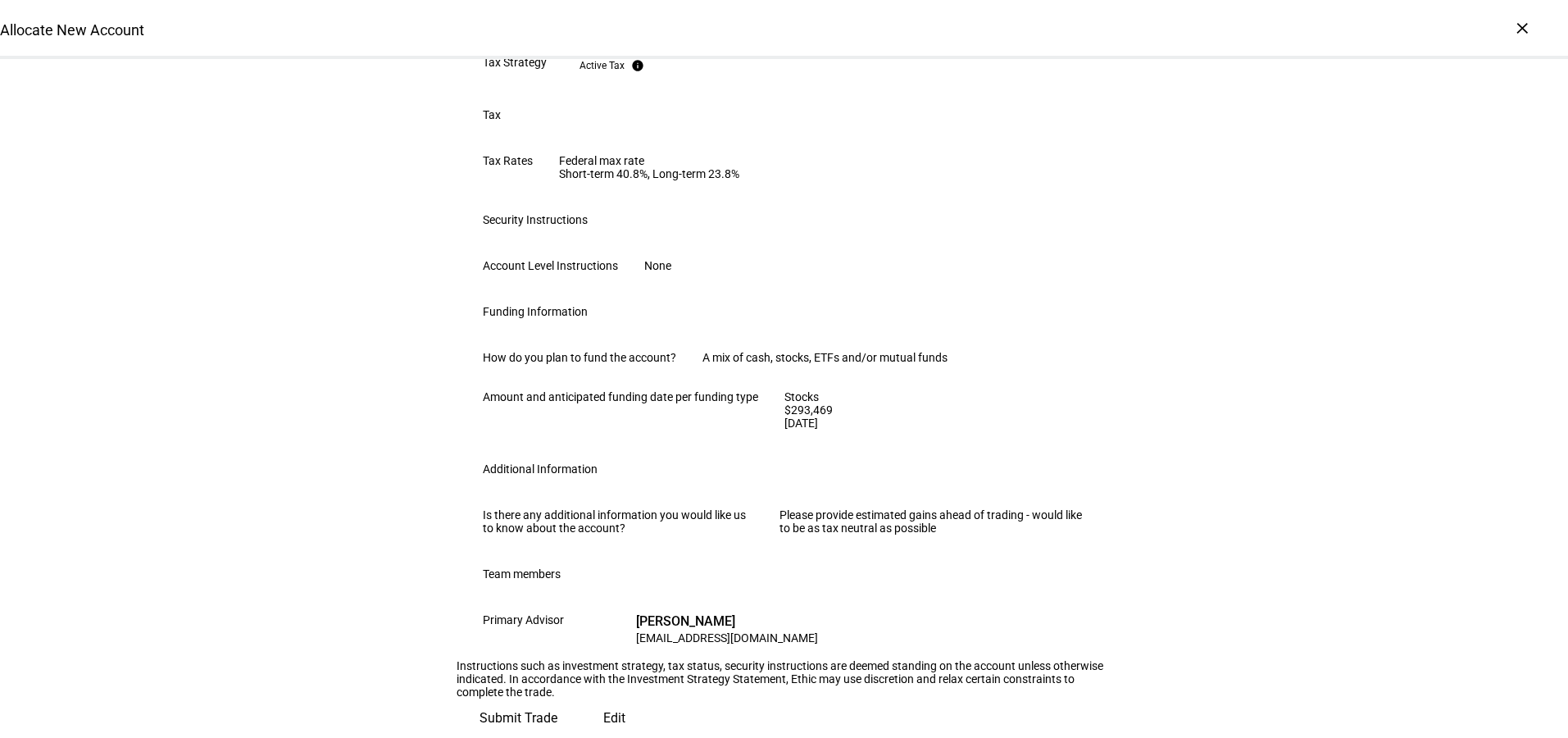
scroll to position [989, 0]
click at [558, 699] on span "Submit Trade" at bounding box center [519, 718] width 78 height 39
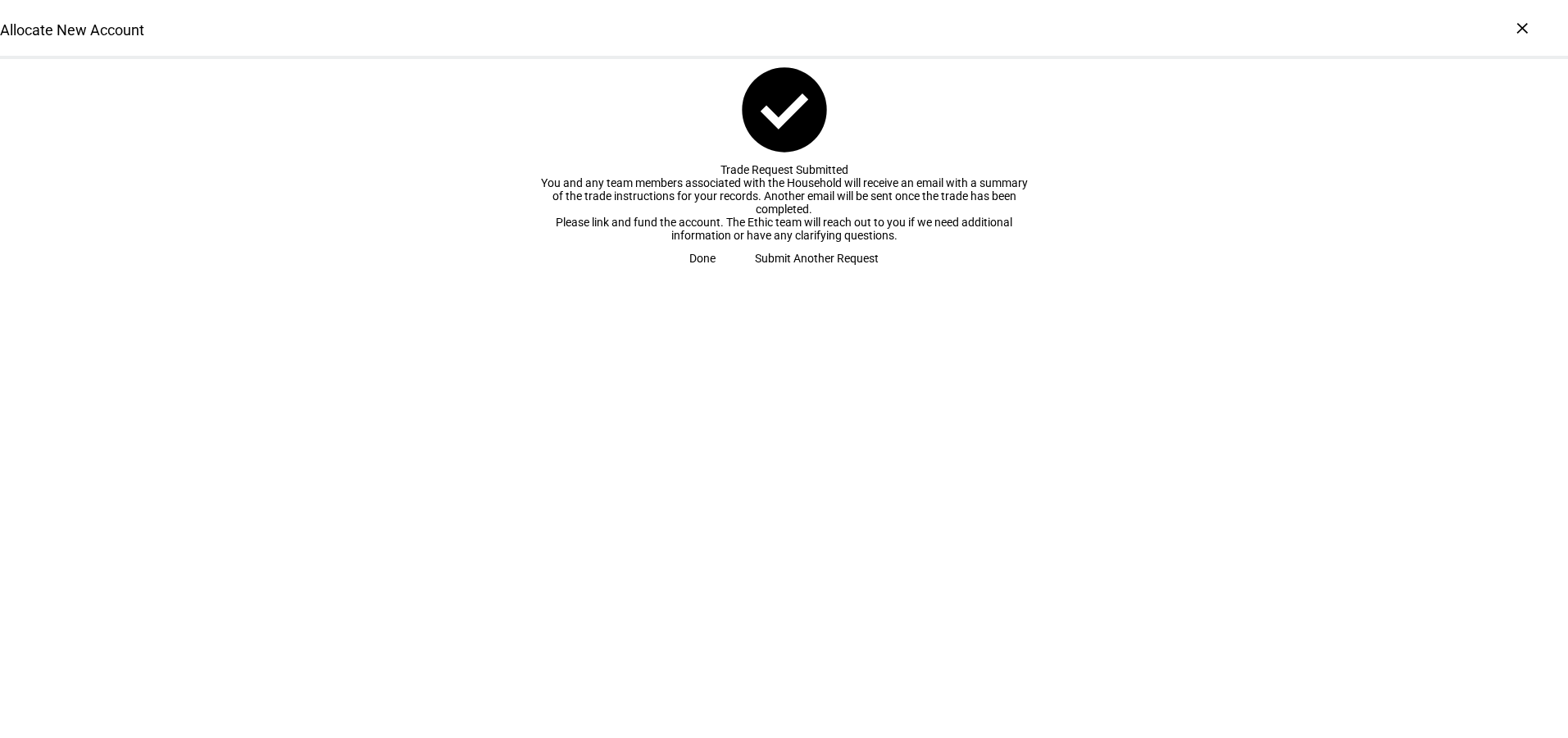
click at [716, 275] on span "Done" at bounding box center [703, 258] width 27 height 32
